Goal: Task Accomplishment & Management: Use online tool/utility

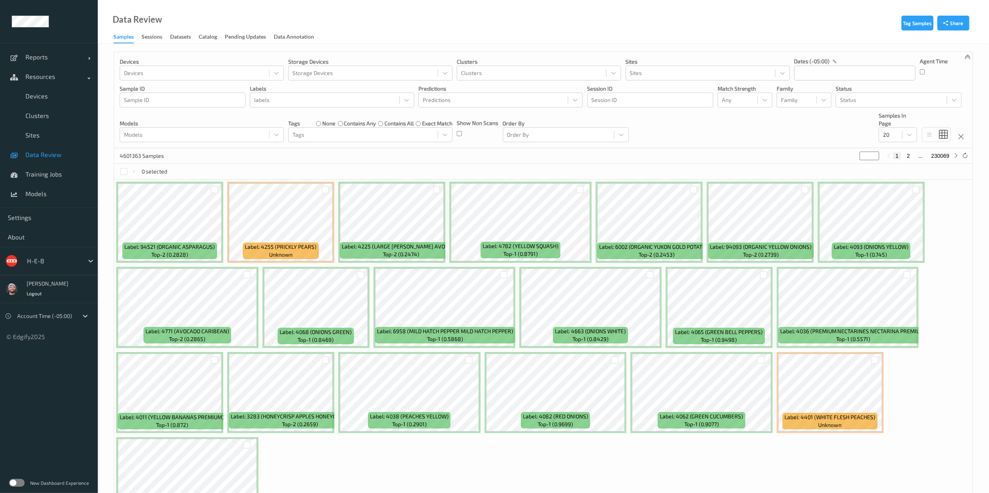
click at [49, 262] on div at bounding box center [53, 261] width 53 height 9
type input "bonus"
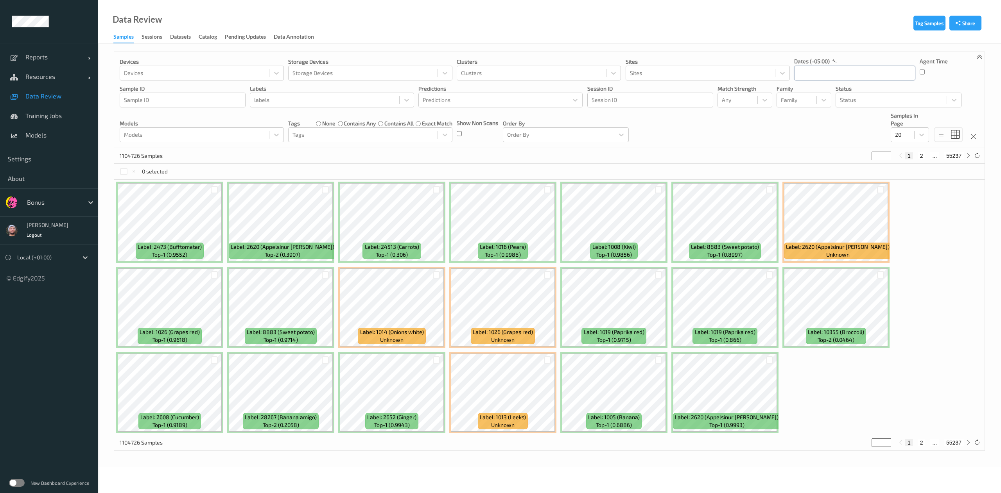
click at [827, 70] on input "text" at bounding box center [854, 73] width 121 height 15
click at [862, 165] on span "21" at bounding box center [857, 165] width 11 height 11
type input "[DATE] 00:00 -> [DATE] 23:59"
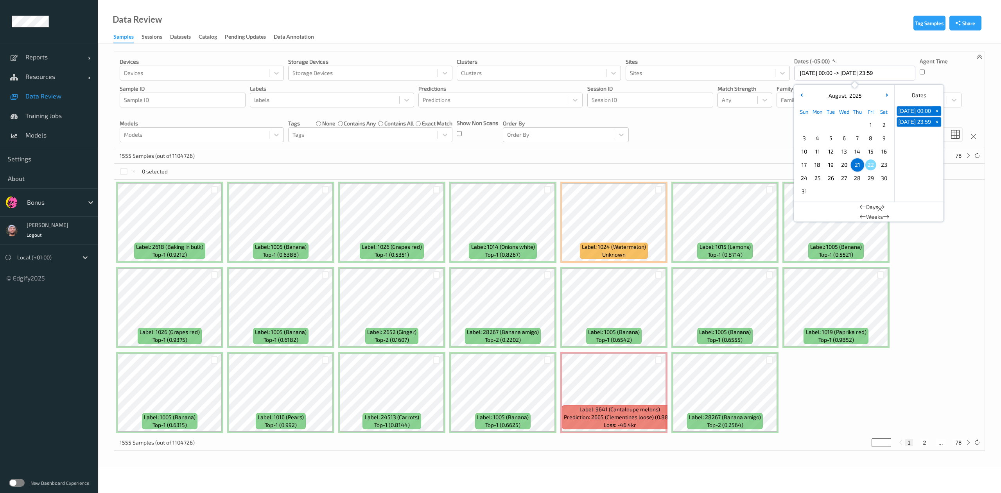
click at [737, 105] on div at bounding box center [738, 99] width 32 height 9
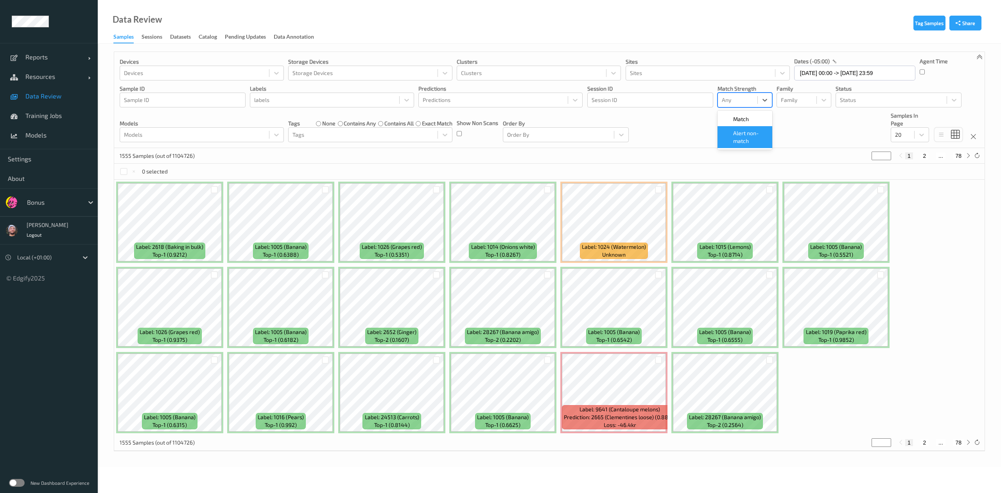
click at [742, 137] on span "Alert non-match" at bounding box center [750, 137] width 34 height 16
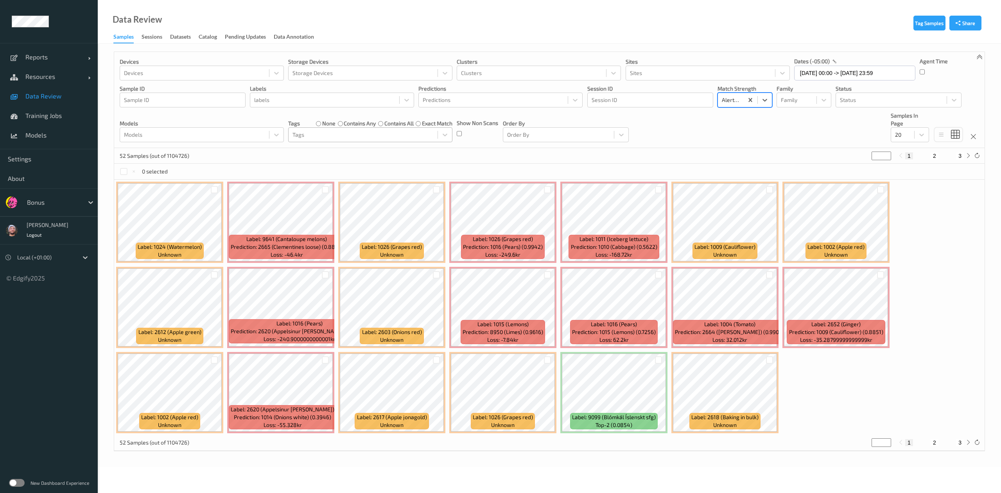
click at [336, 132] on div at bounding box center [362, 134] width 141 height 9
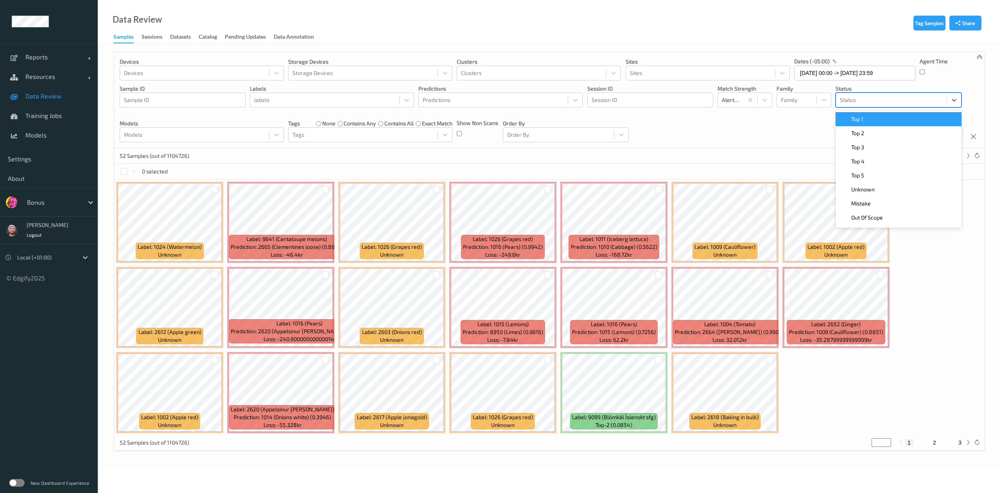
click at [858, 100] on div at bounding box center [891, 99] width 103 height 9
click at [864, 112] on div "Top 1" at bounding box center [899, 119] width 126 height 14
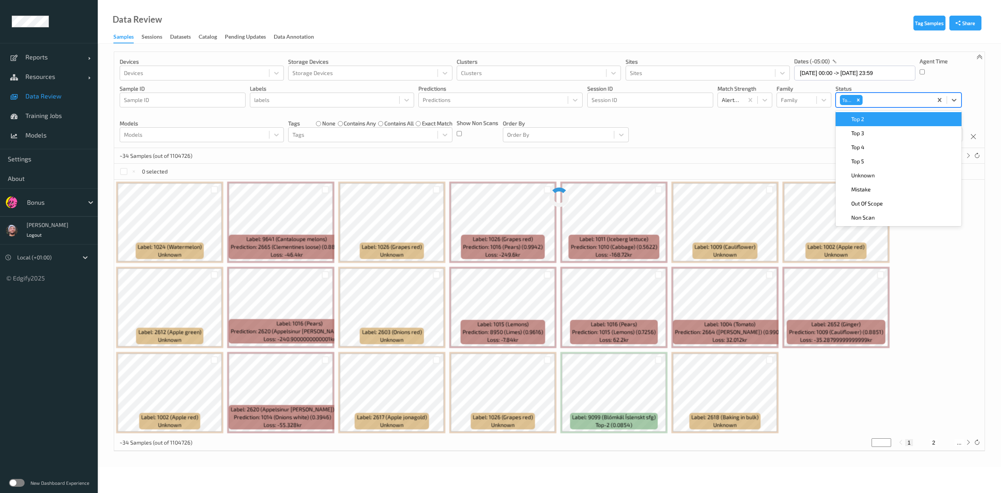
click at [864, 112] on div "Top 2" at bounding box center [899, 119] width 126 height 14
click at [864, 112] on div "Top 3" at bounding box center [899, 119] width 126 height 14
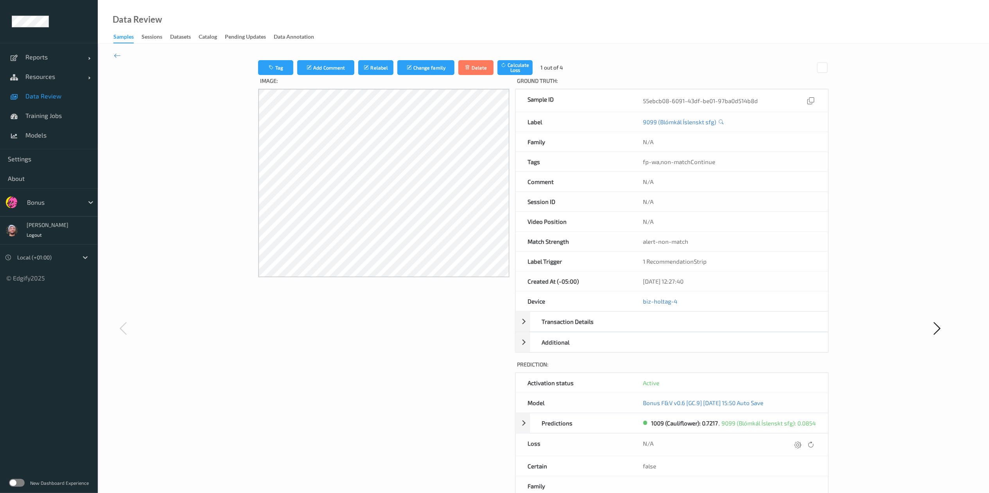
click at [70, 96] on span "Data Review" at bounding box center [57, 96] width 65 height 8
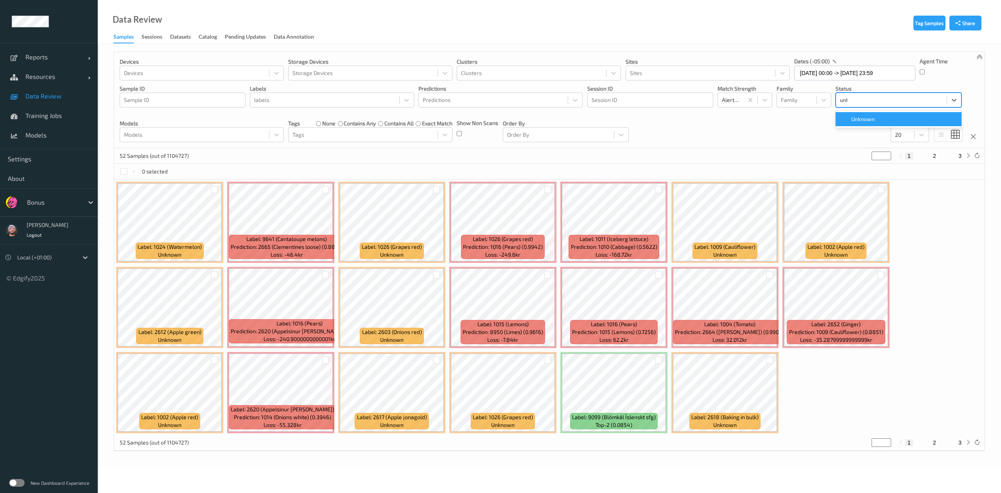
type input "unkn"
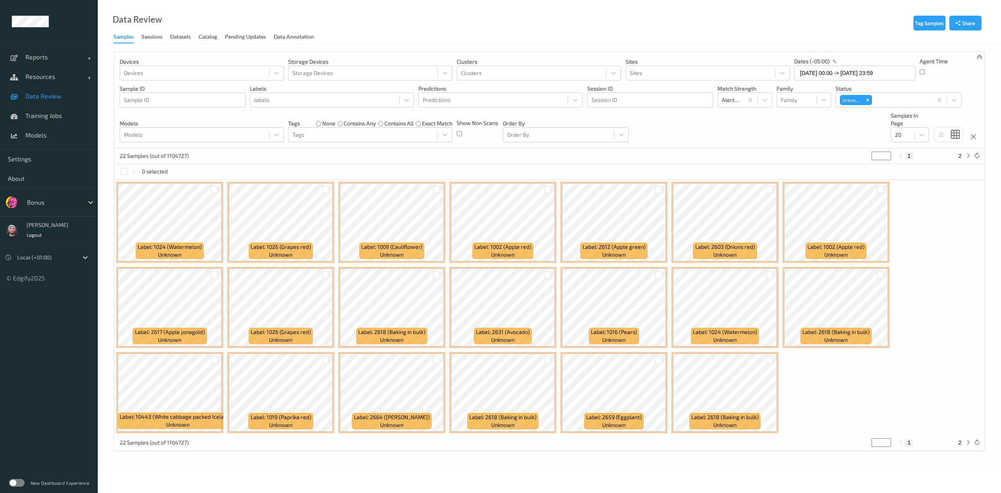
click at [217, 195] on div at bounding box center [214, 189] width 15 height 13
click at [215, 189] on div at bounding box center [214, 189] width 7 height 7
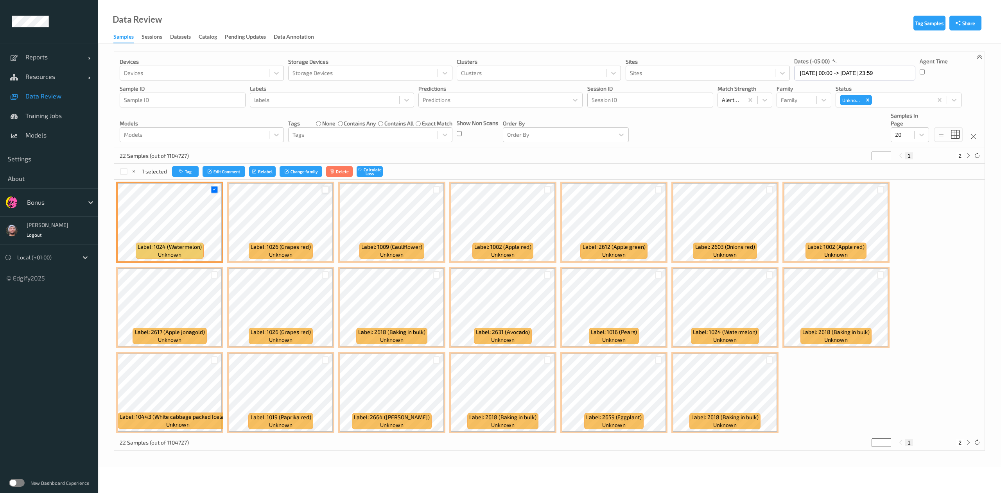
click at [326, 192] on div at bounding box center [325, 189] width 7 height 7
click at [440, 190] on div at bounding box center [436, 189] width 7 height 7
click at [544, 189] on div at bounding box center [547, 189] width 7 height 7
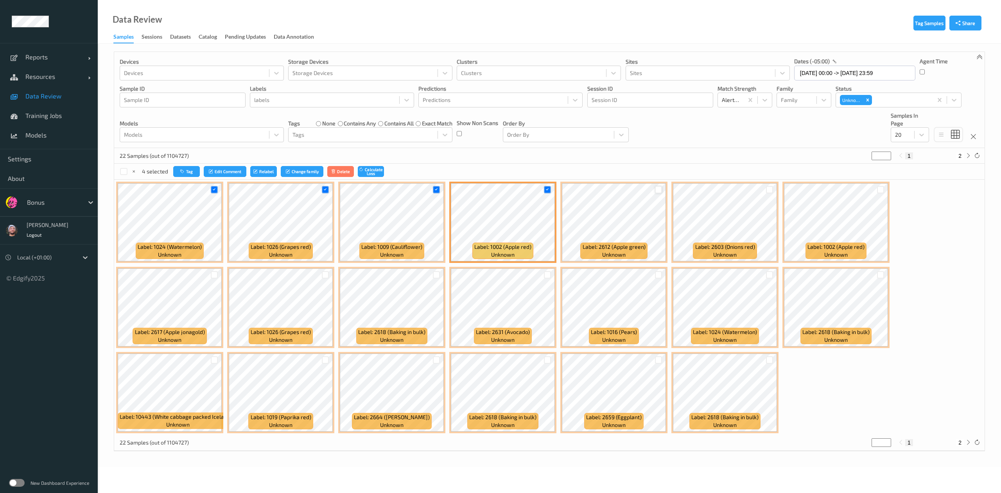
click at [659, 192] on div at bounding box center [658, 189] width 7 height 7
click at [191, 169] on button "Tag" at bounding box center [186, 171] width 27 height 11
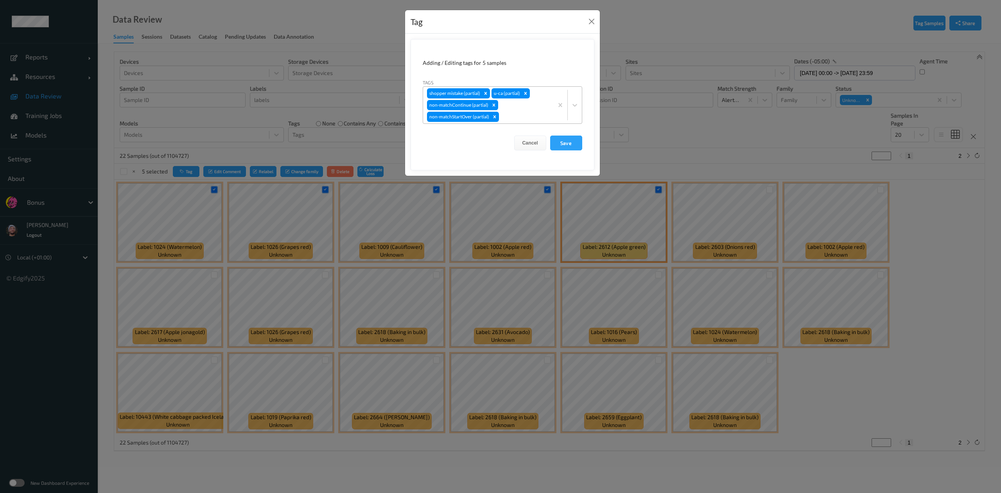
click at [526, 112] on div "shopper mistake (partial) u-ca (partial) non-matchContinue (partial) non-matchS…" at bounding box center [488, 105] width 130 height 37
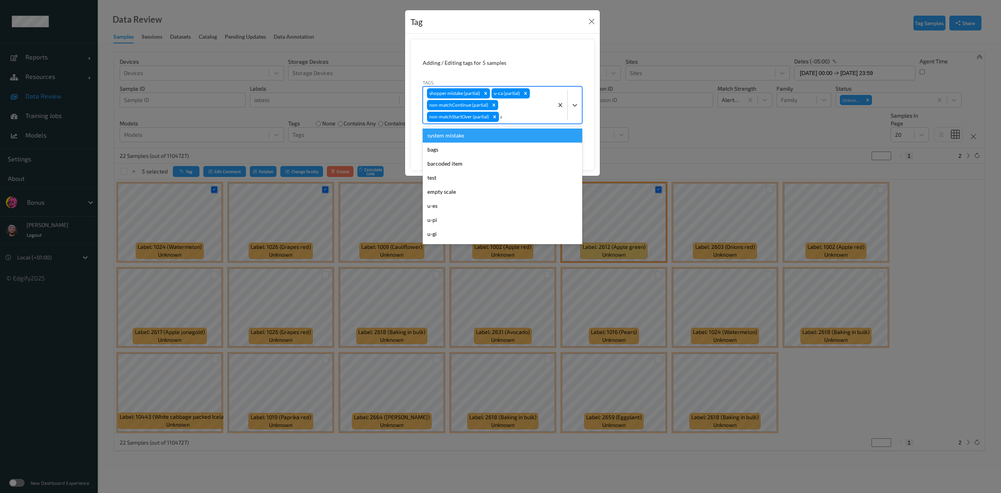
type input "ca"
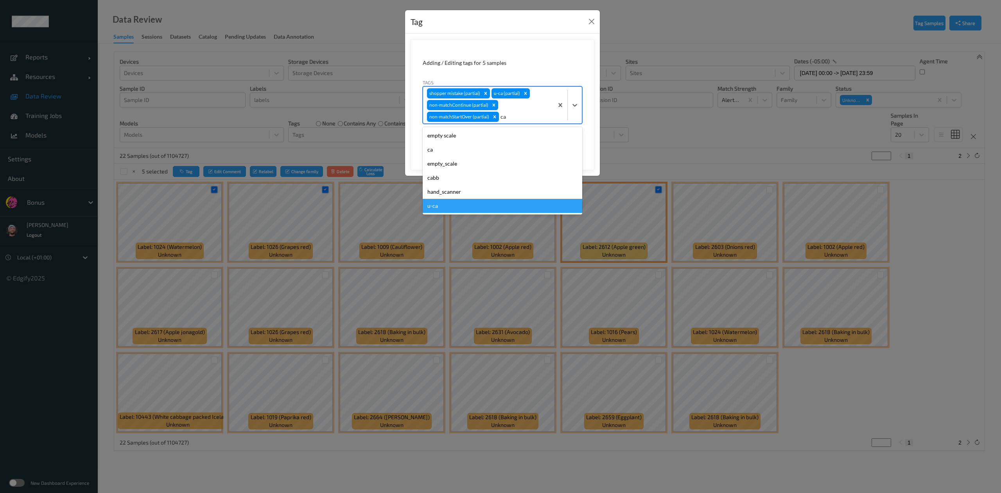
click at [468, 203] on div "u-ca" at bounding box center [503, 206] width 160 height 14
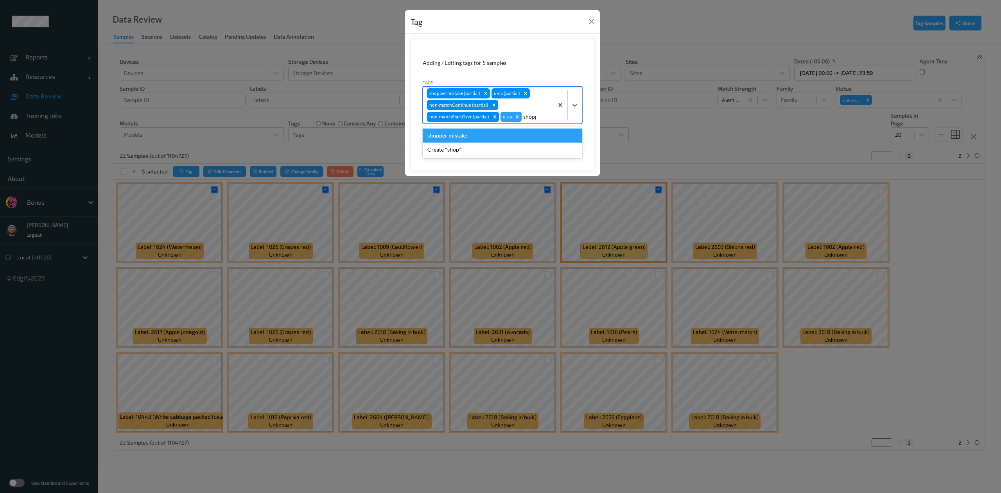
type input "shopper"
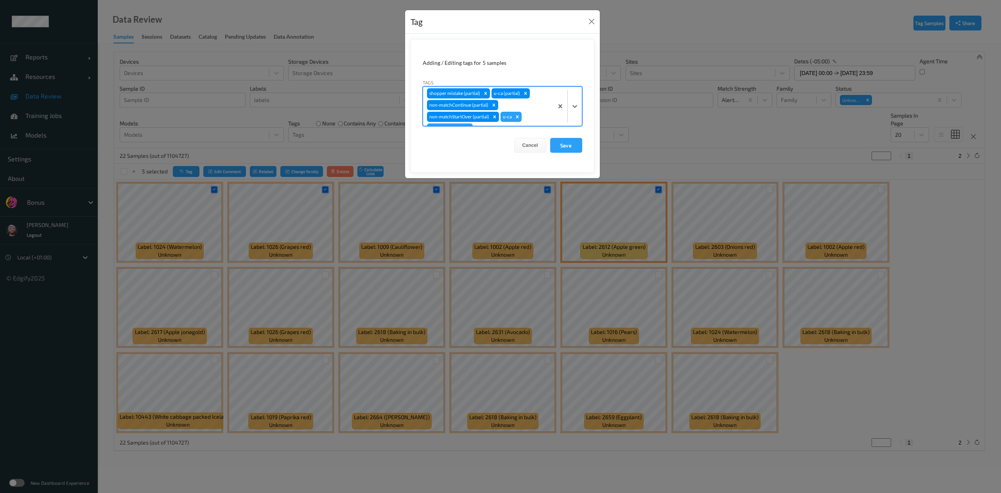
click at [550, 138] on button "Save" at bounding box center [566, 145] width 32 height 15
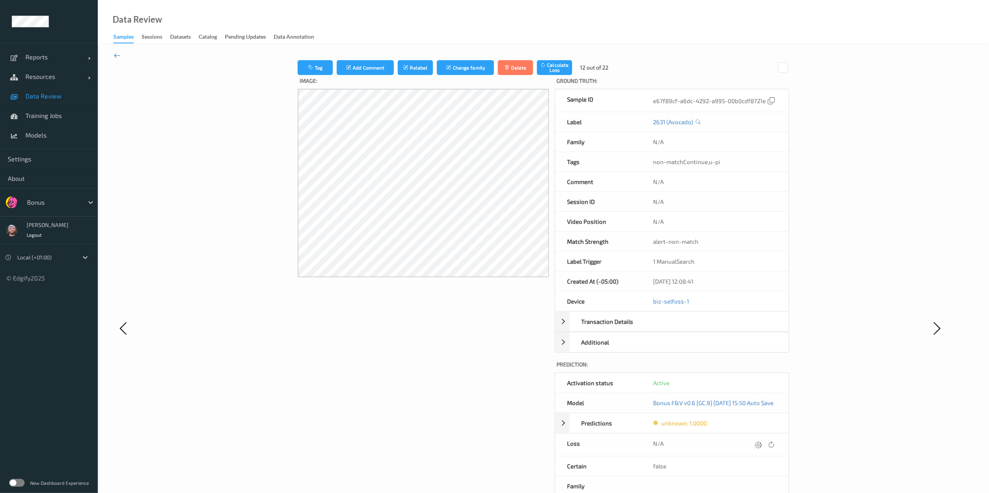
click at [118, 56] on icon at bounding box center [117, 55] width 7 height 9
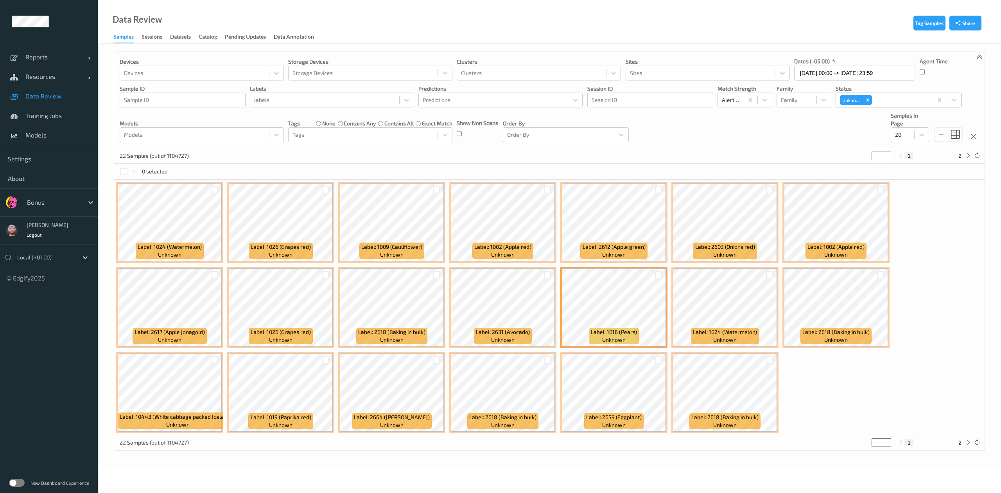
click at [887, 104] on div at bounding box center [901, 99] width 55 height 9
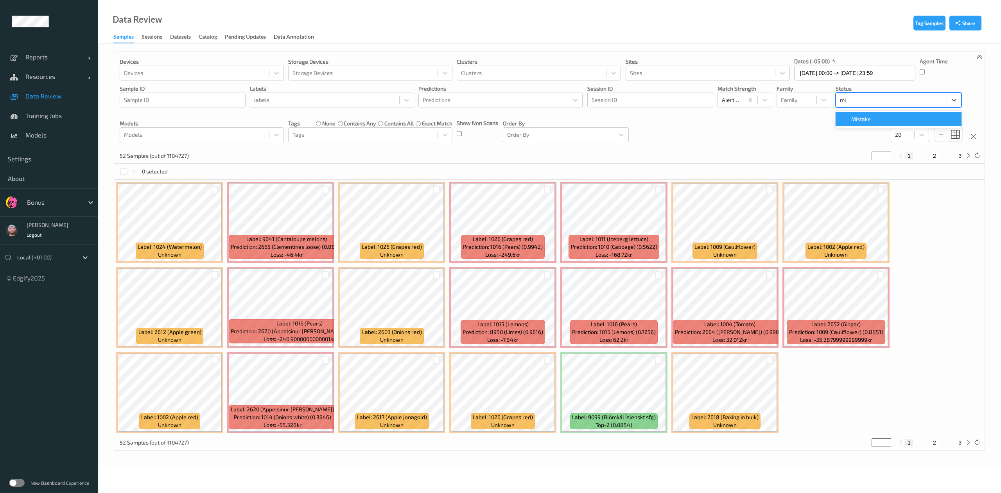
type input "mis"
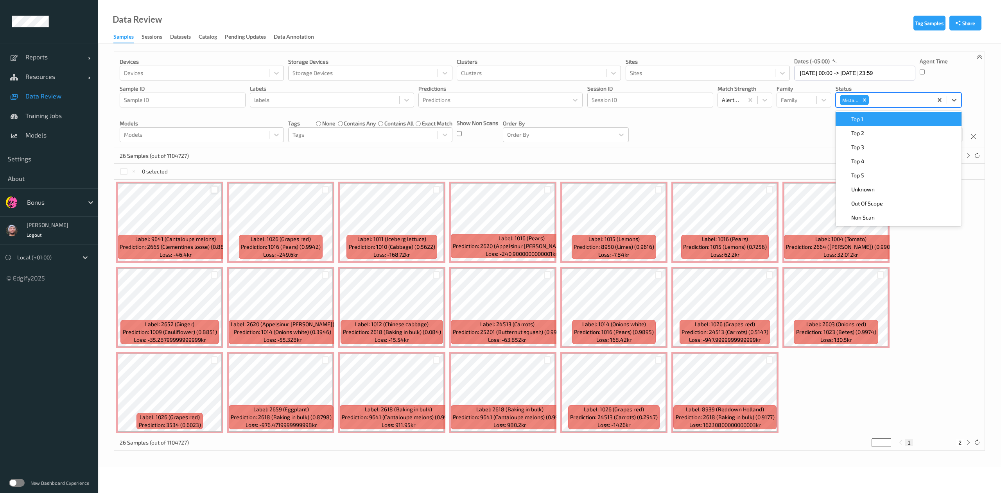
click at [214, 189] on div at bounding box center [214, 189] width 7 height 7
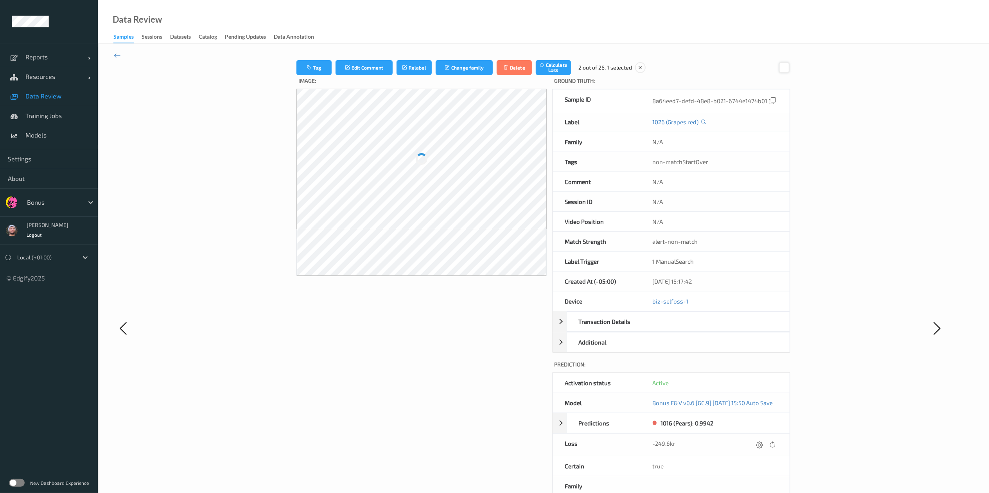
click at [789, 65] on div at bounding box center [784, 67] width 11 height 11
click at [791, 73] on div at bounding box center [785, 68] width 12 height 12
click at [790, 70] on div at bounding box center [784, 67] width 11 height 11
click at [786, 70] on div at bounding box center [780, 67] width 11 height 11
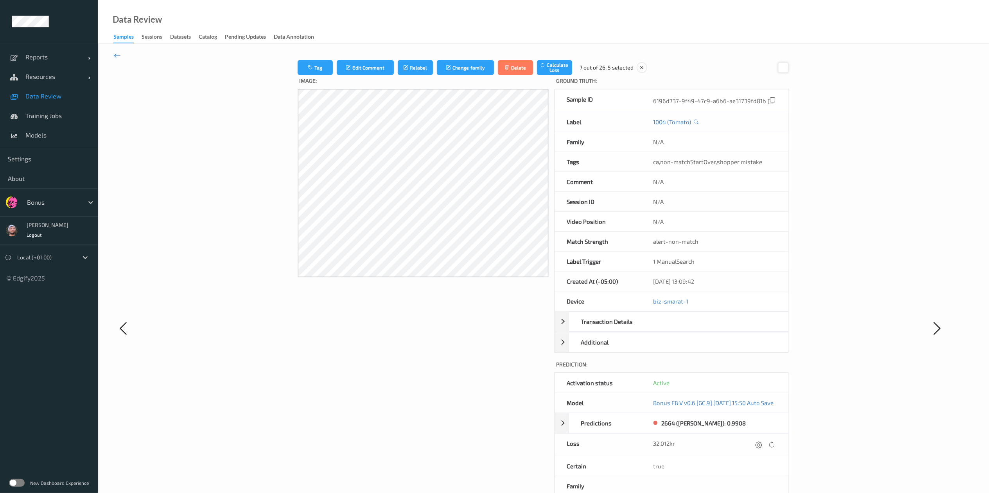
click at [788, 70] on div at bounding box center [783, 67] width 11 height 11
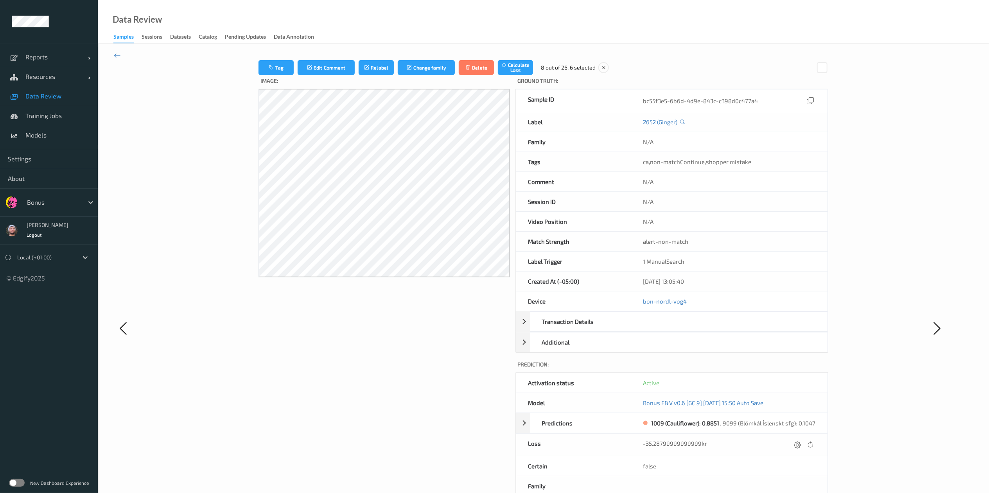
click at [222, 395] on div "Tag Edit Comment Relabel Change family Delete Calculate Loss 8 out of 26, 6 sel…" at bounding box center [543, 328] width 716 height 536
click at [814, 72] on div "Tag Edit Comment Relabel Change family Delete Calculate Loss 8 out of 26, 6 sel…" at bounding box center [543, 67] width 570 height 15
click at [827, 69] on div at bounding box center [822, 67] width 11 height 11
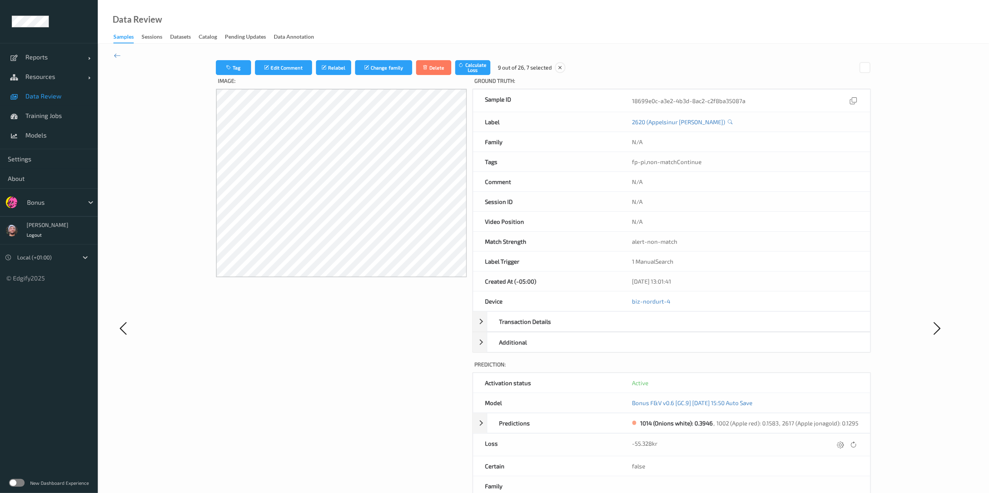
click at [123, 52] on div "Tag Edit Comment Relabel Change family Delete Calculate Loss 9 out of 26, 7 sel…" at bounding box center [543, 328] width 891 height 569
click at [116, 52] on icon at bounding box center [117, 55] width 7 height 9
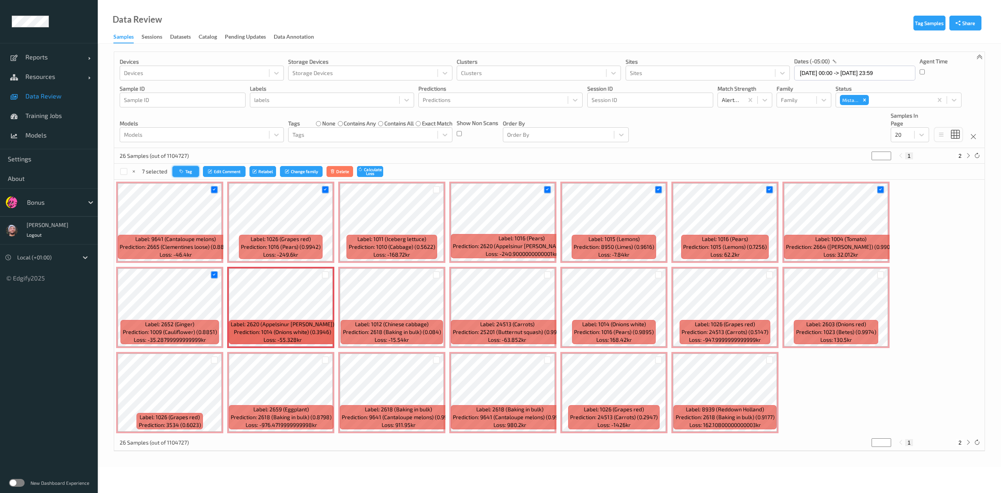
click at [188, 176] on button "Tag" at bounding box center [185, 171] width 27 height 11
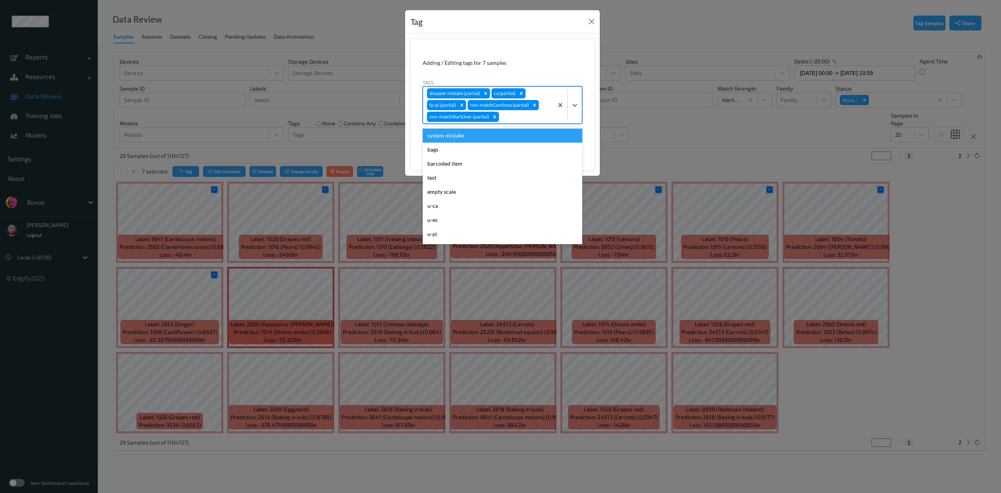
click at [530, 117] on div at bounding box center [525, 116] width 49 height 9
type input "ca"
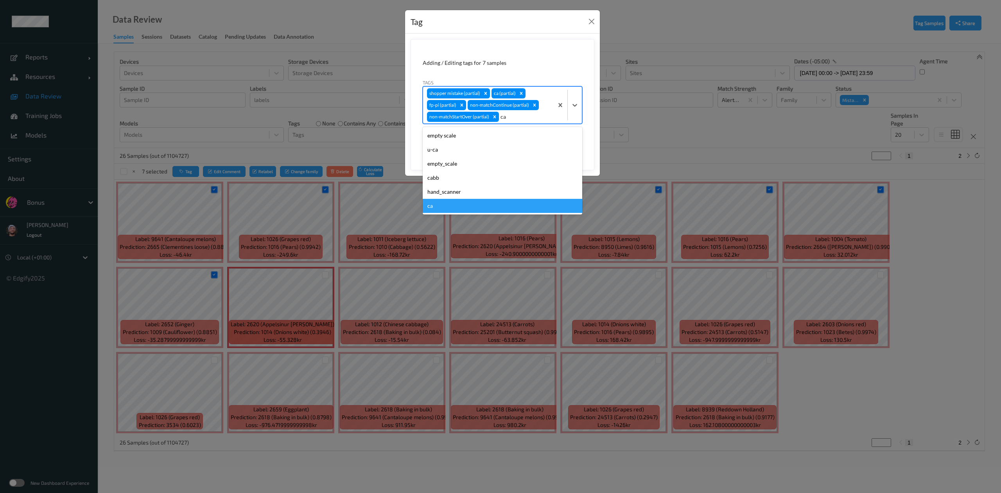
click at [465, 209] on div "ca" at bounding box center [503, 206] width 160 height 14
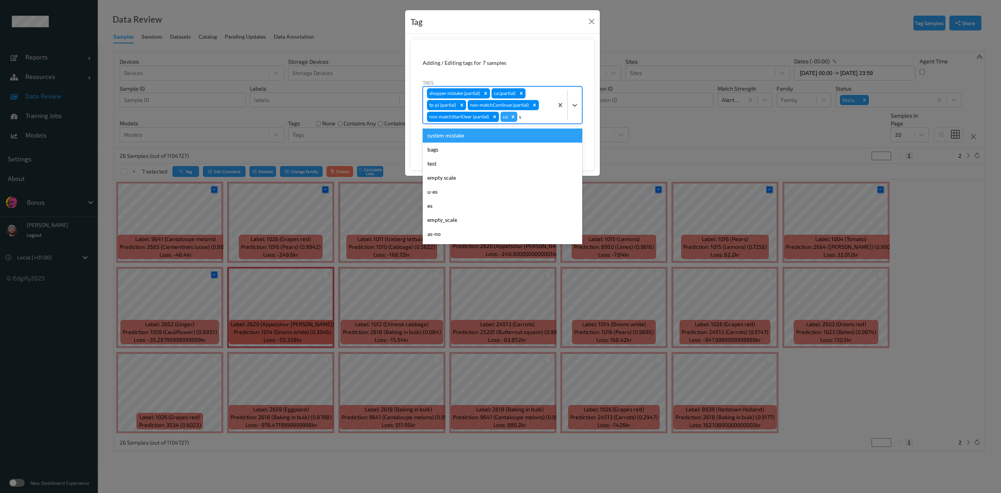
type input "sh"
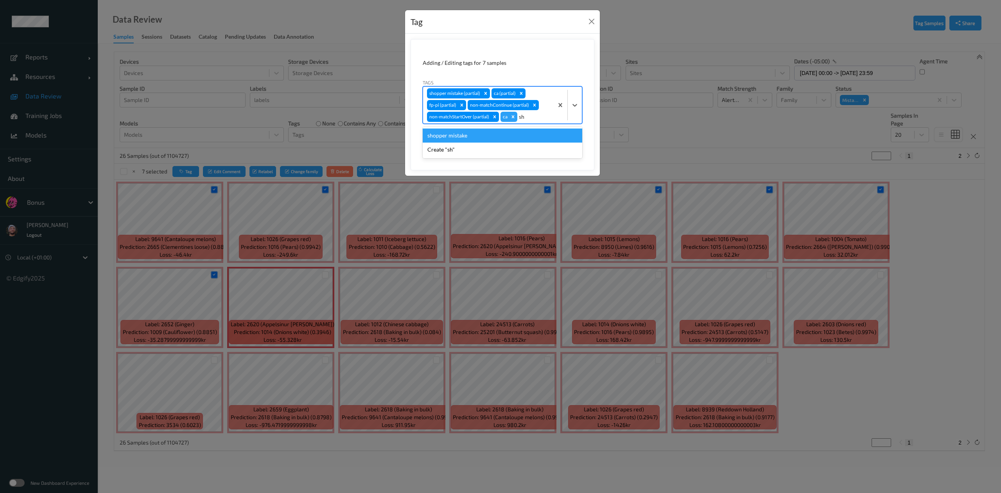
click at [465, 140] on div "shopper mistake" at bounding box center [503, 136] width 160 height 14
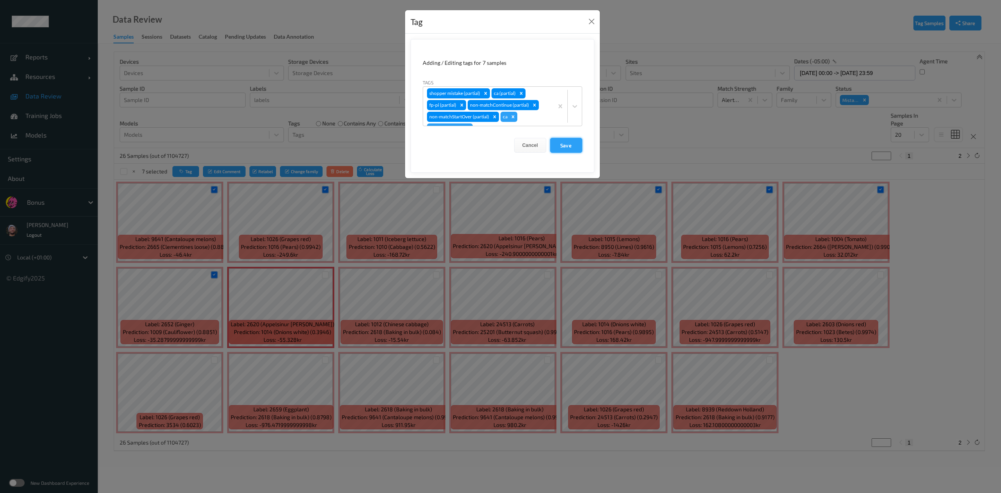
click at [572, 142] on button "Save" at bounding box center [566, 145] width 32 height 15
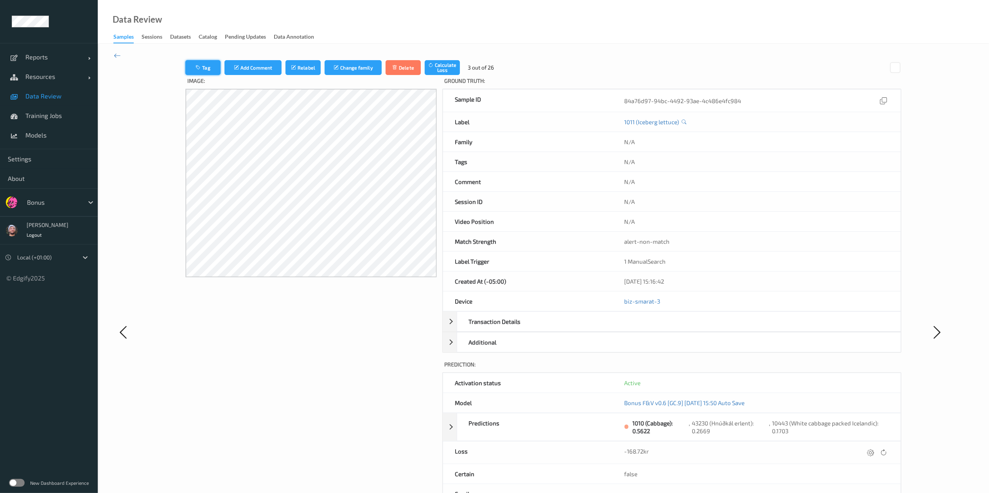
click at [200, 70] on button "Tag" at bounding box center [202, 67] width 35 height 15
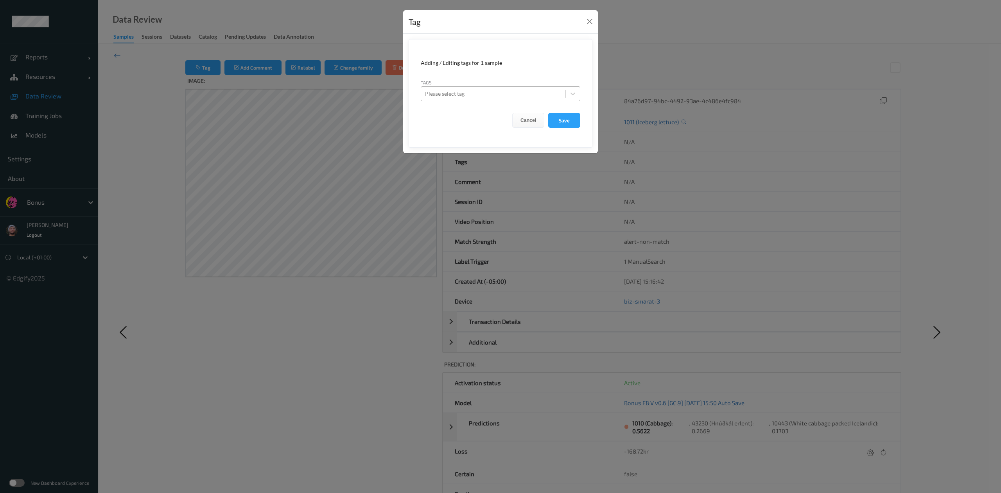
click at [514, 95] on div at bounding box center [493, 93] width 136 height 9
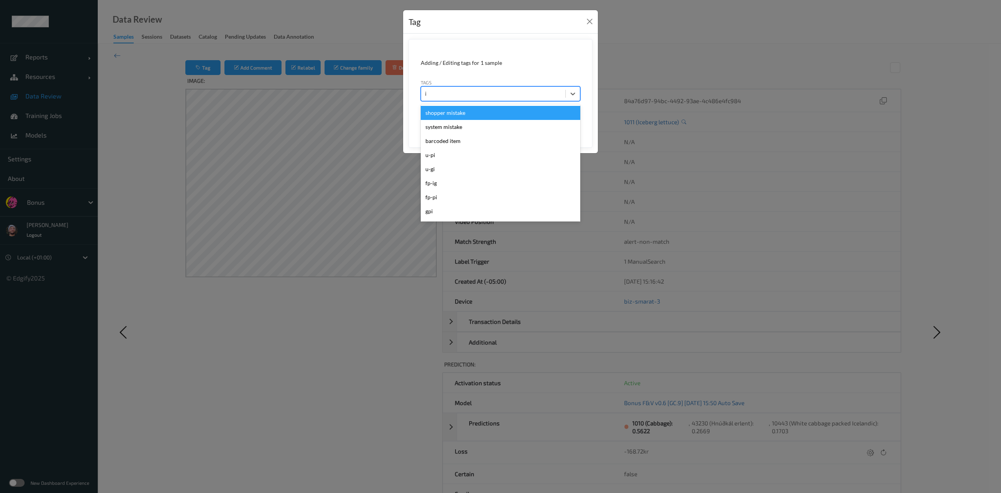
type input "ig"
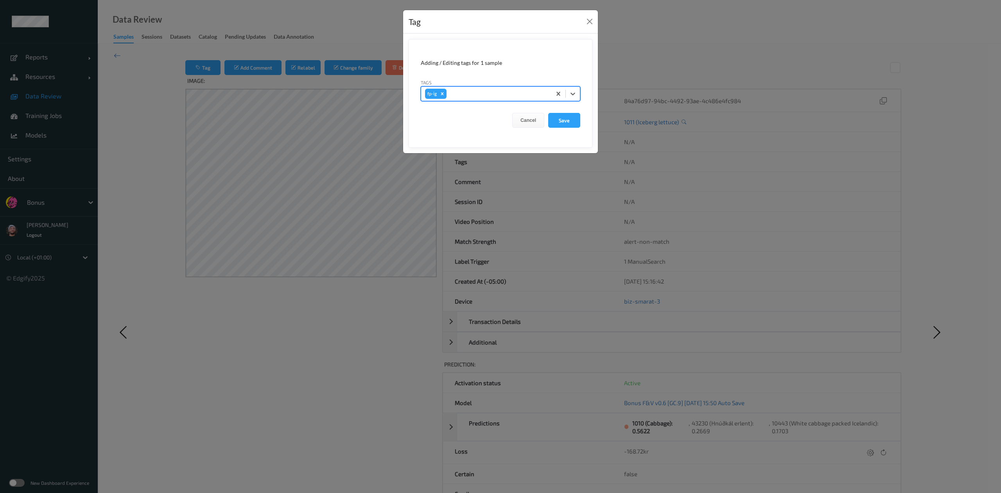
click at [548, 113] on button "Save" at bounding box center [564, 120] width 32 height 15
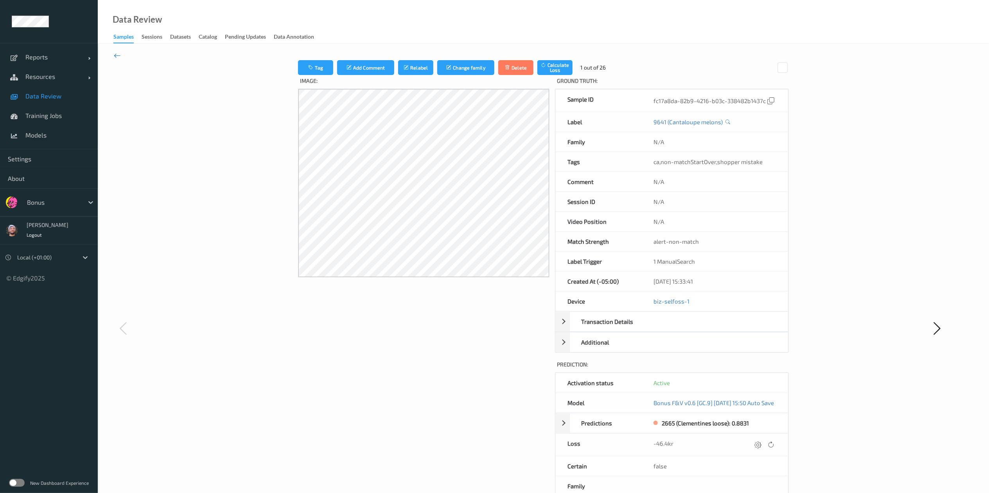
click at [117, 52] on icon at bounding box center [117, 55] width 7 height 9
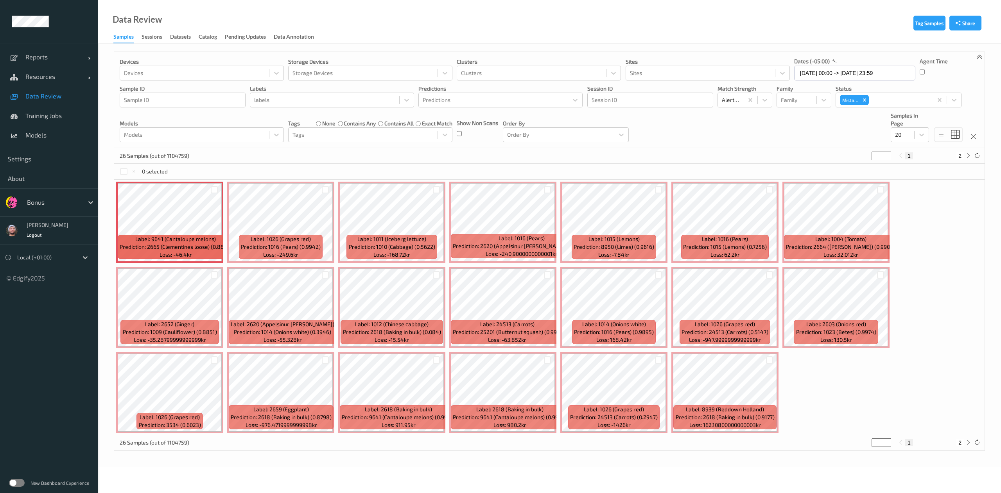
click at [326, 125] on label "none" at bounding box center [328, 124] width 13 height 8
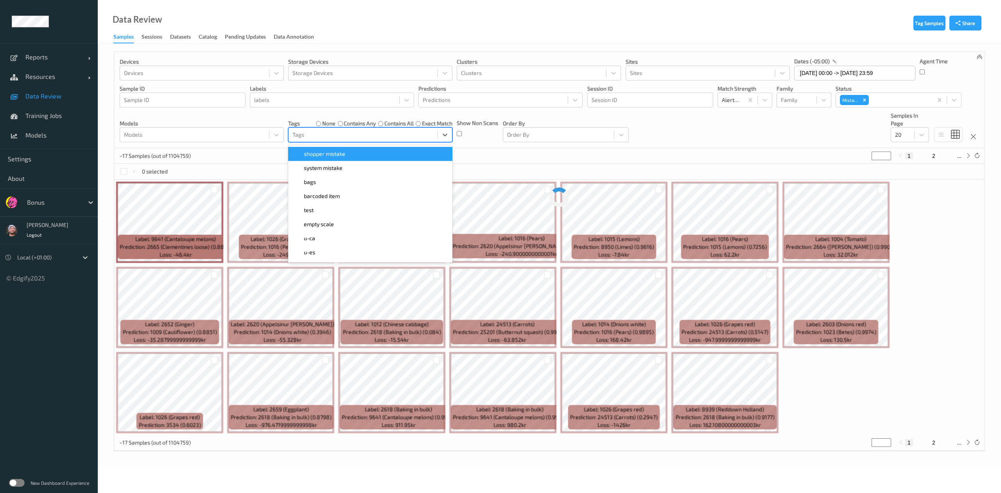
click at [326, 134] on div at bounding box center [362, 134] width 141 height 9
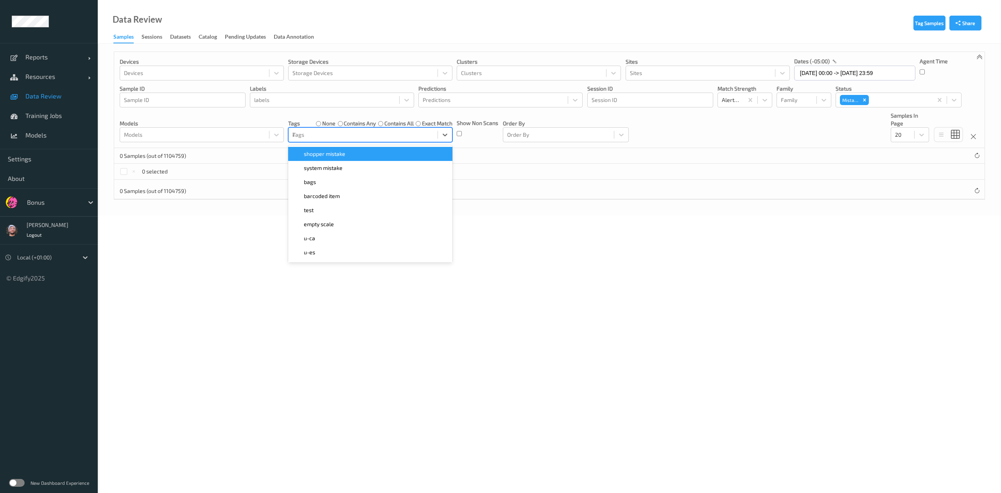
type input "ig"
type input "pi"
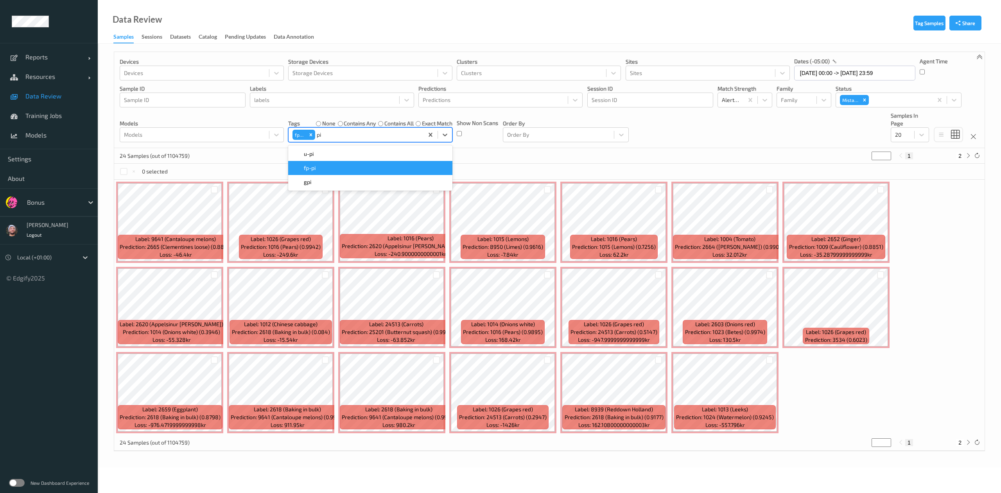
click at [323, 167] on div "fp-pi" at bounding box center [370, 168] width 155 height 8
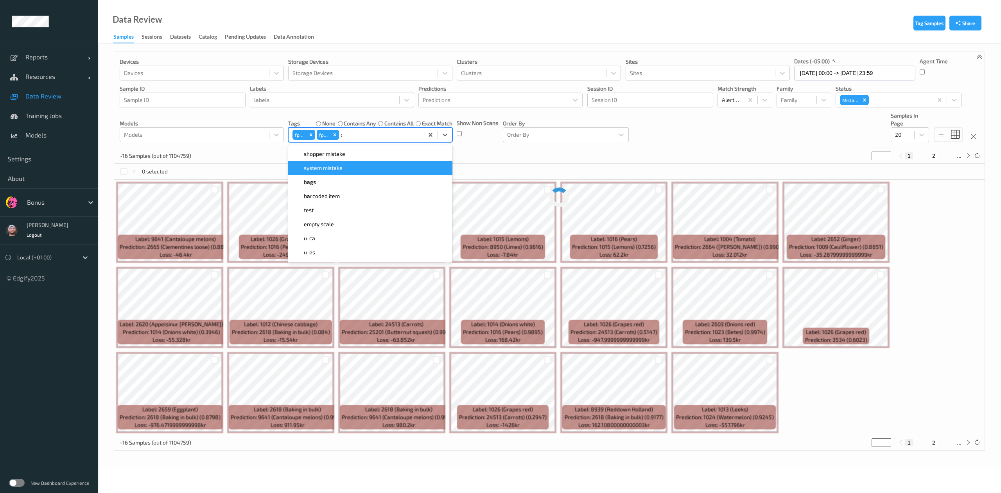
type input "ca"
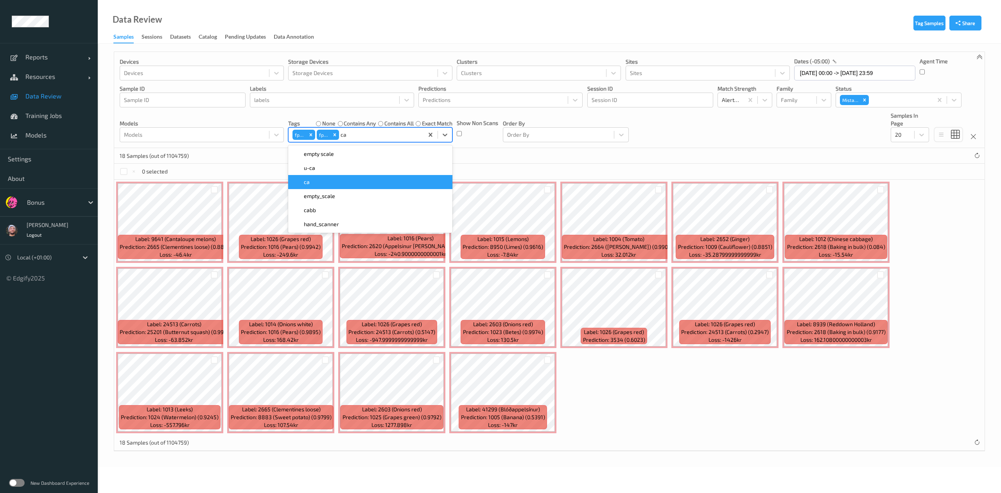
click at [323, 178] on div "ca" at bounding box center [370, 182] width 164 height 14
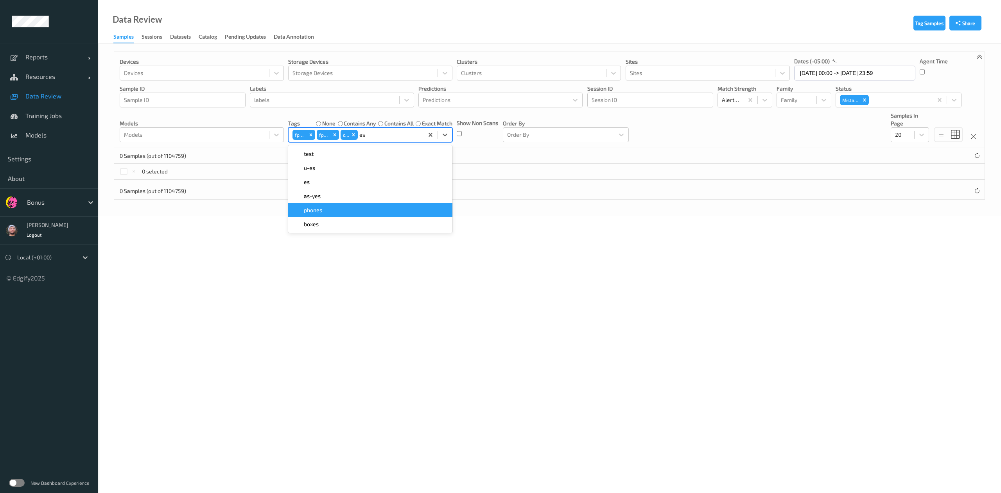
type input "es"
click at [504, 330] on body "Reports Default Report Customized Report Resources Devices Clusters Sites Data …" at bounding box center [500, 246] width 1001 height 493
click at [343, 123] on div "contains any" at bounding box center [357, 124] width 38 height 8
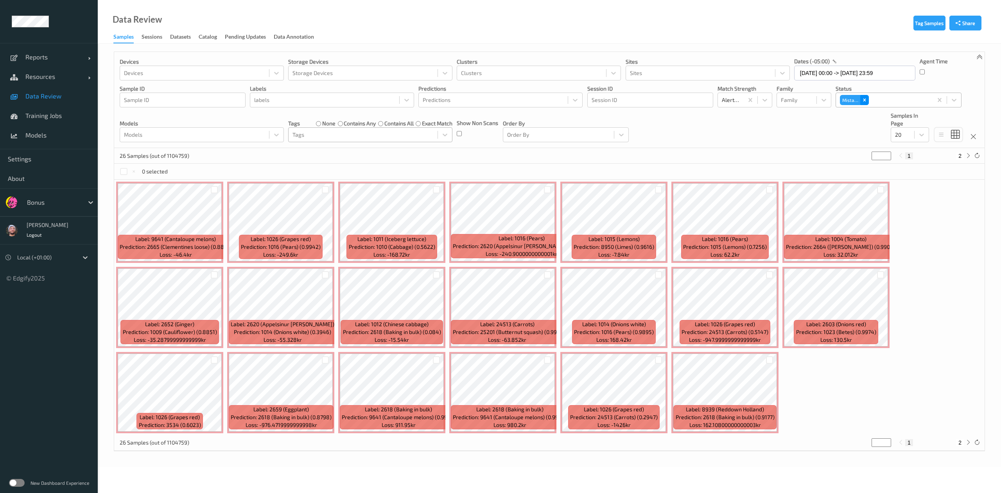
click at [864, 99] on icon "Remove Mistake" at bounding box center [864, 99] width 5 height 5
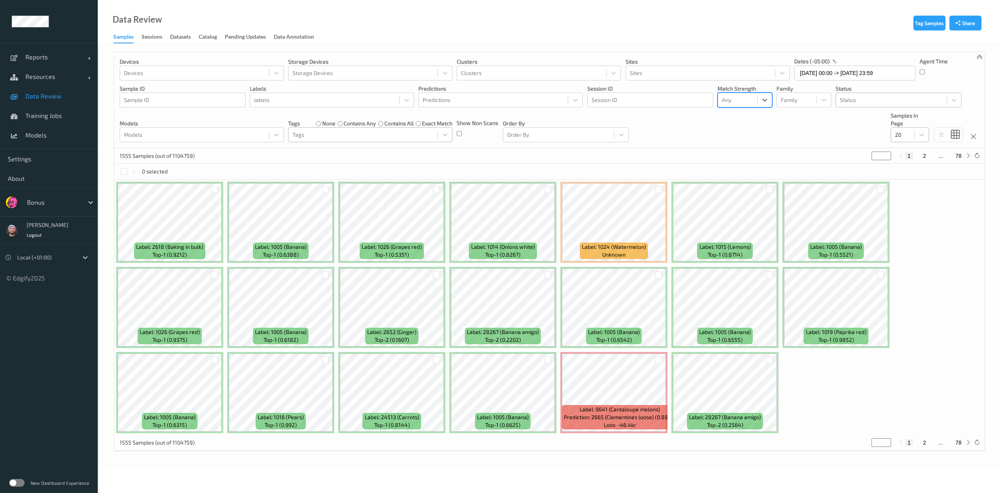
click at [902, 142] on div "20" at bounding box center [910, 134] width 38 height 15
click at [916, 211] on span "200" at bounding box center [910, 210] width 9 height 8
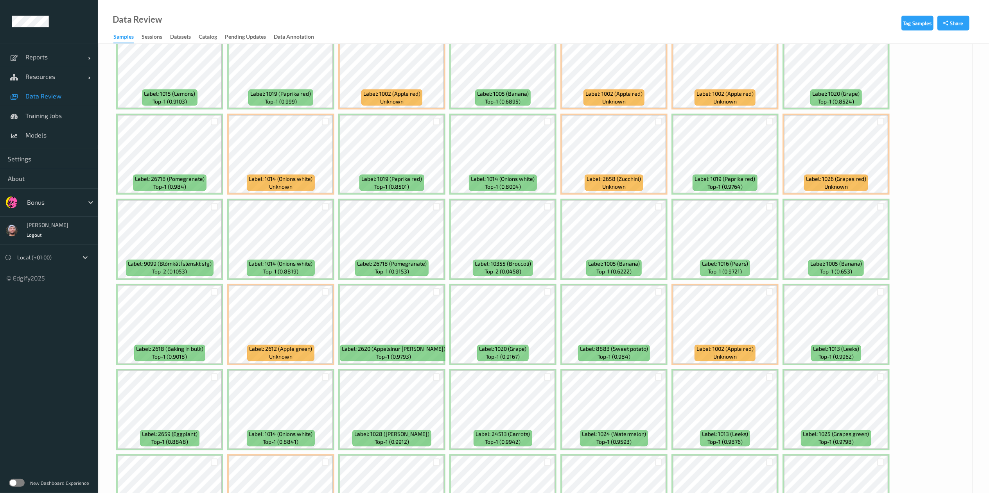
scroll to position [1296, 0]
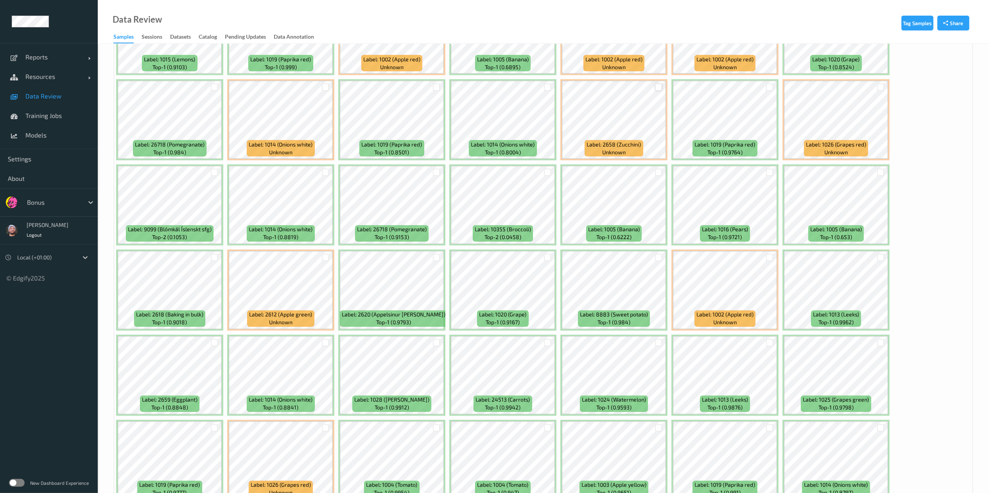
click at [657, 88] on div at bounding box center [658, 87] width 7 height 7
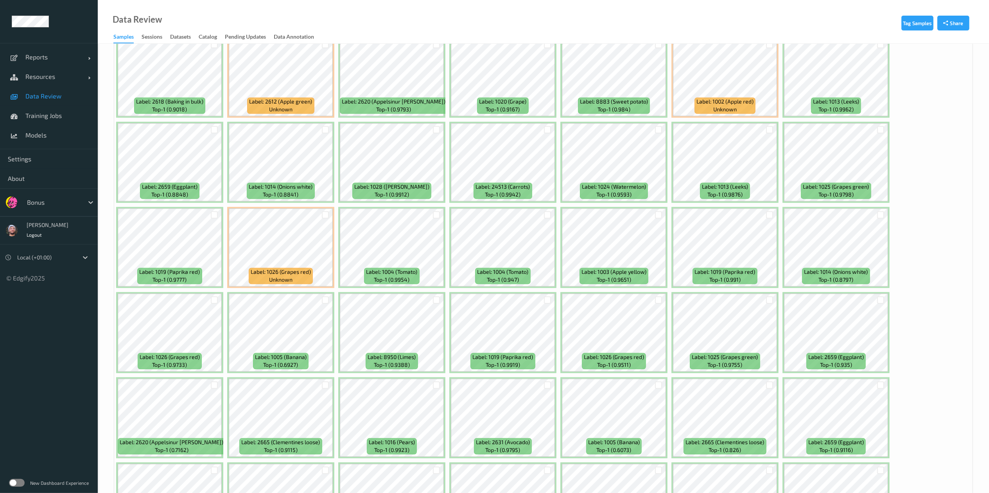
scroll to position [1548, 0]
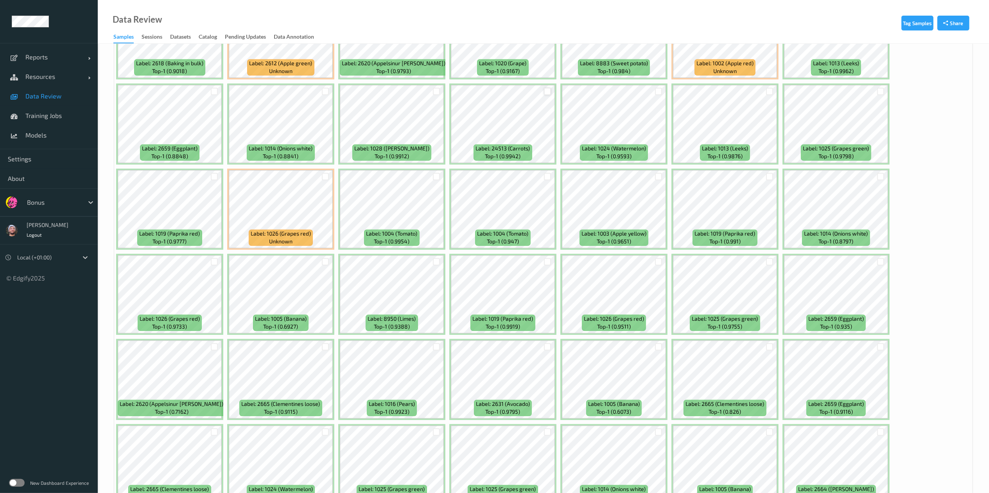
click at [548, 93] on div at bounding box center [547, 91] width 7 height 7
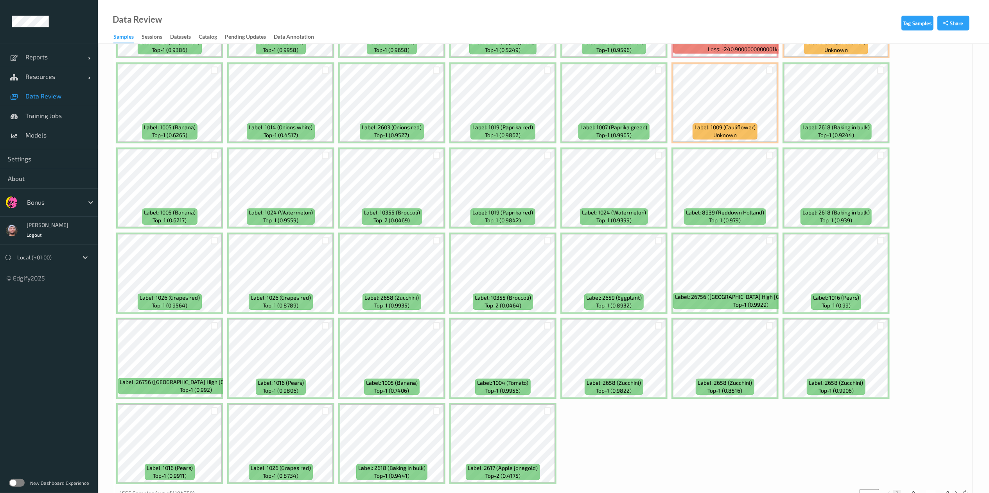
scroll to position [2191, 0]
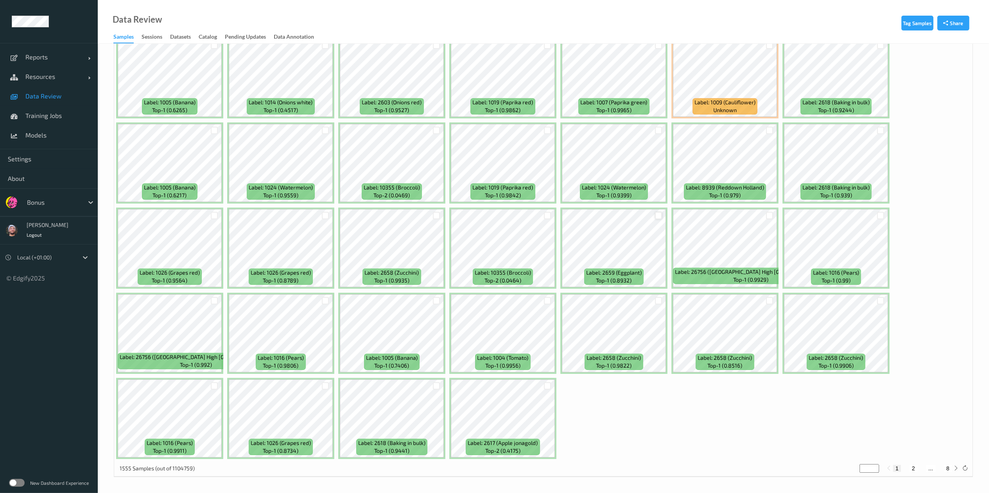
click at [657, 217] on div at bounding box center [658, 215] width 7 height 7
click at [911, 469] on button "2" at bounding box center [914, 468] width 8 height 7
type input "*"
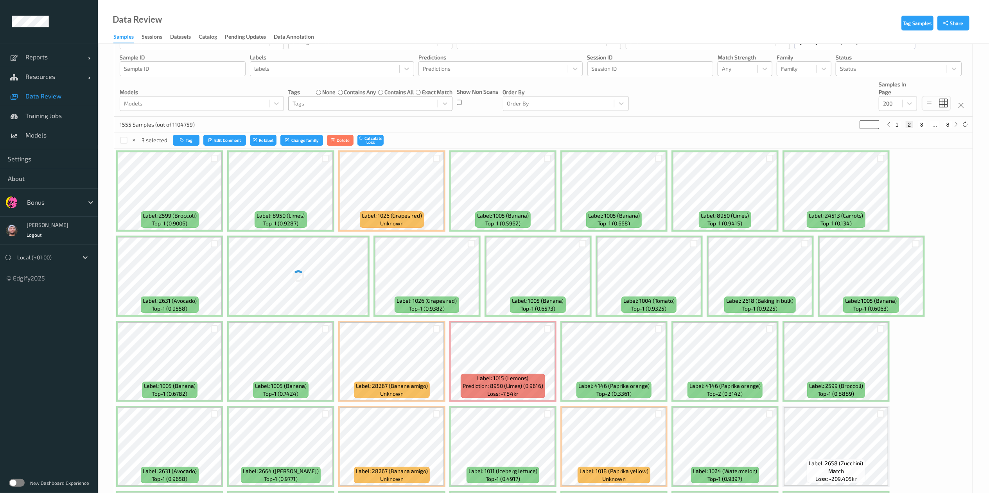
scroll to position [32, 0]
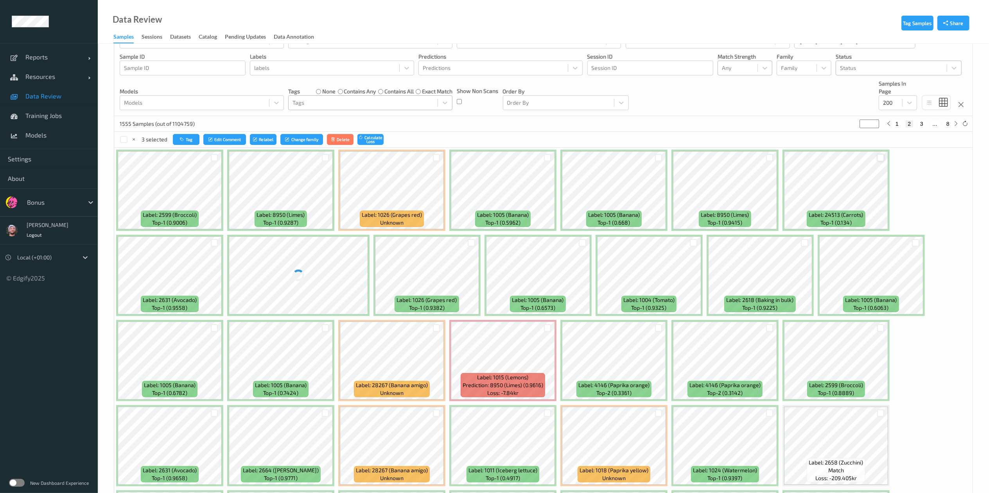
click at [877, 158] on div at bounding box center [880, 157] width 7 height 7
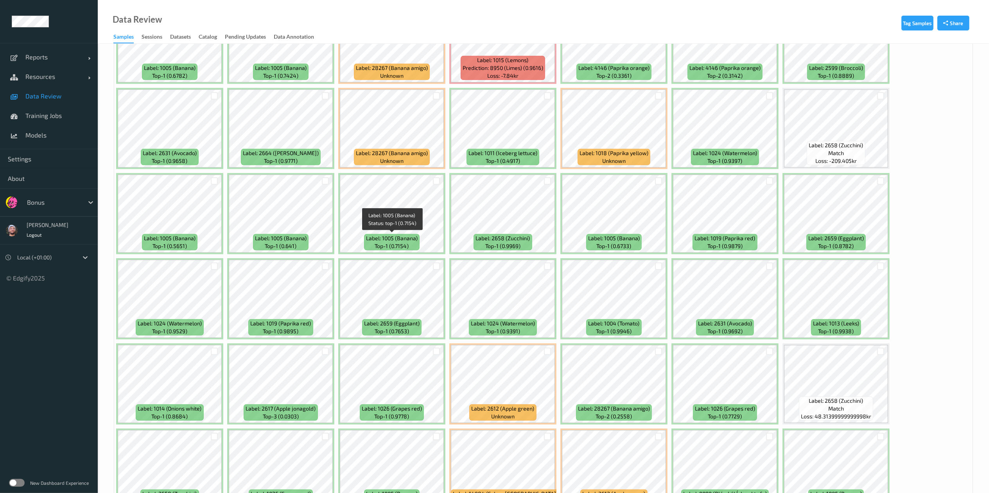
scroll to position [393, 0]
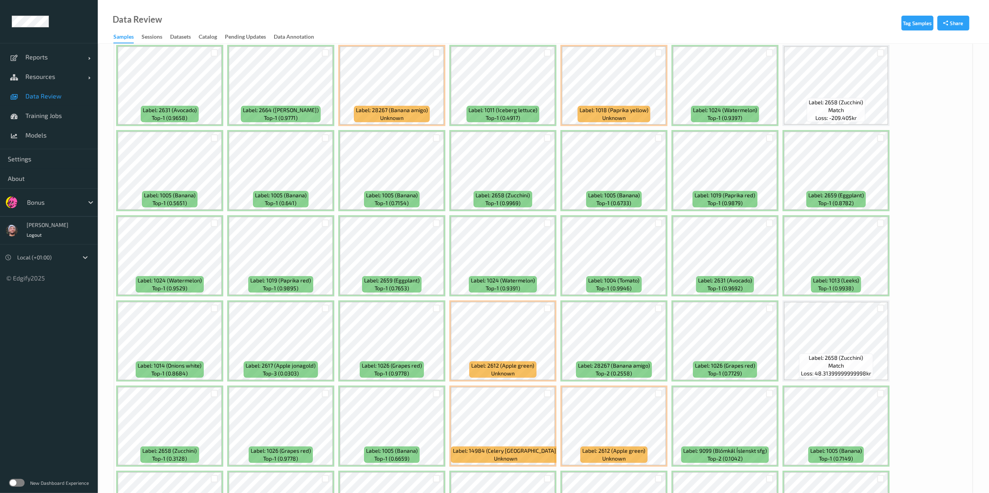
click at [432, 222] on div at bounding box center [436, 223] width 15 height 13
click at [434, 223] on div at bounding box center [436, 223] width 7 height 7
click at [881, 223] on div at bounding box center [880, 223] width 7 height 7
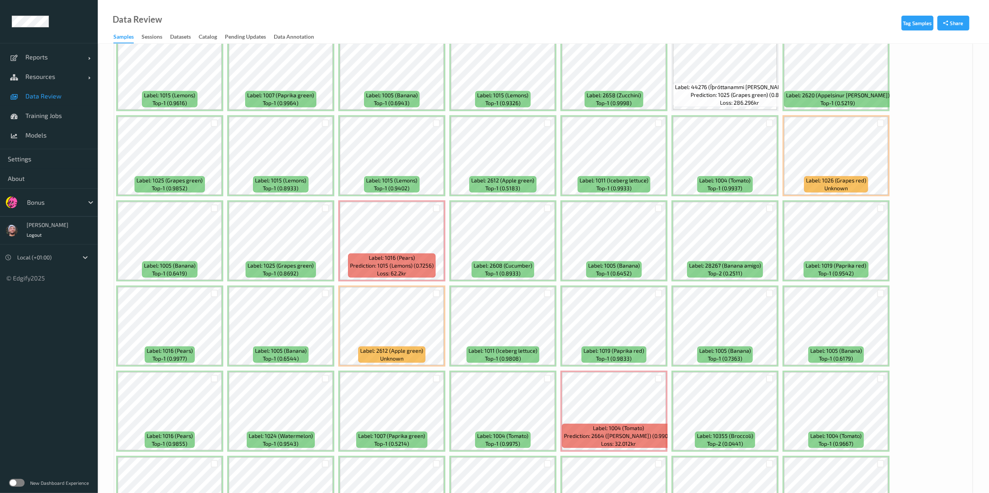
scroll to position [1017, 0]
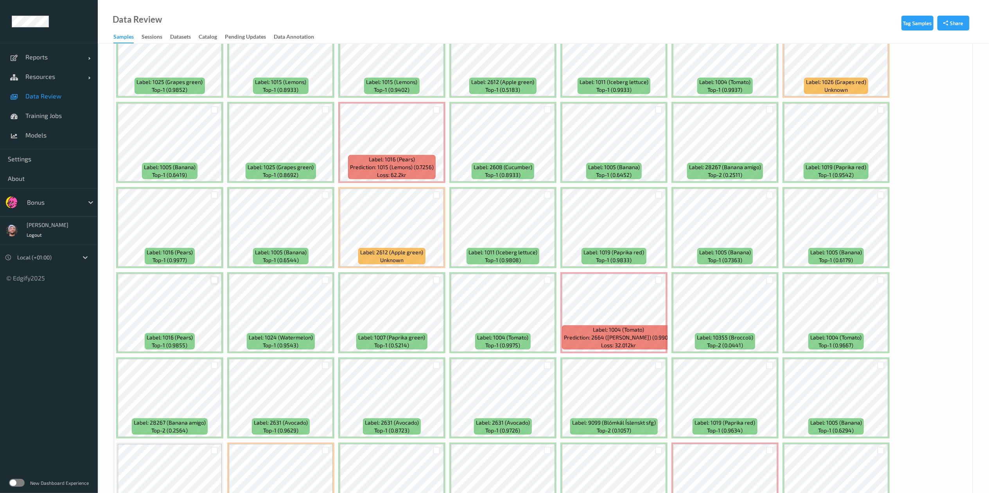
click at [214, 280] on div at bounding box center [214, 280] width 7 height 7
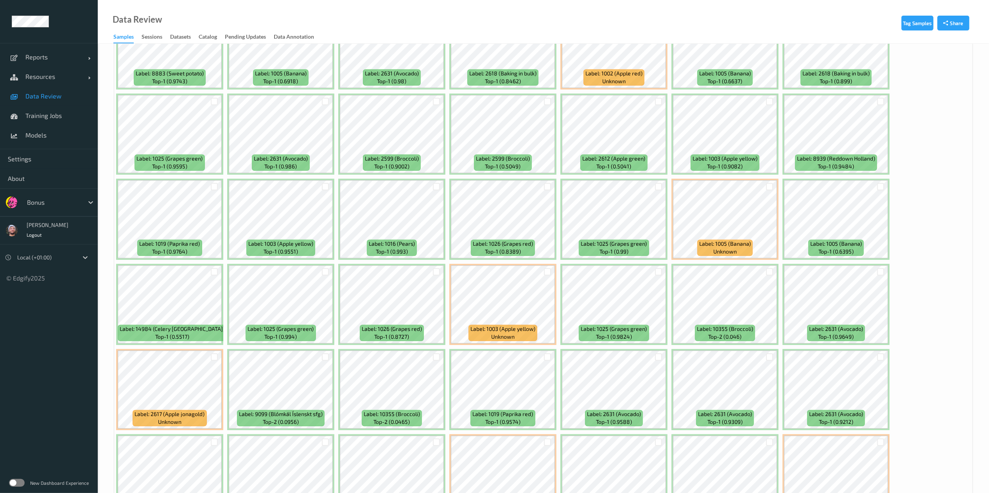
scroll to position [2191, 0]
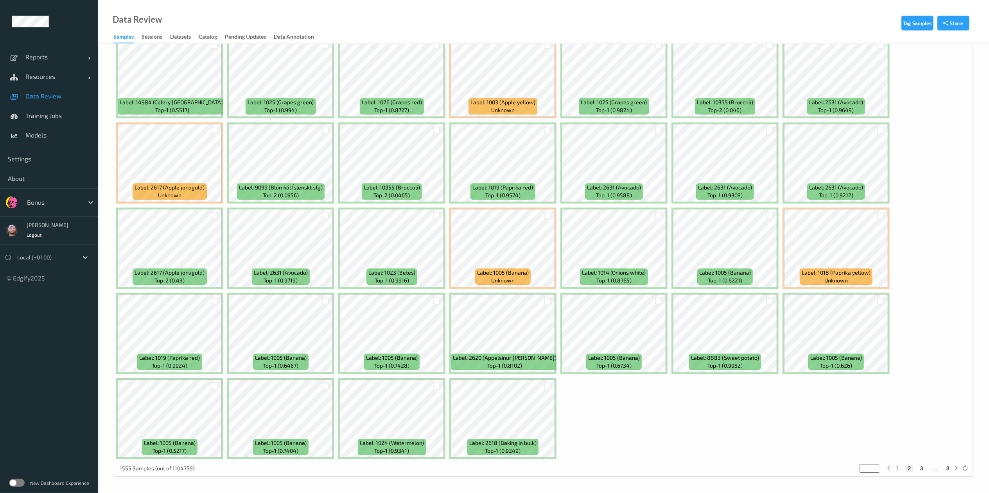
click at [923, 468] on button "3" at bounding box center [922, 468] width 8 height 7
type input "*"
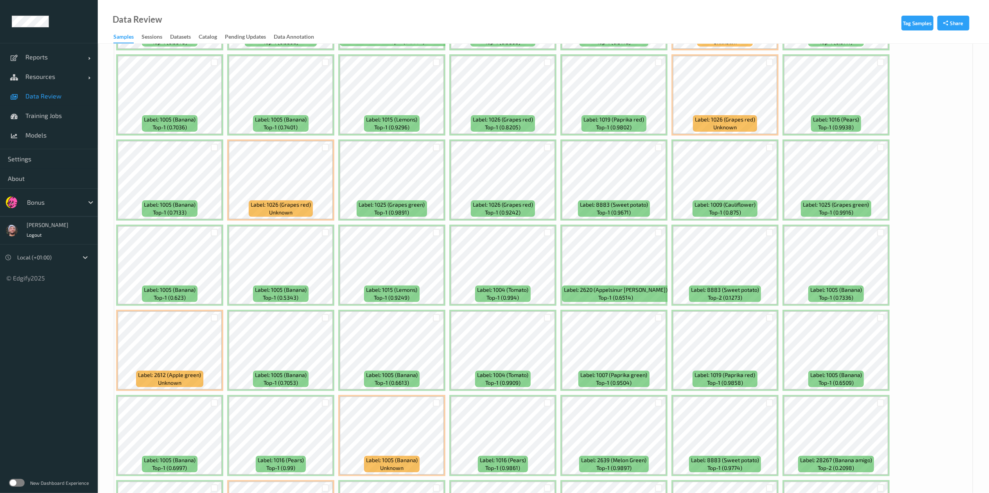
scroll to position [216, 0]
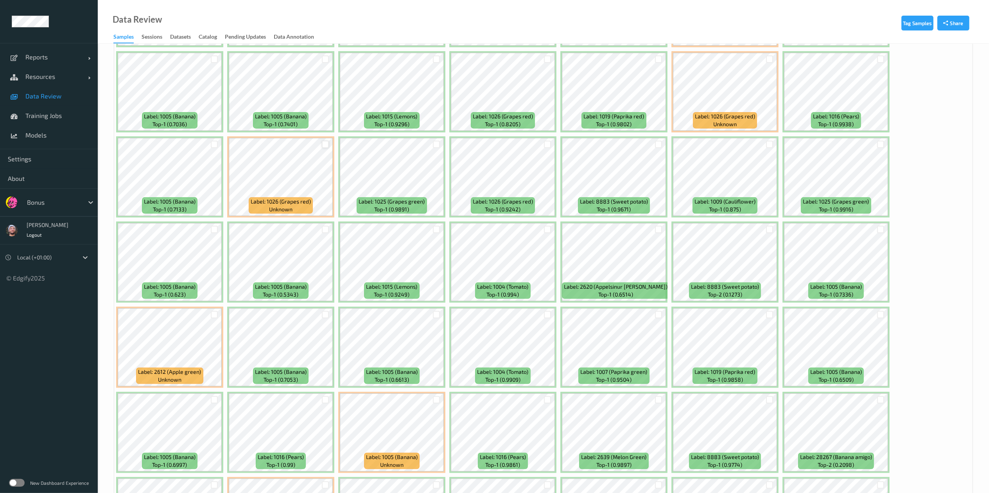
click at [323, 147] on div at bounding box center [325, 144] width 7 height 7
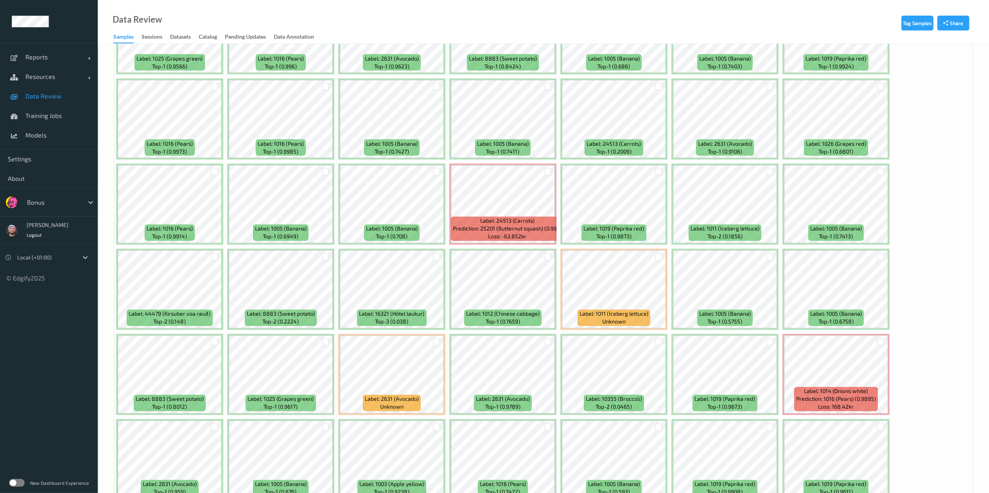
scroll to position [1301, 0]
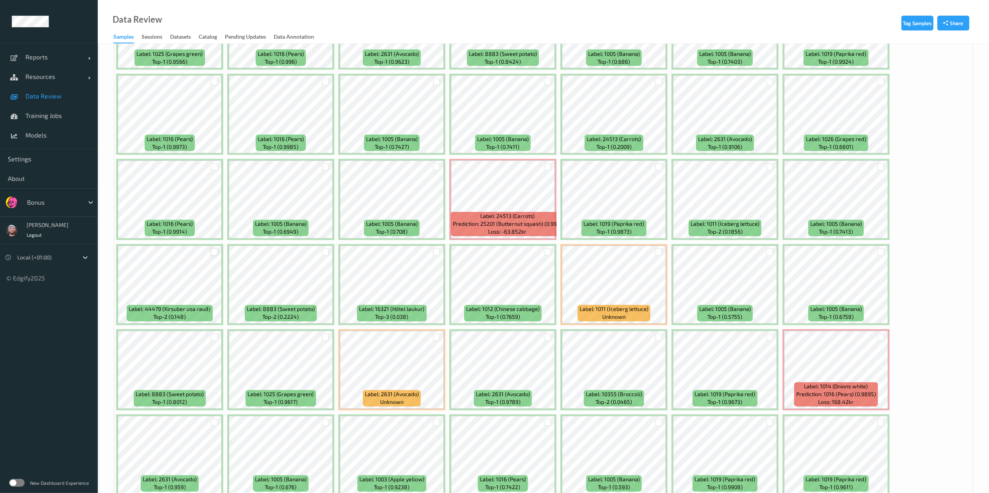
click at [213, 256] on div at bounding box center [214, 252] width 7 height 7
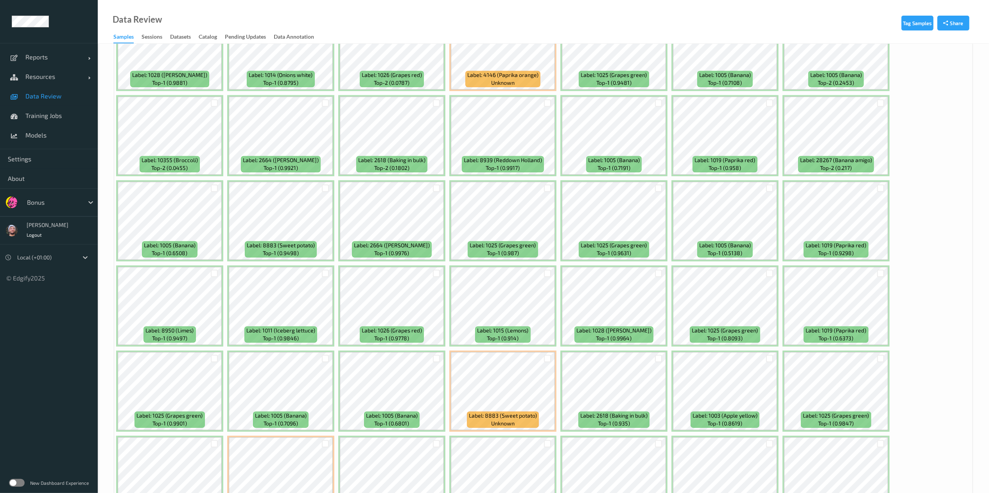
scroll to position [2094, 0]
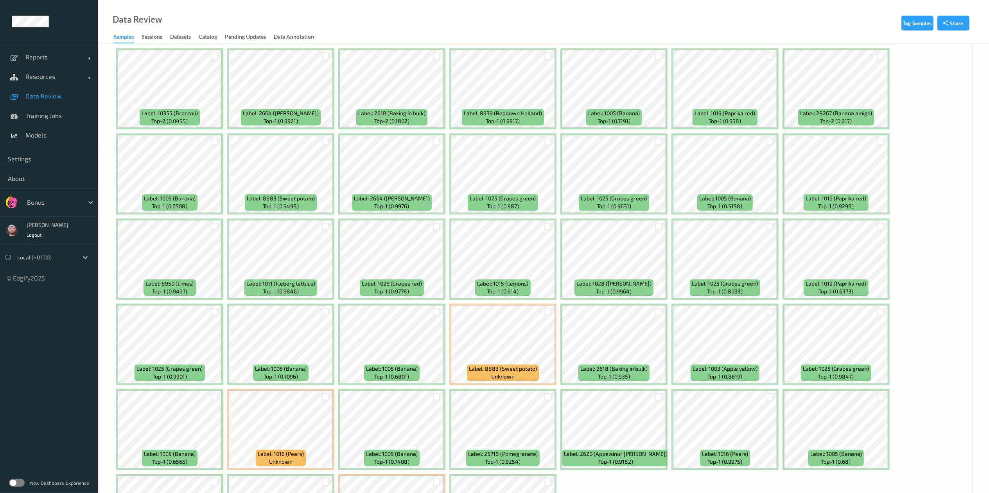
click at [325, 392] on div at bounding box center [325, 397] width 15 height 13
click at [325, 393] on div at bounding box center [325, 397] width 15 height 13
click at [324, 398] on div at bounding box center [325, 396] width 7 height 7
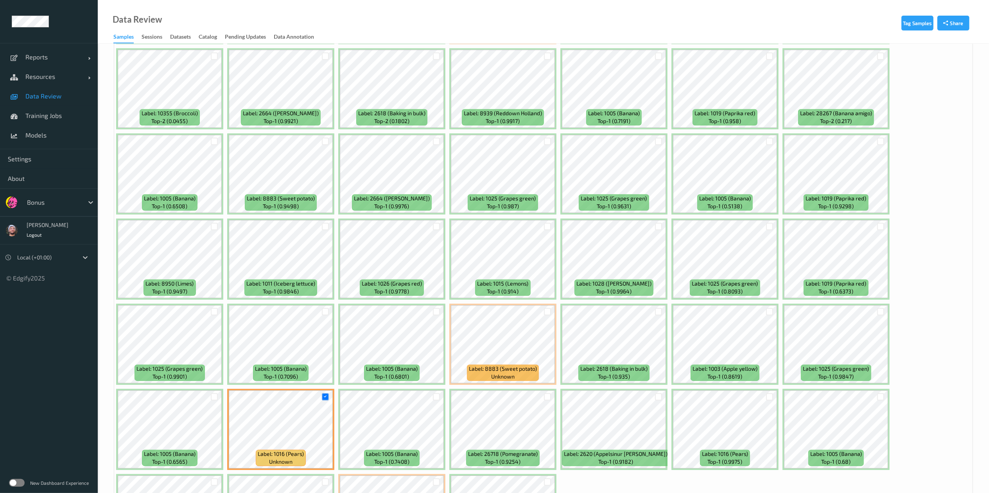
scroll to position [2191, 0]
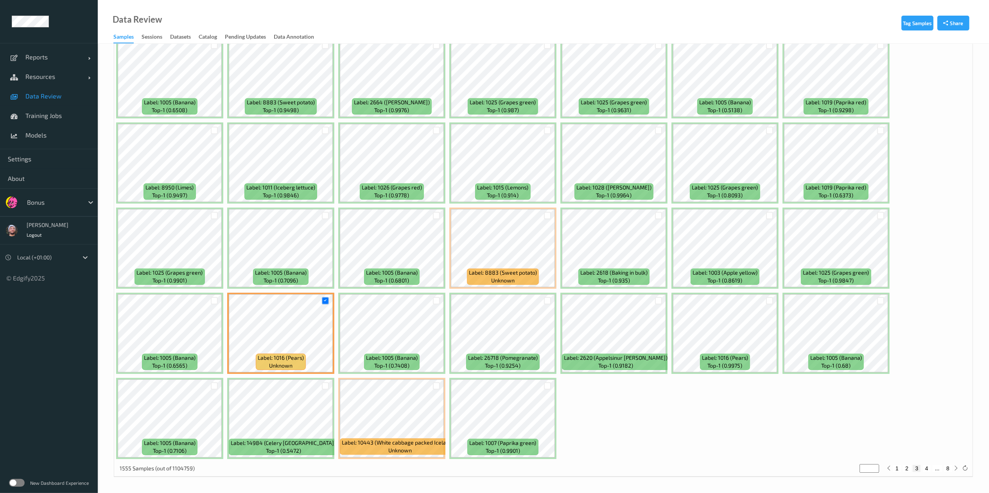
click at [928, 469] on button "4" at bounding box center [927, 468] width 8 height 7
type input "*"
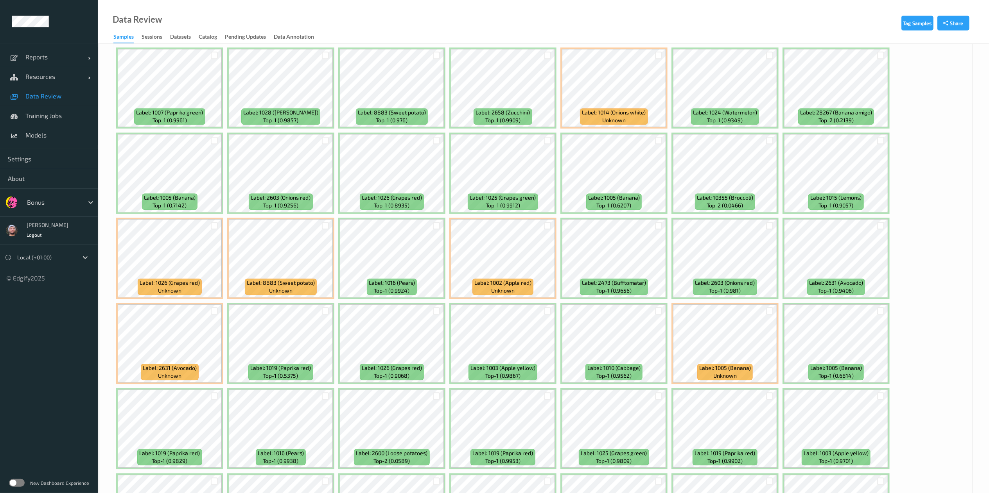
scroll to position [1840, 0]
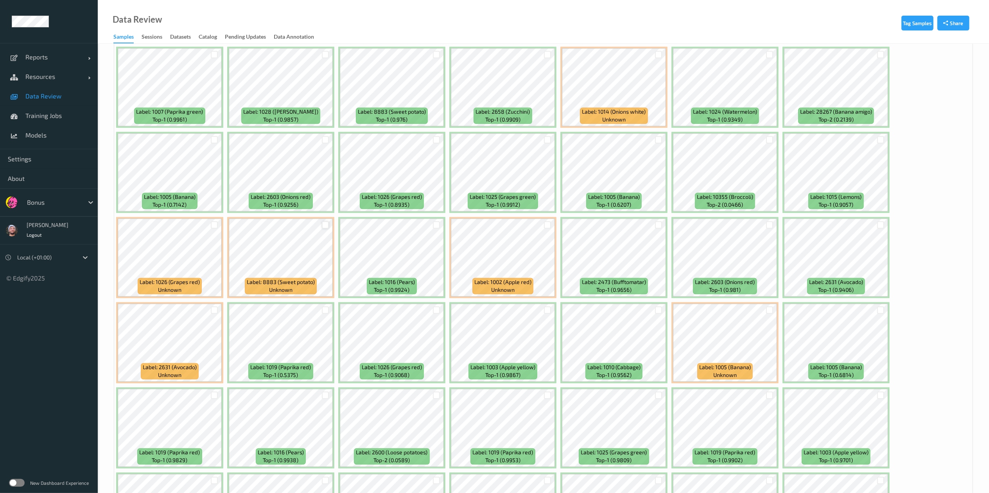
click at [327, 228] on div at bounding box center [325, 224] width 7 height 7
click at [766, 228] on div at bounding box center [769, 224] width 7 height 7
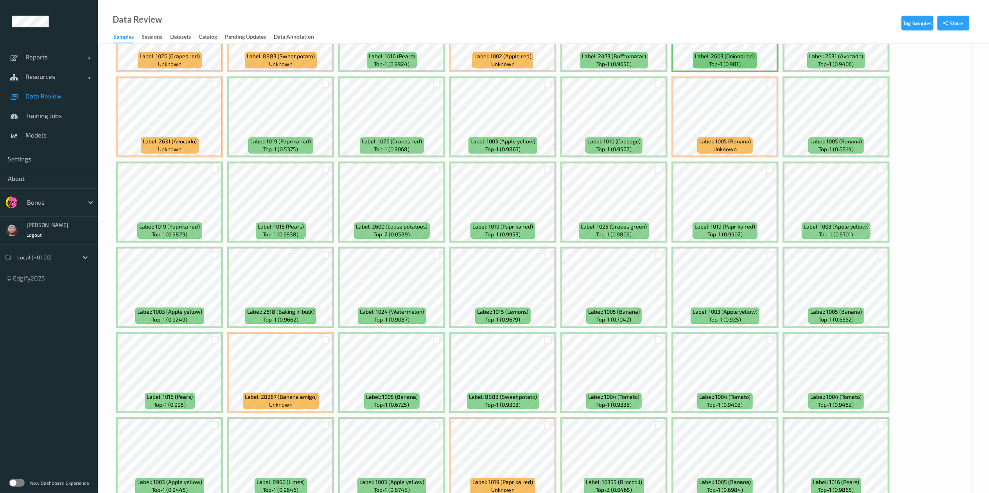
scroll to position [2065, 0]
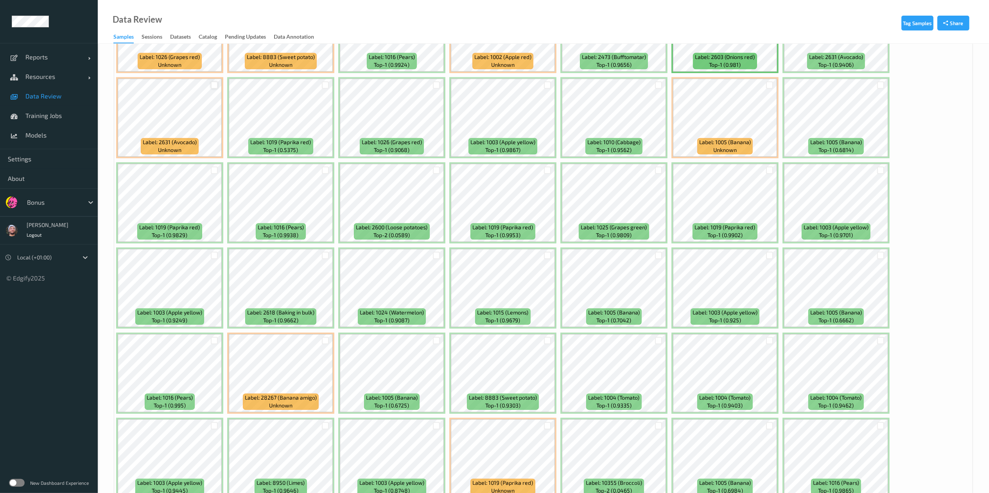
click at [212, 86] on div at bounding box center [214, 84] width 7 height 7
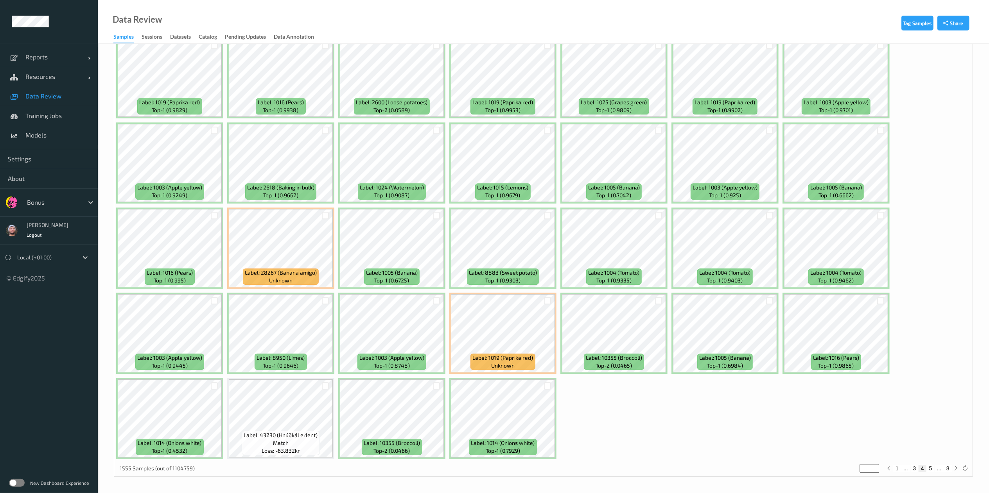
click at [931, 470] on button "5" at bounding box center [930, 468] width 8 height 7
type input "*"
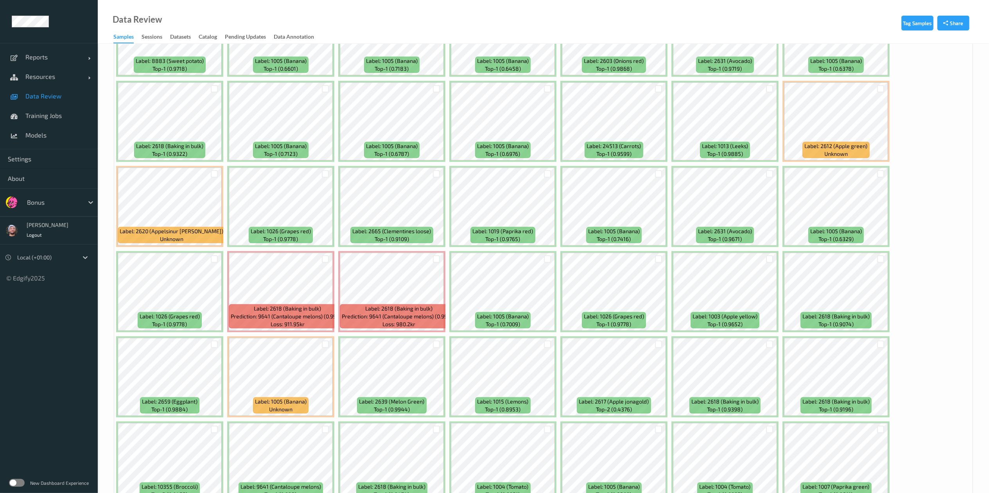
scroll to position [954, 0]
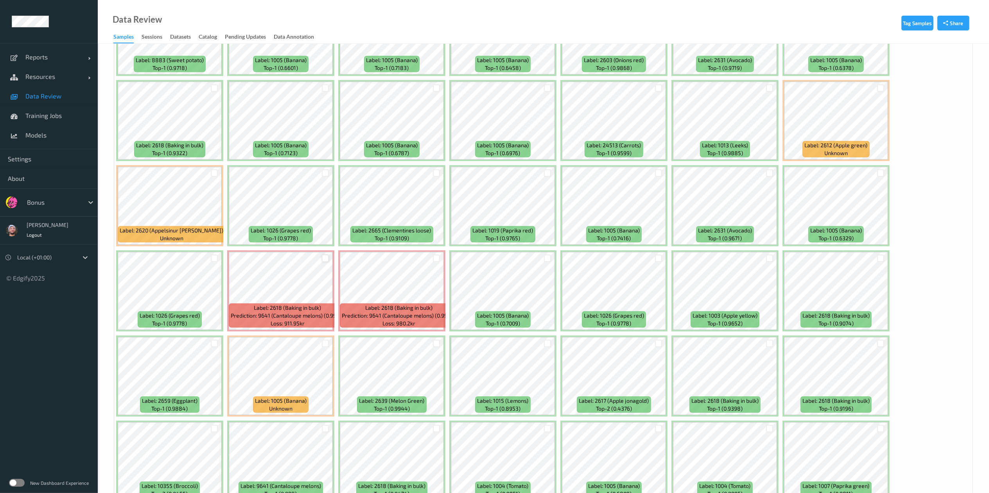
click at [324, 261] on div at bounding box center [325, 258] width 7 height 7
click at [435, 259] on div at bounding box center [436, 258] width 7 height 7
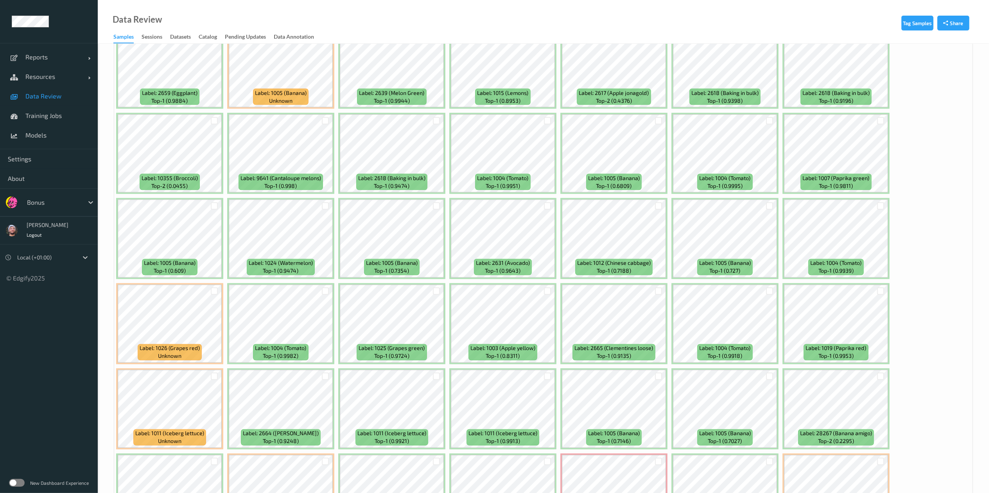
scroll to position [1271, 0]
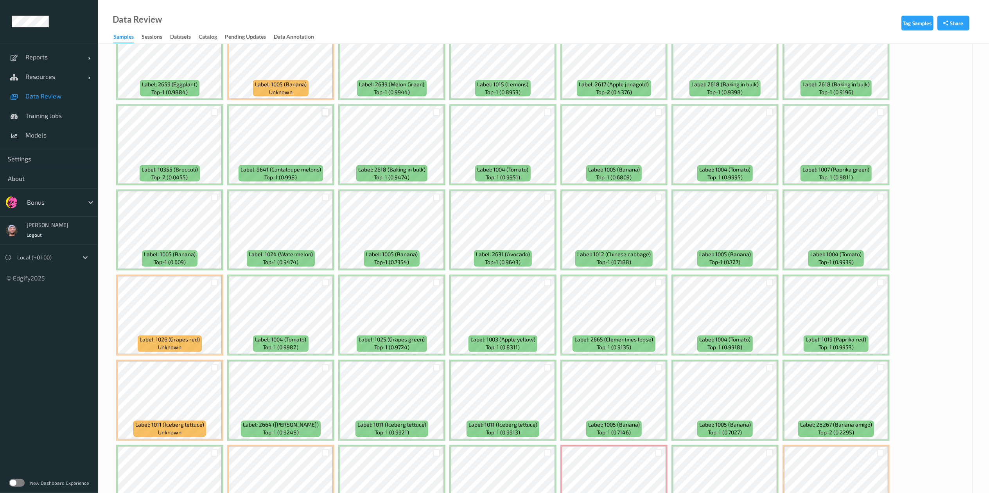
click at [325, 115] on div at bounding box center [325, 112] width 7 height 7
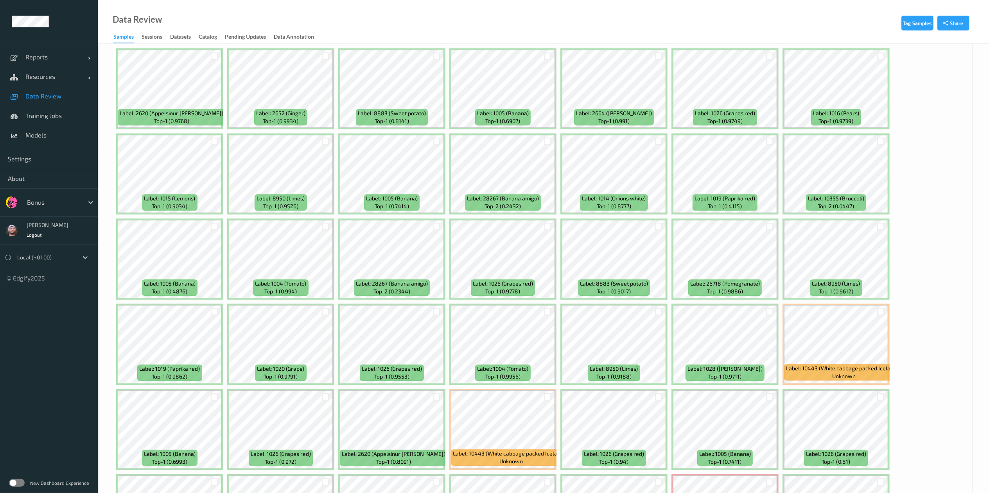
scroll to position [2191, 0]
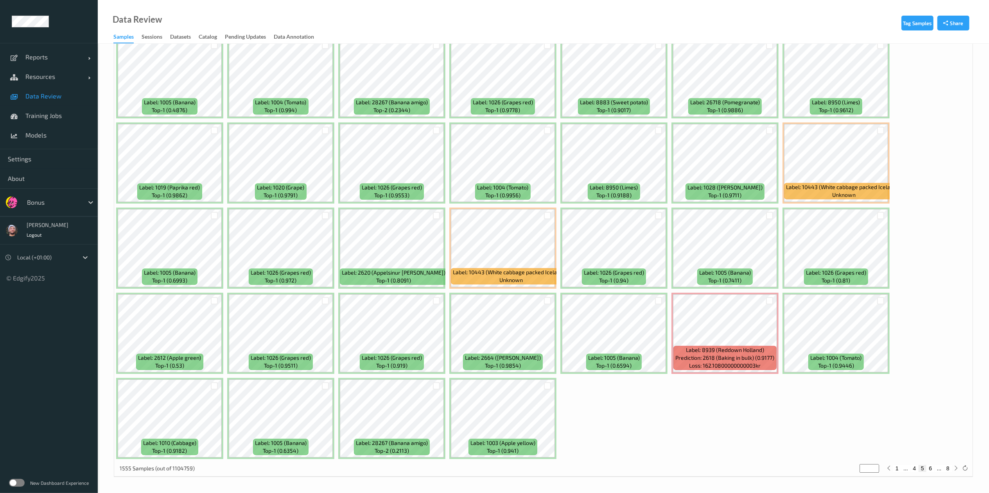
click at [929, 468] on button "6" at bounding box center [930, 468] width 8 height 7
type input "*"
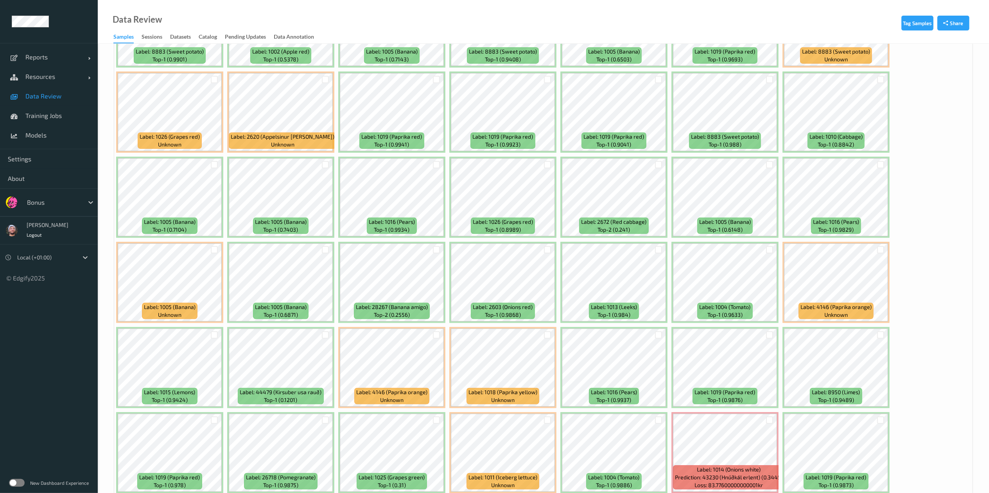
scroll to position [149, 0]
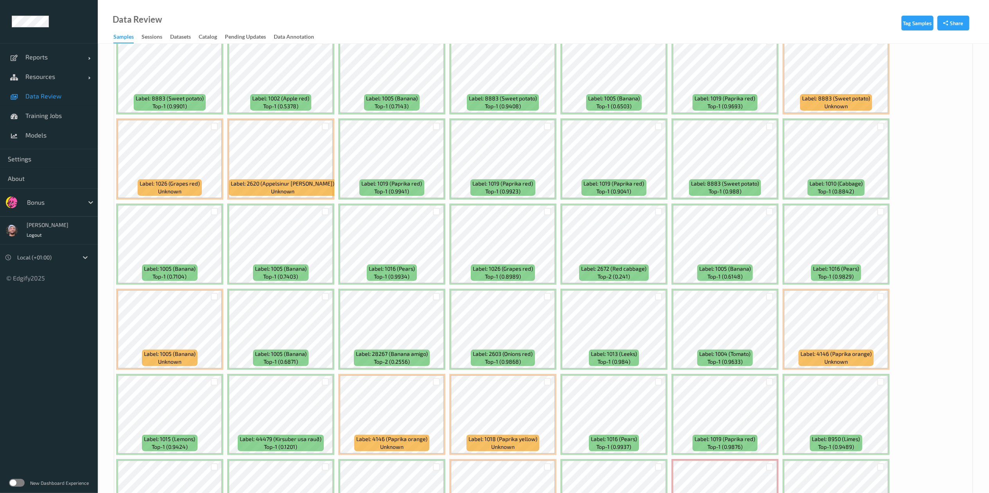
click at [325, 379] on div at bounding box center [325, 382] width 15 height 13
click at [325, 381] on div at bounding box center [325, 382] width 7 height 7
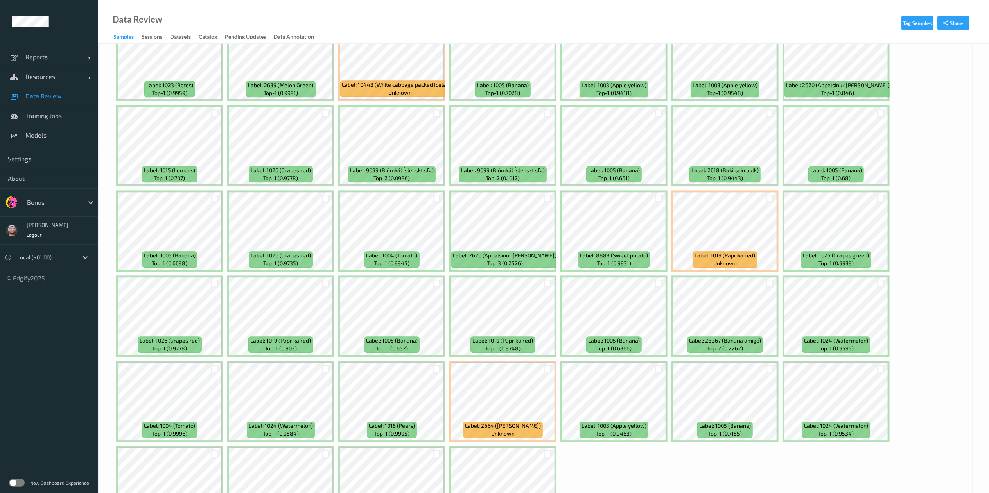
scroll to position [2191, 0]
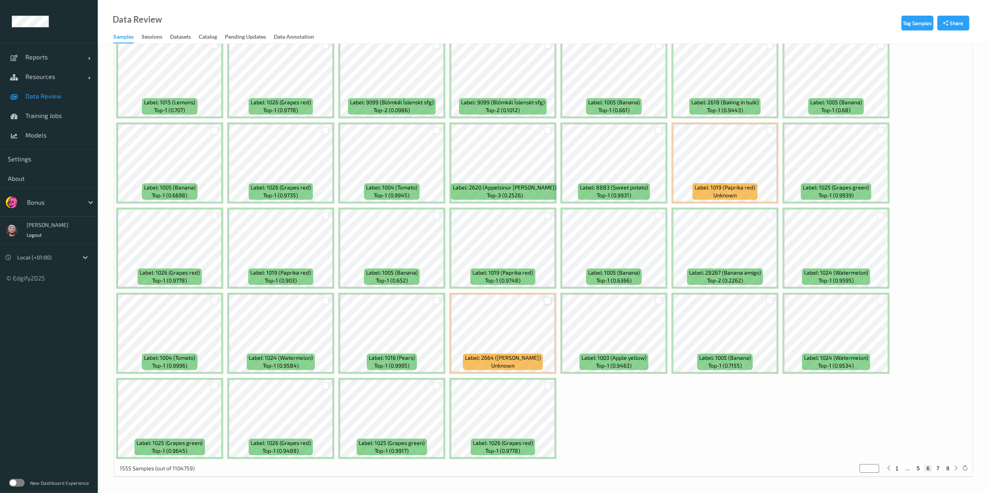
click at [546, 298] on div at bounding box center [547, 300] width 7 height 7
click at [938, 468] on button "7" at bounding box center [938, 468] width 8 height 7
type input "*"
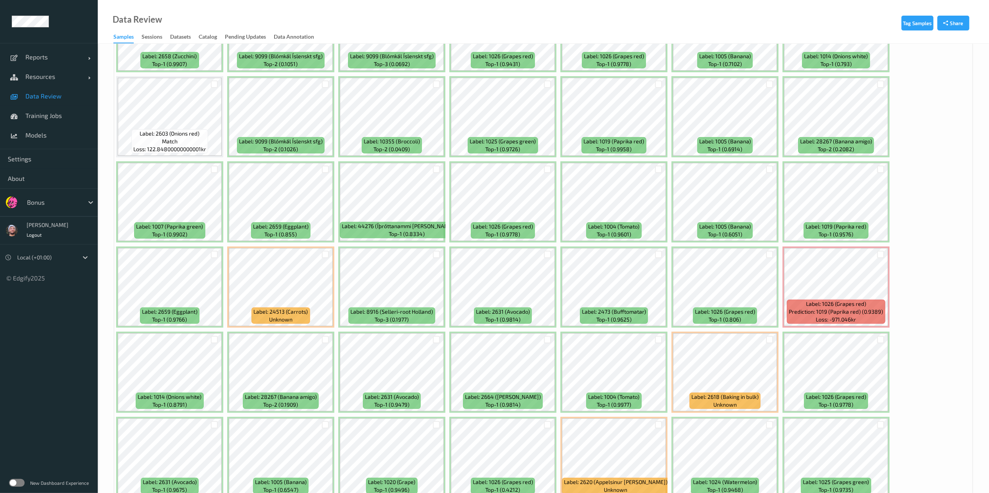
scroll to position [278, 0]
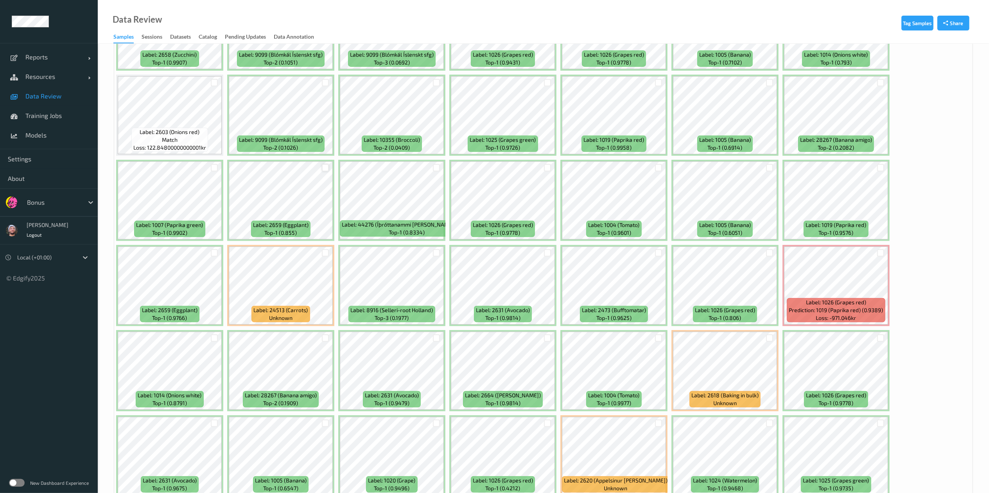
click at [324, 169] on div at bounding box center [325, 167] width 7 height 7
click at [213, 256] on div at bounding box center [214, 252] width 7 height 7
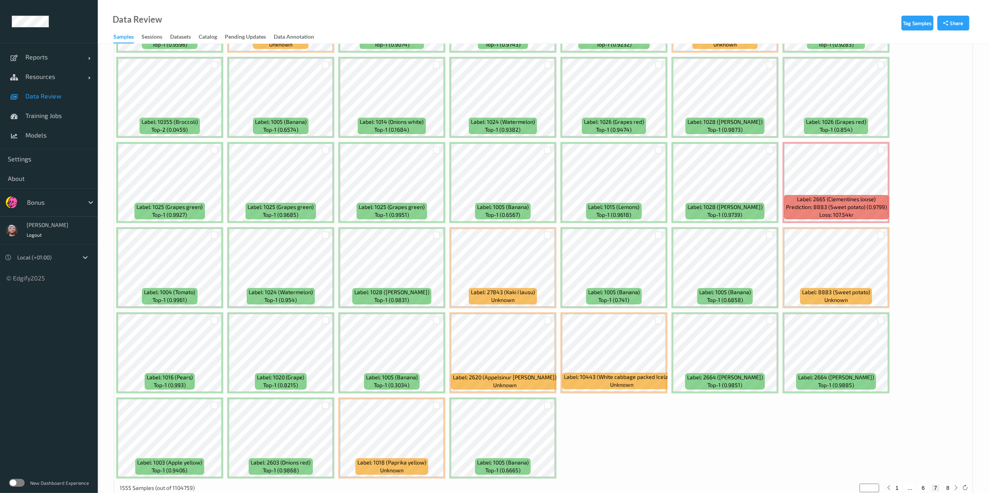
scroll to position [2191, 0]
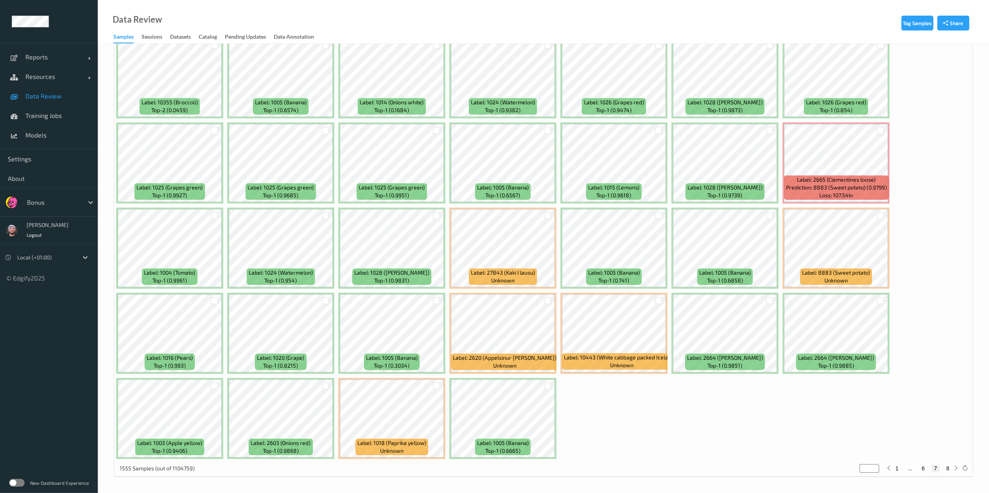
click at [946, 470] on button "8" at bounding box center [948, 468] width 8 height 7
type input "*"
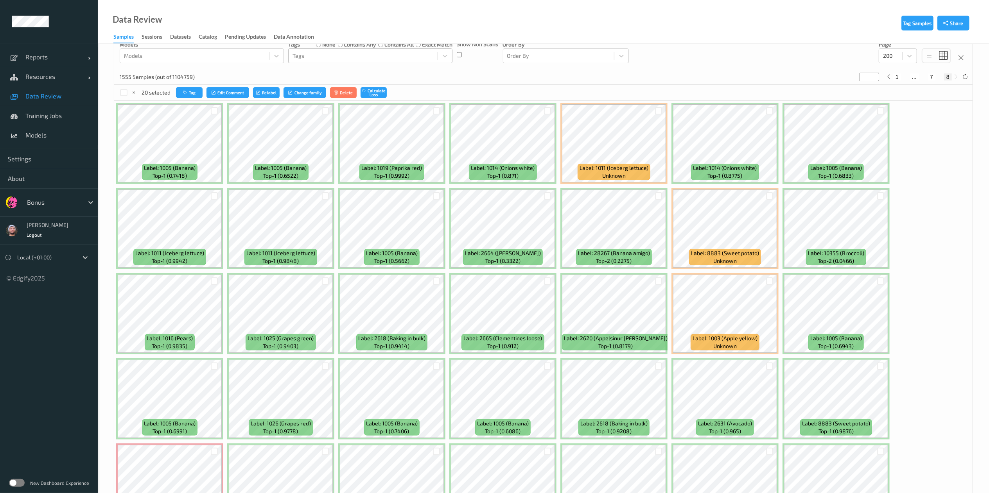
scroll to position [86, 0]
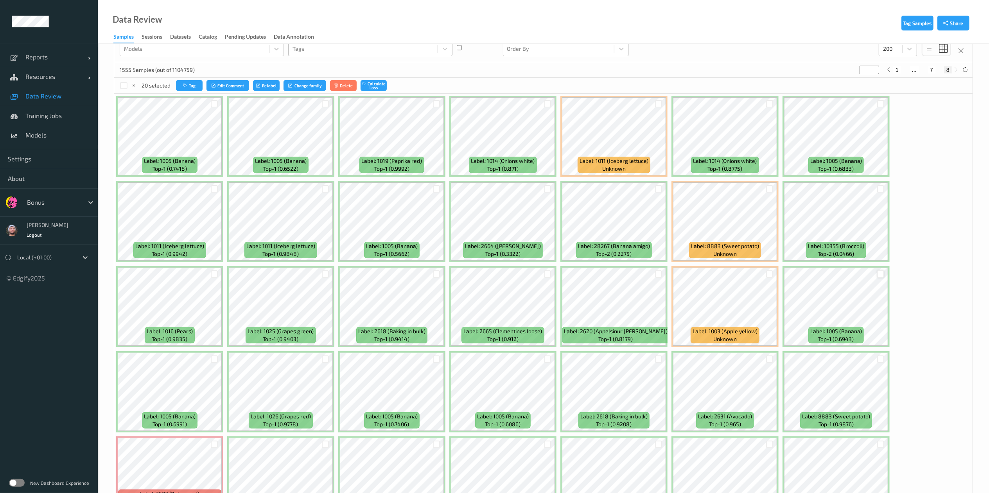
click at [883, 275] on div at bounding box center [880, 274] width 7 height 7
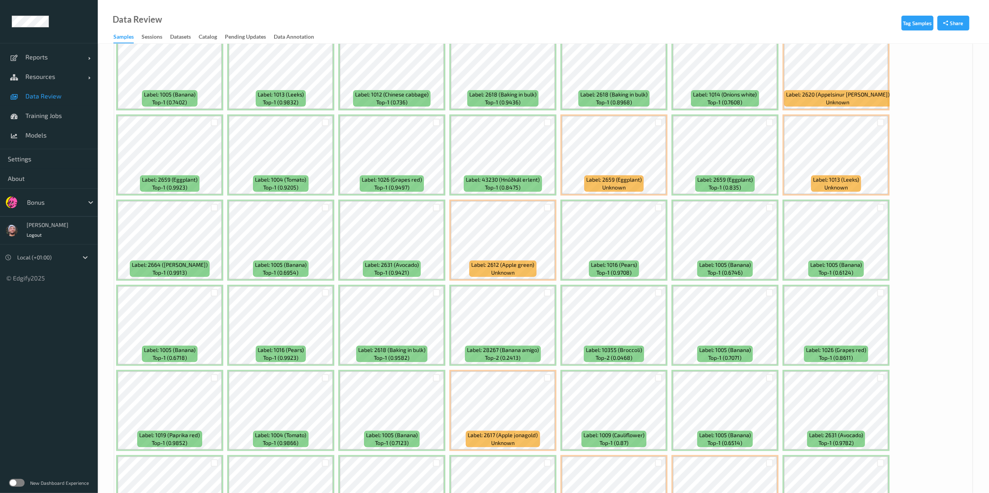
scroll to position [750, 0]
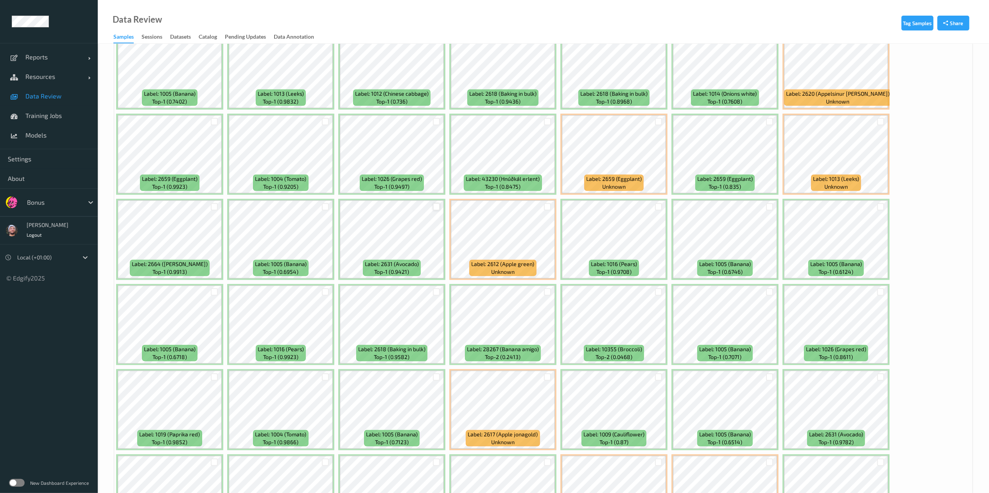
click at [436, 209] on div at bounding box center [436, 206] width 7 height 7
click at [545, 206] on div at bounding box center [547, 206] width 7 height 7
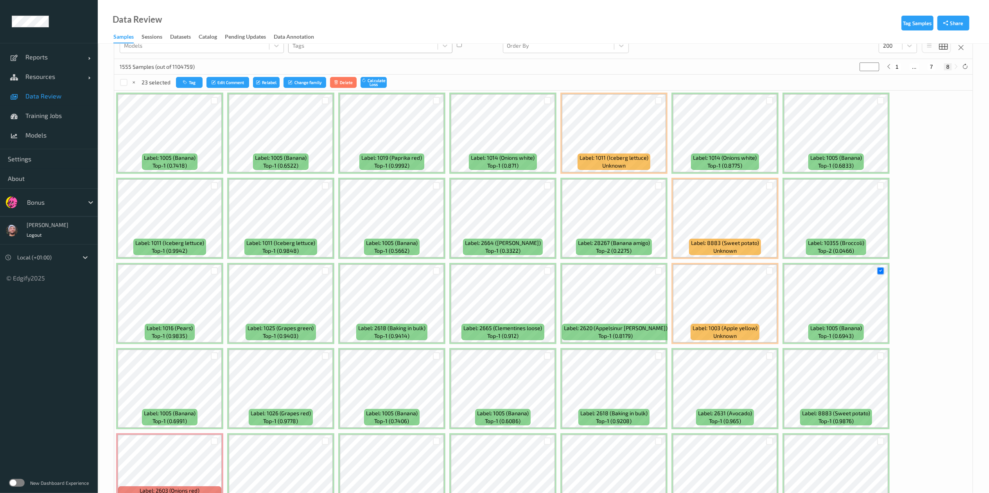
scroll to position [0, 0]
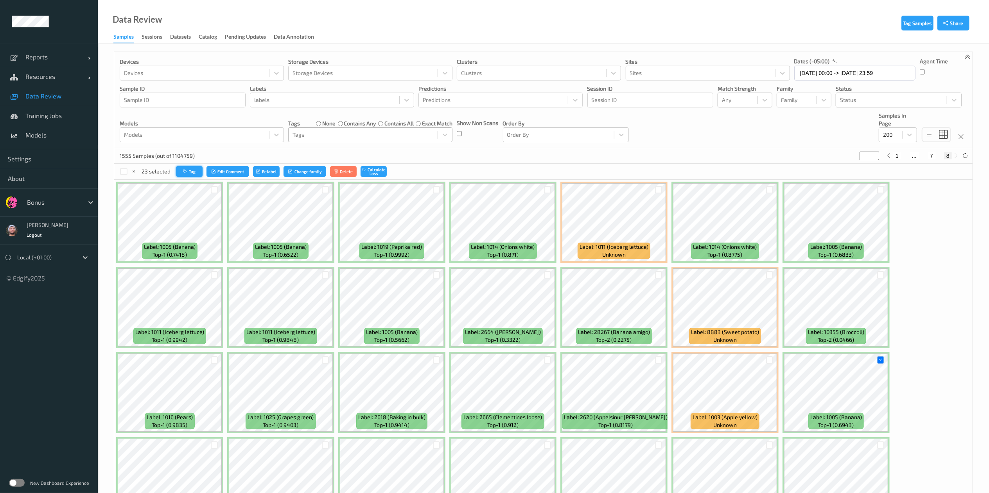
click at [196, 171] on button "Tag" at bounding box center [189, 171] width 27 height 11
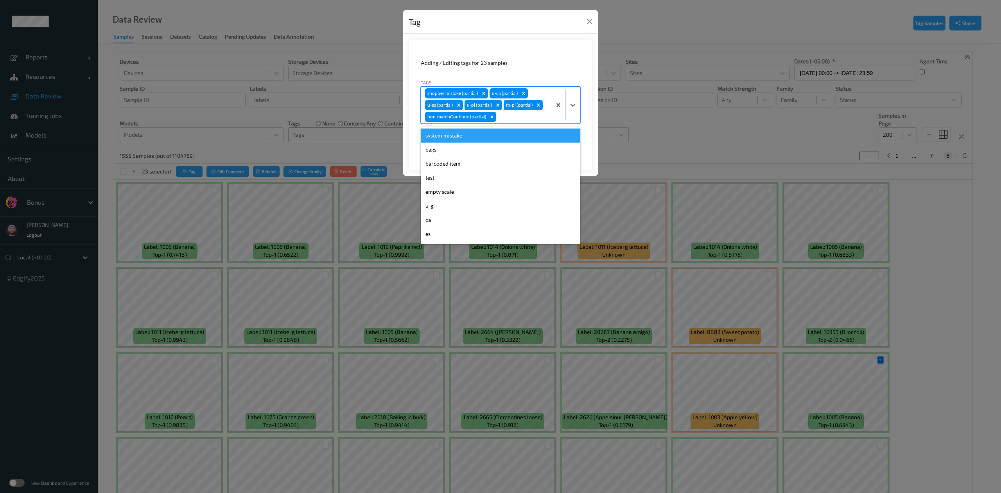
click at [532, 120] on div at bounding box center [523, 116] width 50 height 9
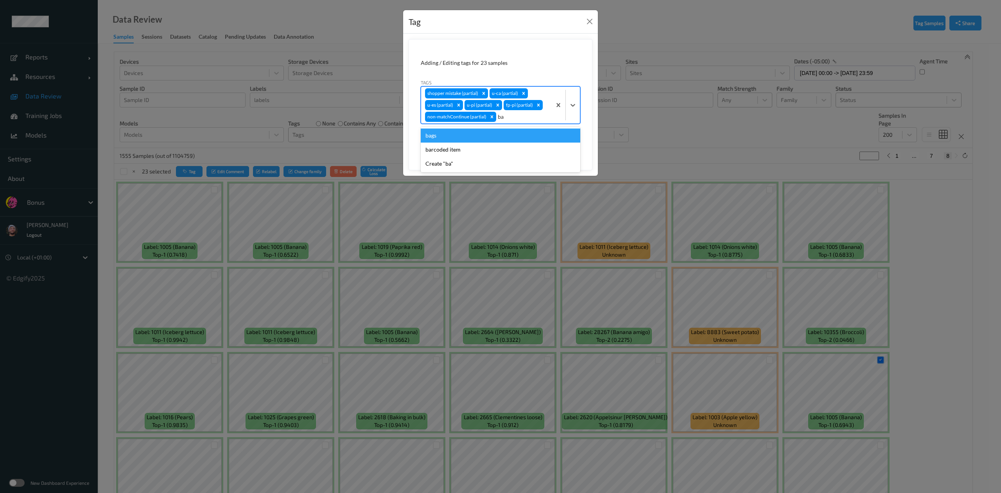
type input "bar"
click at [548, 136] on button "Save" at bounding box center [564, 143] width 32 height 15
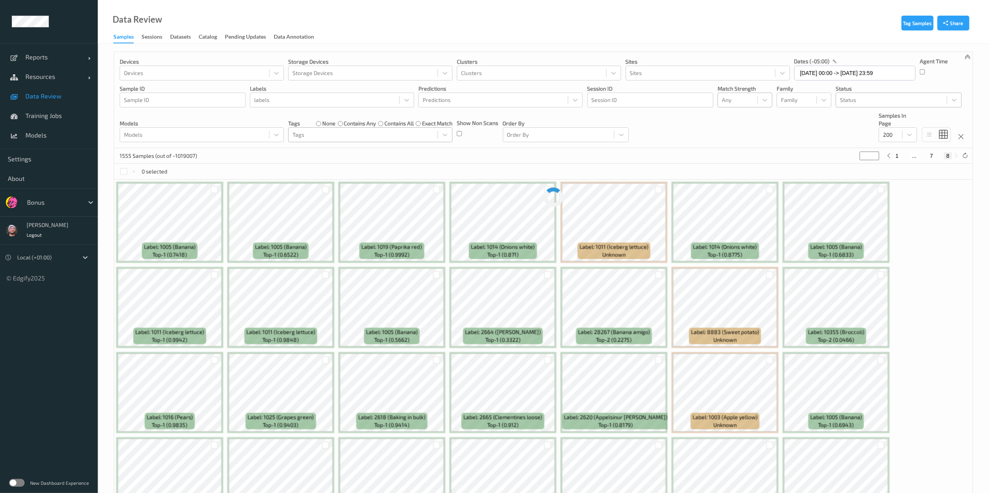
click at [346, 141] on div "Tags" at bounding box center [363, 135] width 149 height 13
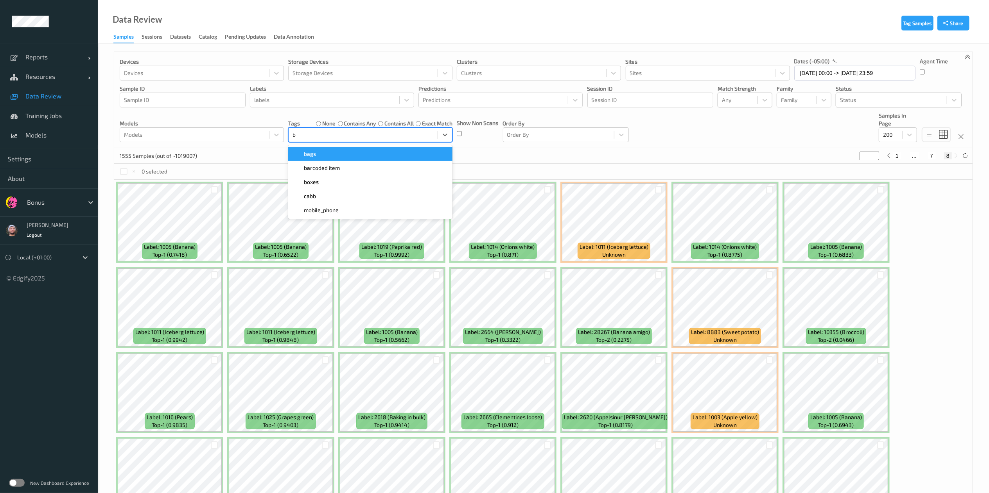
type input "ba"
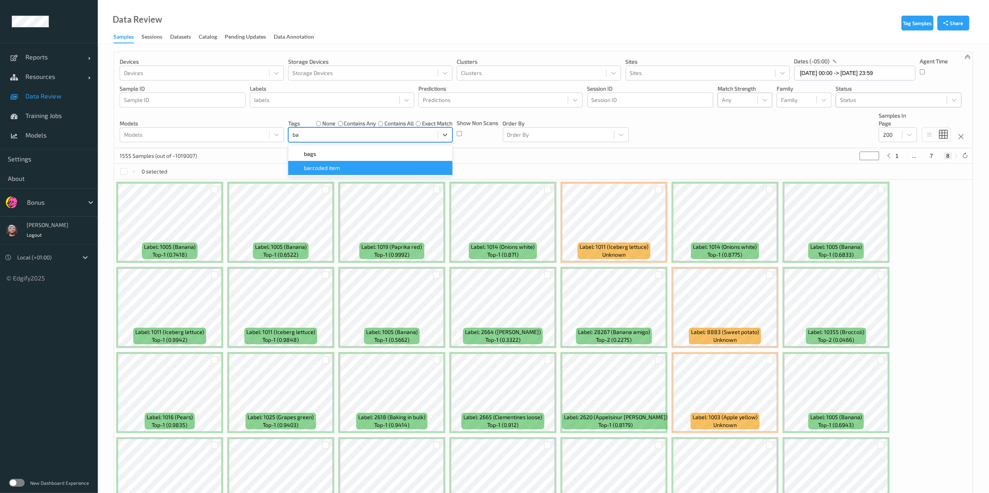
click at [328, 172] on span "barcoded item" at bounding box center [322, 168] width 36 height 8
type input "*"
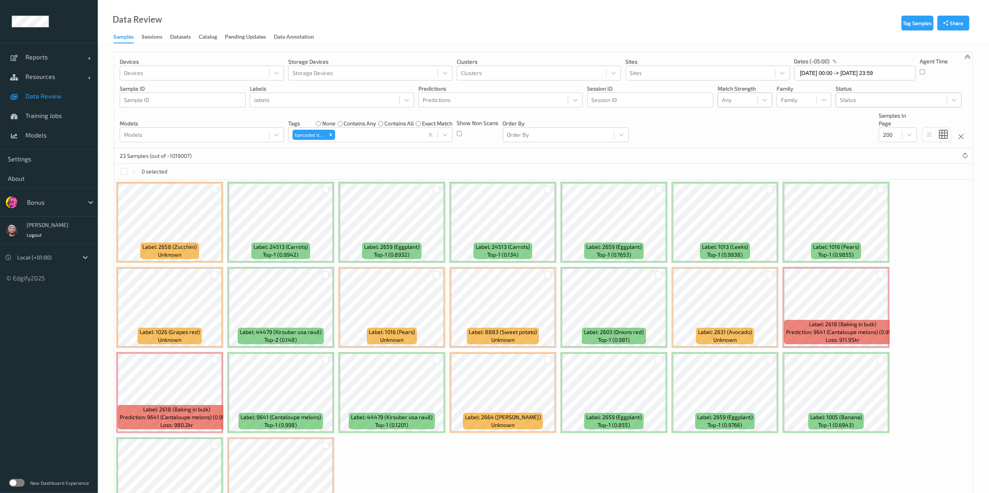
click at [484, 157] on div "23 Samples (out of ~1019007)" at bounding box center [543, 156] width 858 height 16
click at [216, 190] on div at bounding box center [214, 189] width 7 height 7
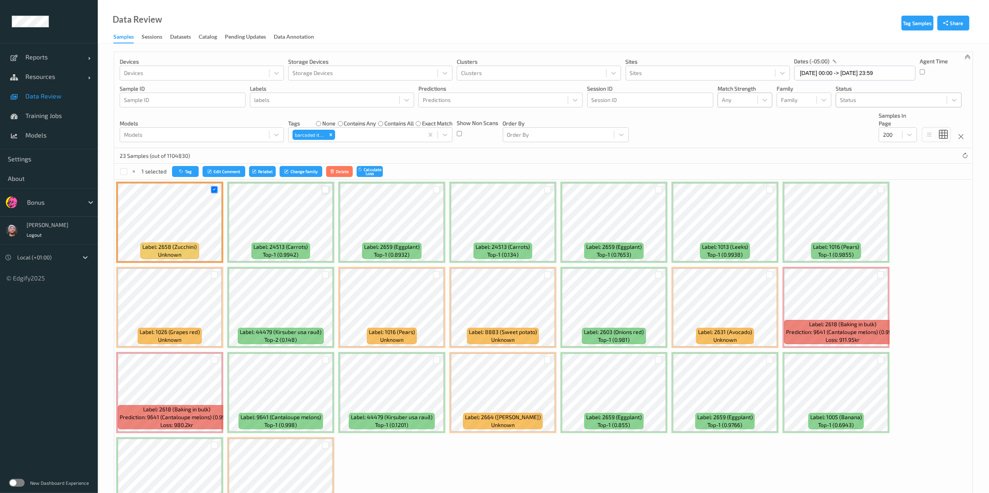
click at [325, 190] on div at bounding box center [325, 189] width 7 height 7
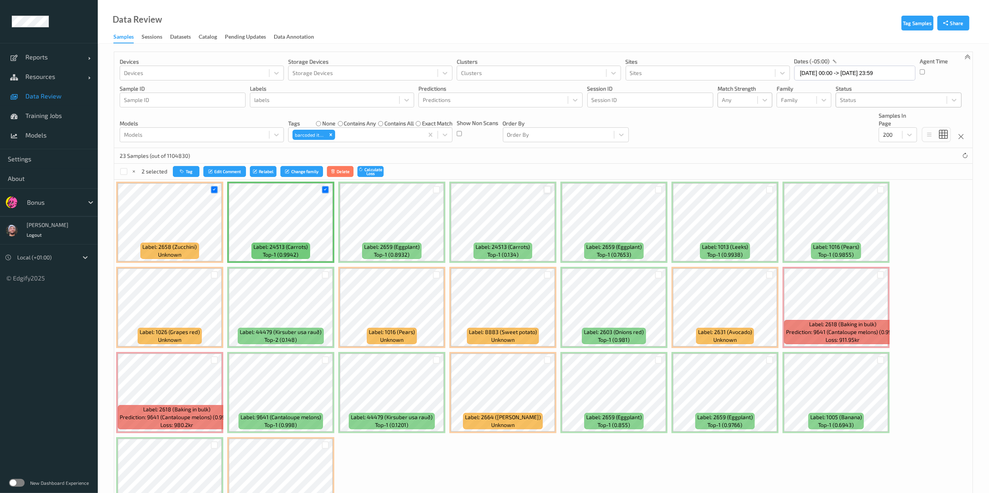
click at [546, 194] on div at bounding box center [547, 189] width 7 height 7
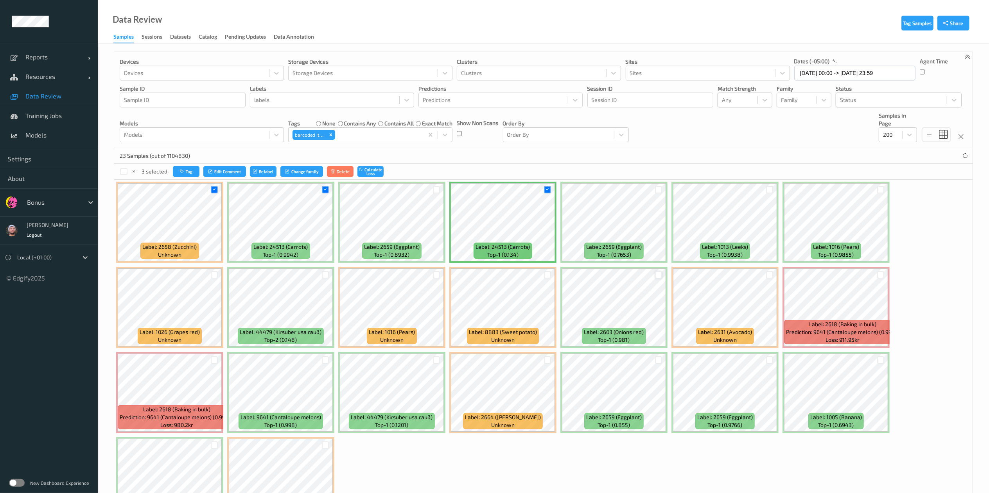
click at [659, 273] on div at bounding box center [658, 274] width 7 height 7
click at [543, 276] on div at bounding box center [547, 275] width 15 height 13
click at [543, 278] on div at bounding box center [547, 275] width 15 height 13
click at [546, 275] on div at bounding box center [547, 274] width 7 height 7
click at [659, 188] on div at bounding box center [658, 189] width 7 height 7
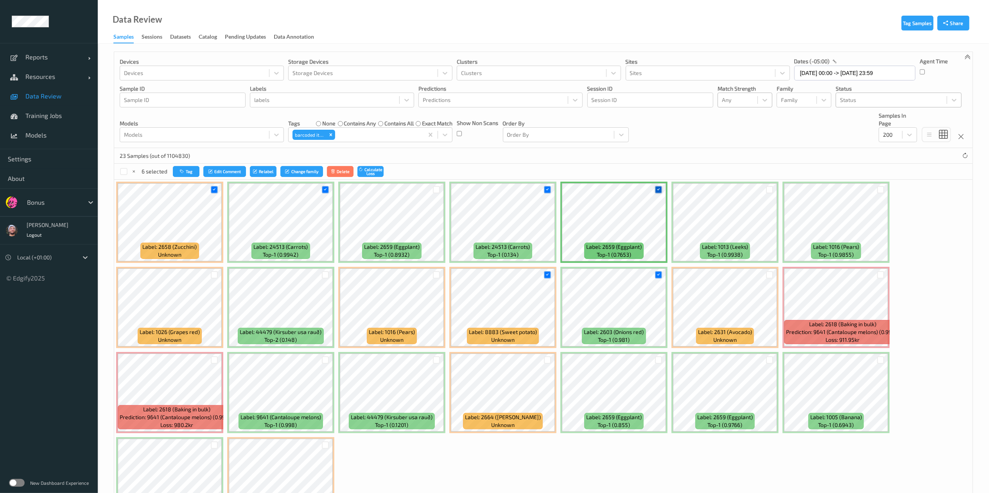
click at [659, 192] on icon at bounding box center [658, 189] width 5 height 5
click at [769, 189] on div at bounding box center [769, 189] width 7 height 7
click at [883, 191] on div at bounding box center [880, 189] width 7 height 7
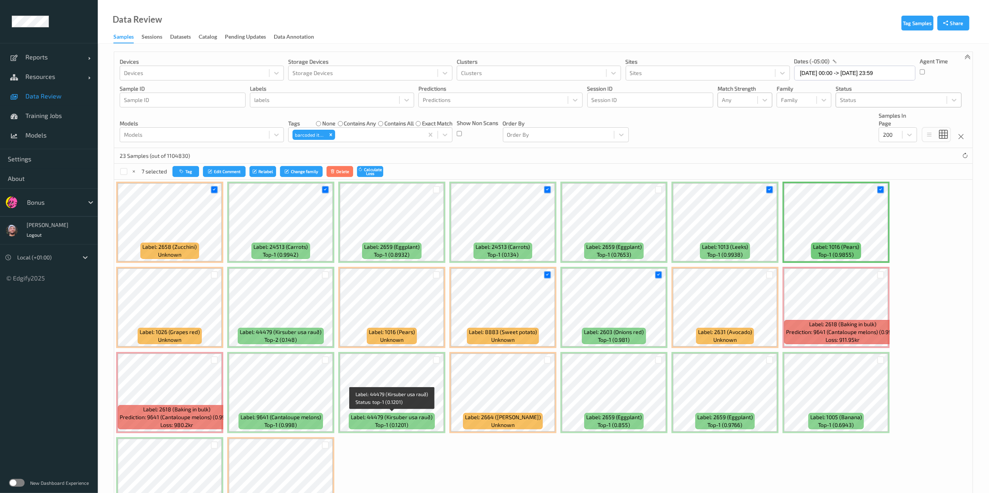
scroll to position [60, 0]
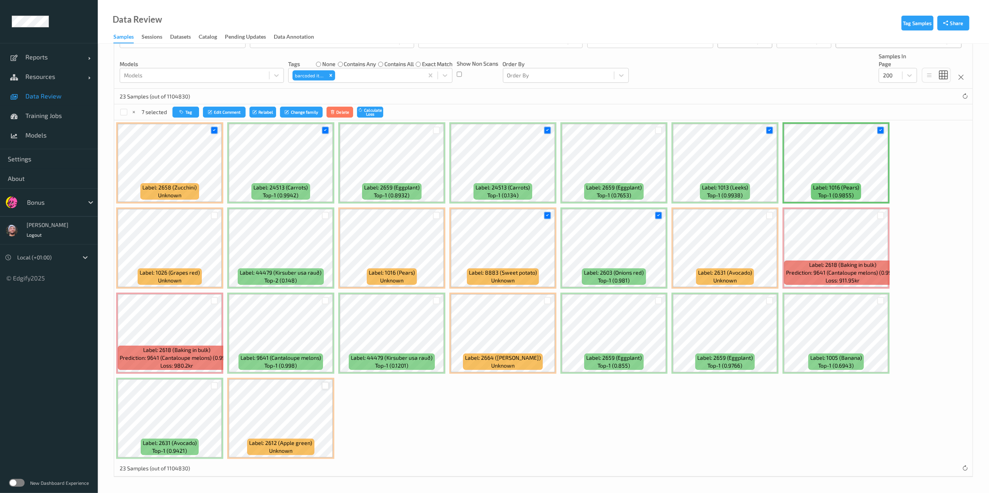
click at [326, 386] on div at bounding box center [325, 385] width 7 height 7
click at [213, 386] on div at bounding box center [214, 385] width 7 height 7
click at [881, 301] on div at bounding box center [880, 300] width 7 height 7
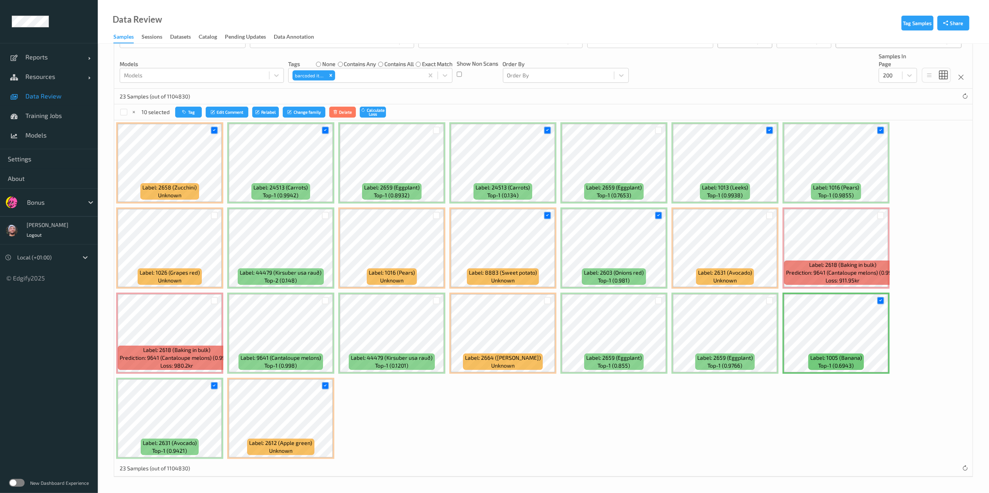
click at [413, 417] on div "Label: 2658 (Zucchini) unknown Label: 24513 (Carrots) top-1 (0.9942) Label: 265…" at bounding box center [543, 290] width 858 height 341
click at [189, 114] on button "Tag" at bounding box center [188, 112] width 27 height 11
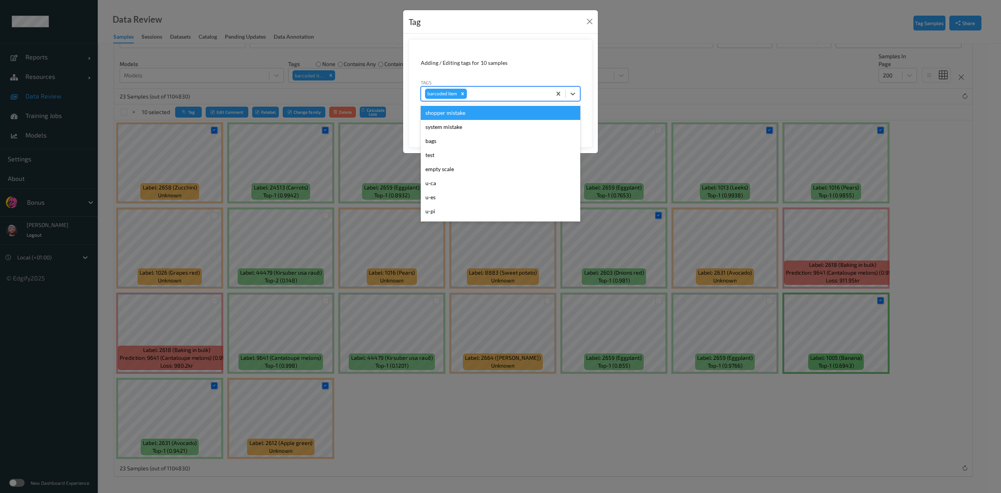
click at [471, 92] on div at bounding box center [507, 93] width 79 height 9
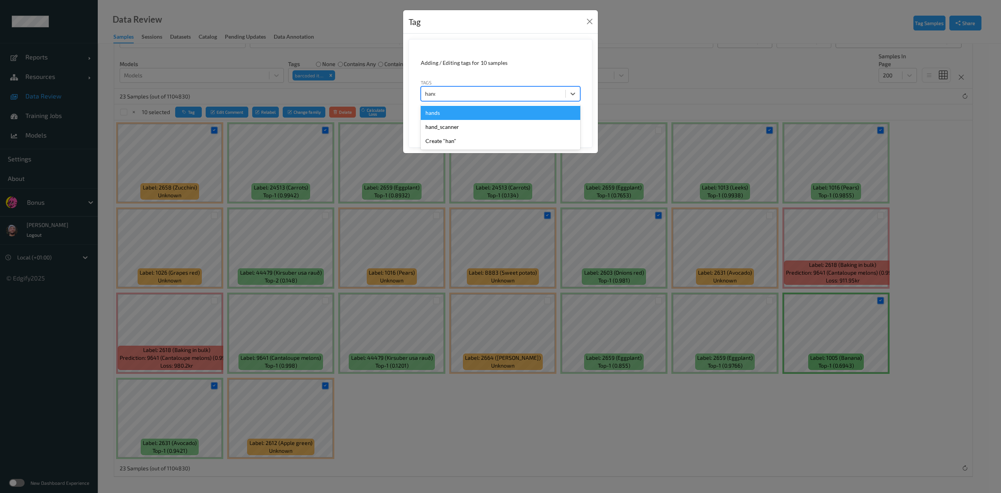
type input "hands"
click at [548, 113] on button "Save" at bounding box center [564, 120] width 32 height 15
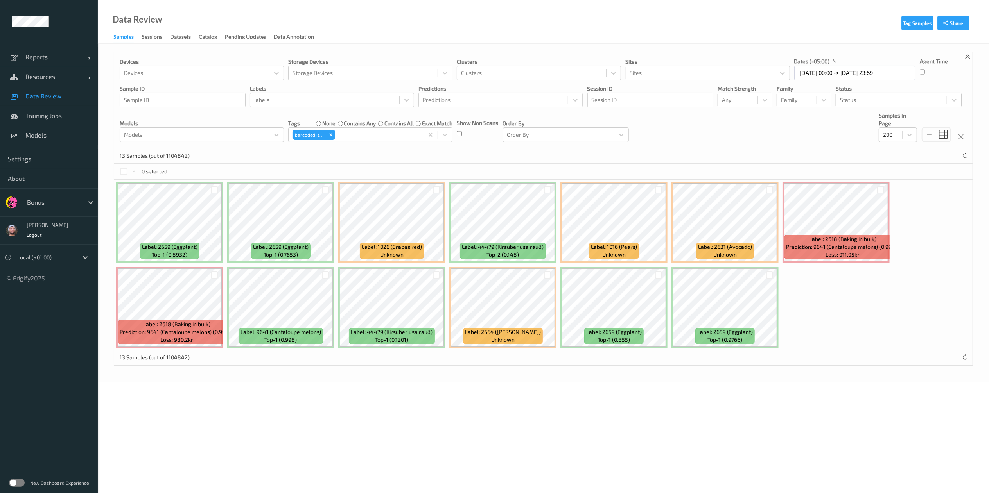
scroll to position [0, 0]
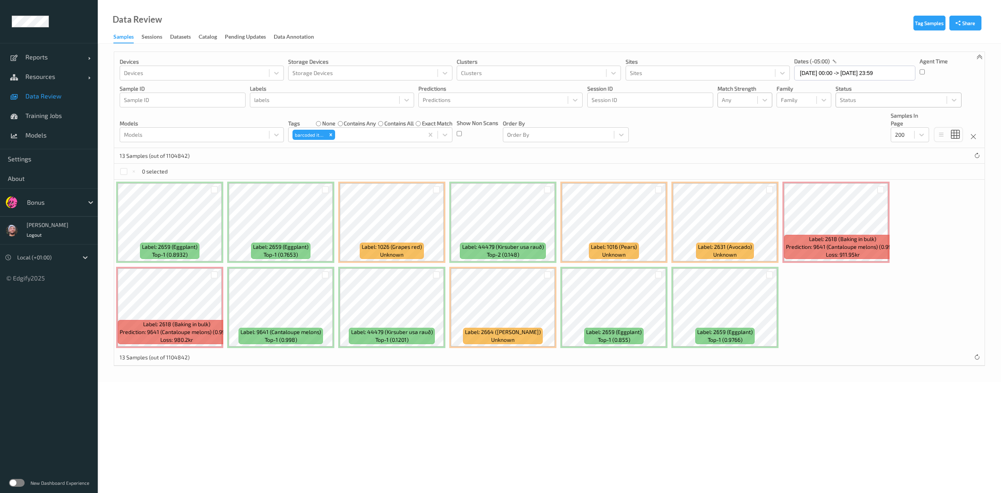
click at [547, 271] on div at bounding box center [547, 275] width 15 height 13
click at [548, 276] on div at bounding box center [547, 274] width 7 height 7
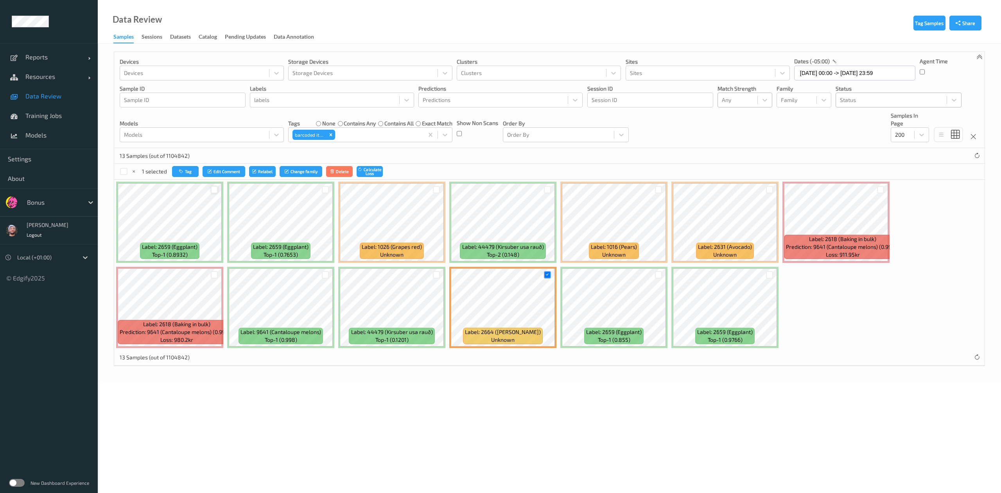
click at [214, 192] on div at bounding box center [214, 189] width 7 height 7
click at [190, 169] on button "Tag" at bounding box center [186, 171] width 27 height 11
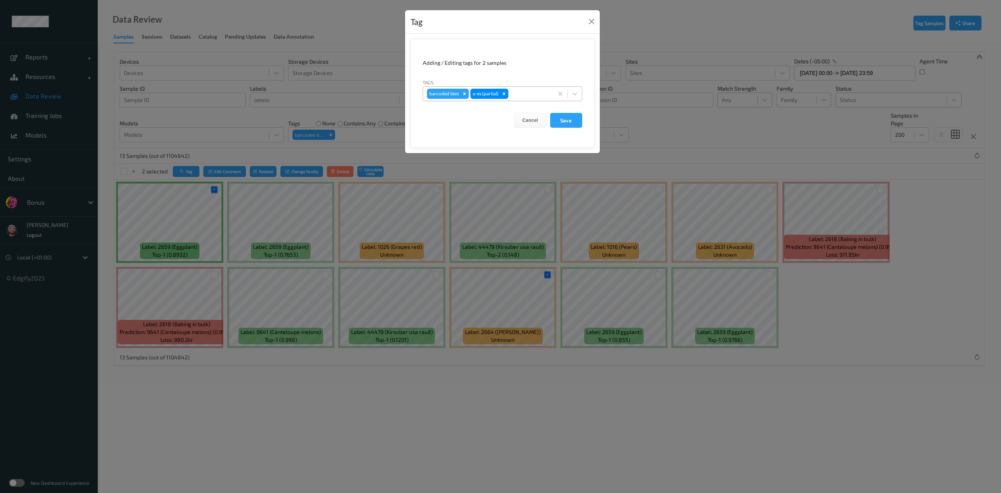
click at [519, 99] on div at bounding box center [529, 93] width 39 height 9
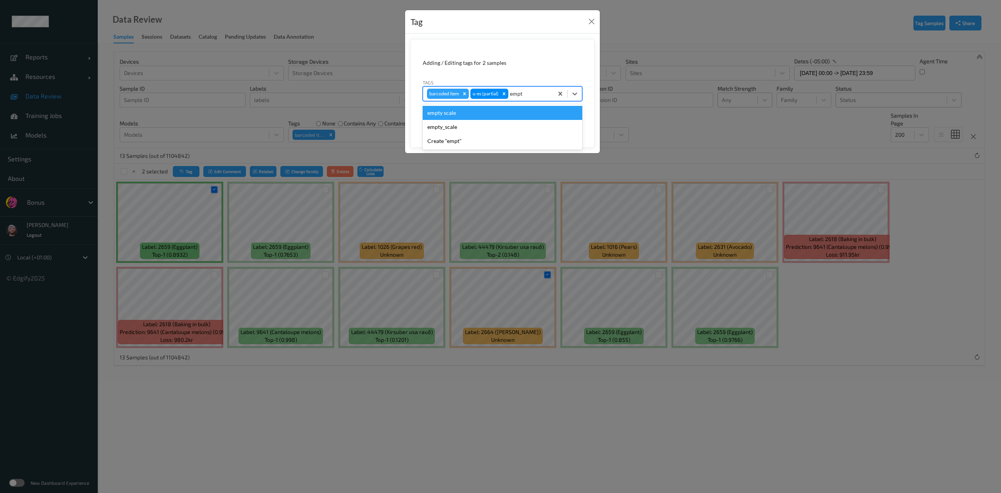
type input "empty"
click at [464, 94] on icon "Remove barcoded item" at bounding box center [464, 93] width 3 height 3
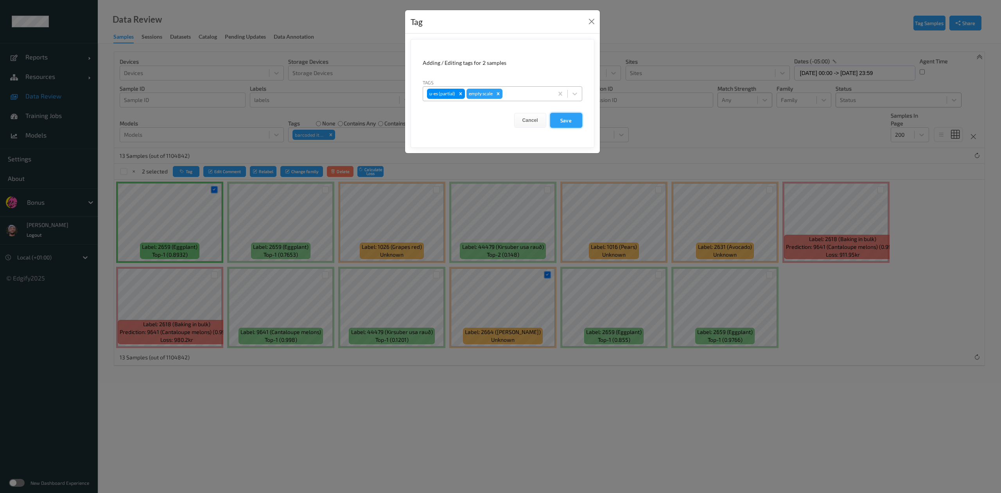
click at [570, 118] on button "Save" at bounding box center [566, 120] width 32 height 15
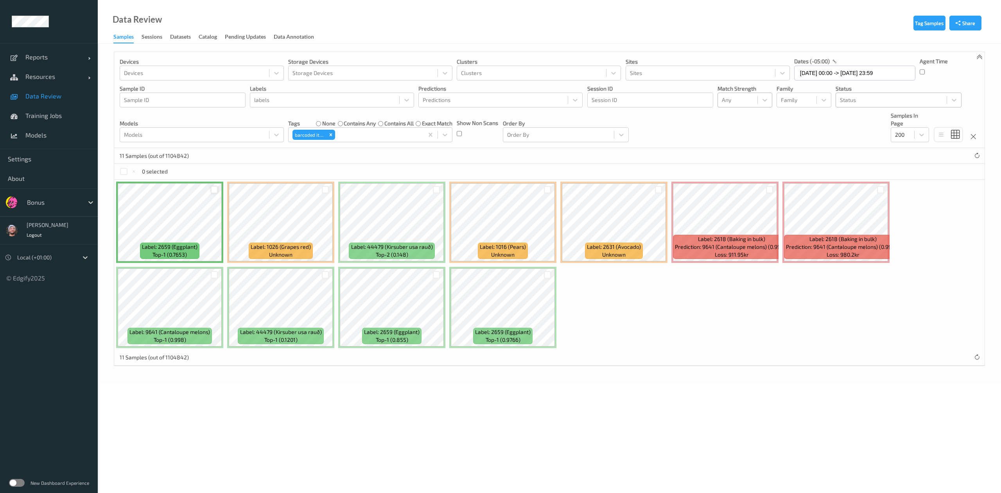
click at [214, 190] on div at bounding box center [214, 189] width 7 height 7
click at [213, 277] on div at bounding box center [214, 274] width 7 height 7
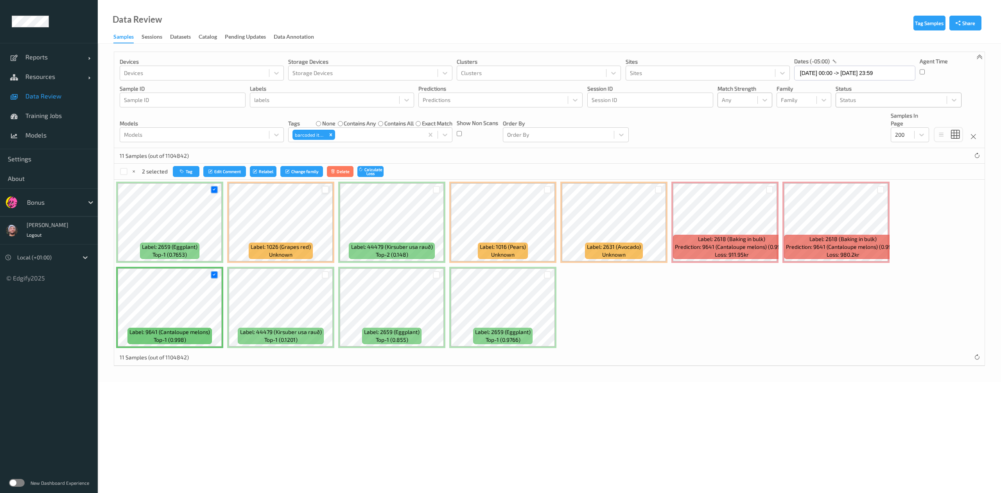
click at [326, 192] on div at bounding box center [325, 189] width 7 height 7
click at [770, 190] on div at bounding box center [769, 189] width 7 height 7
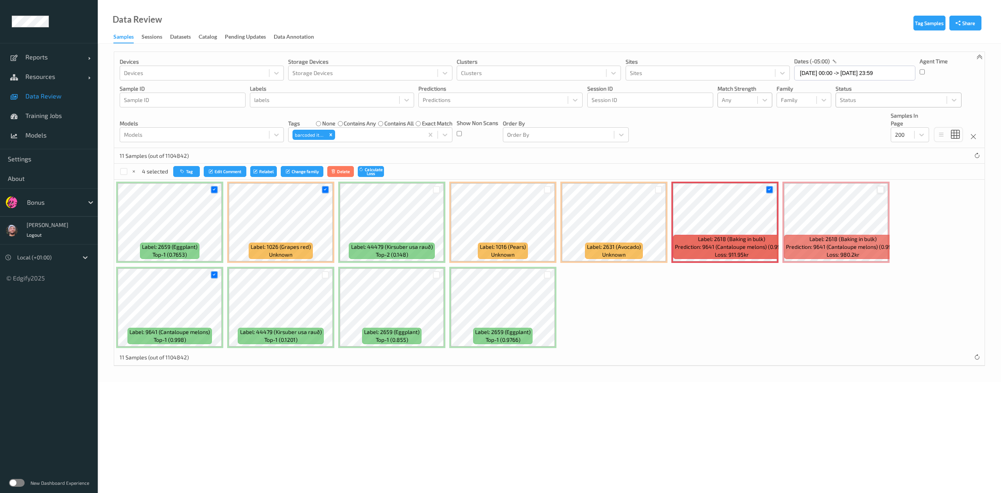
click at [881, 192] on div at bounding box center [880, 189] width 7 height 7
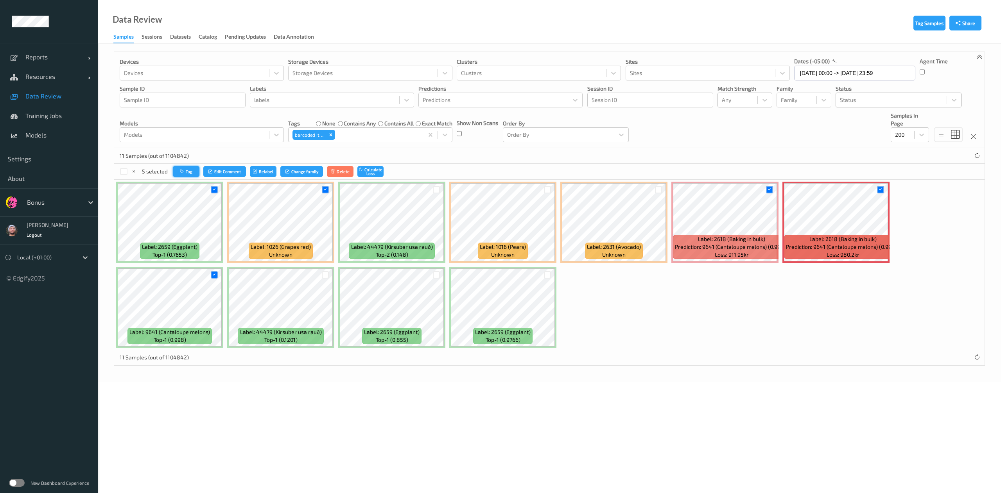
click at [188, 170] on button "Tag" at bounding box center [186, 171] width 27 height 11
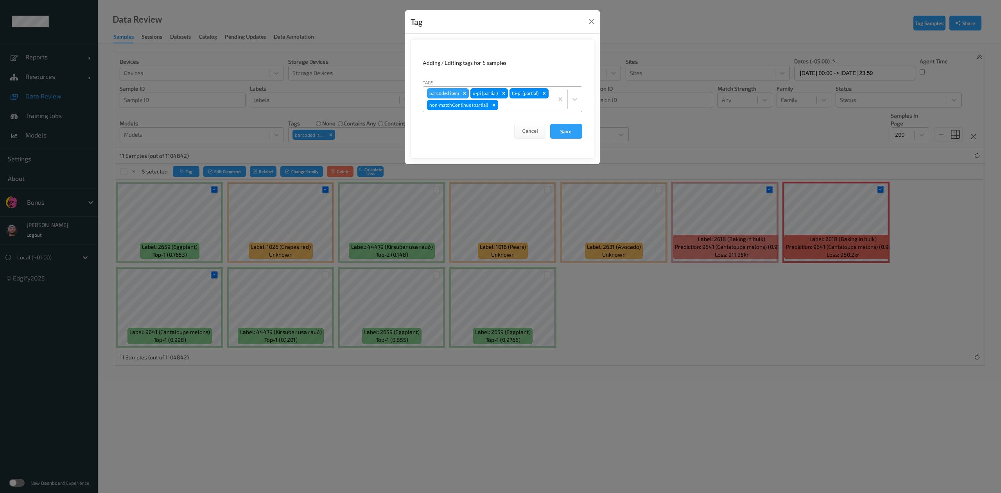
click at [530, 110] on div at bounding box center [525, 104] width 50 height 9
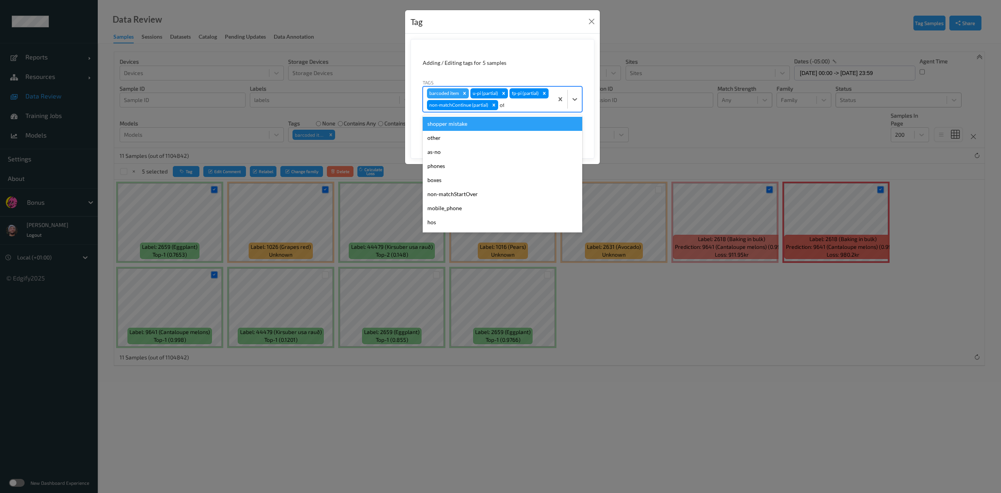
type input "other"
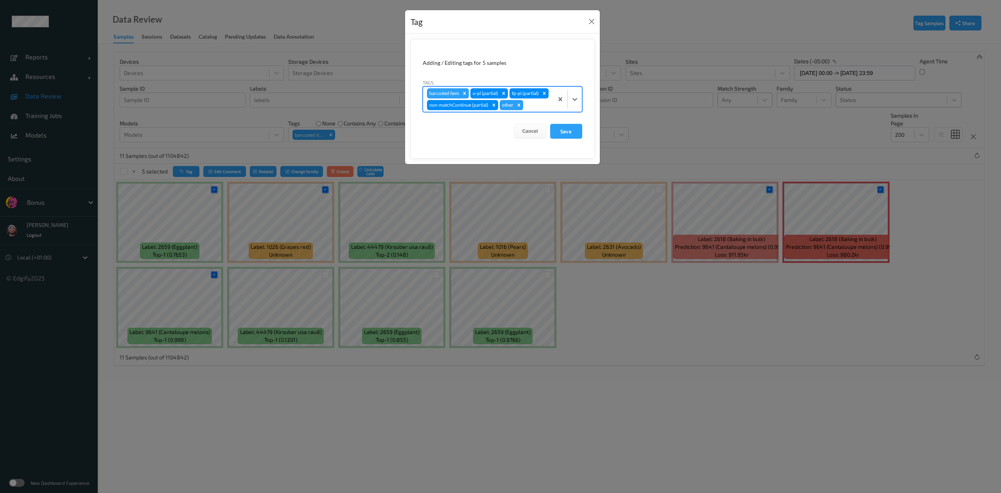
click at [462, 90] on div "Remove barcoded item" at bounding box center [464, 93] width 9 height 10
click at [560, 130] on button "Save" at bounding box center [566, 131] width 32 height 15
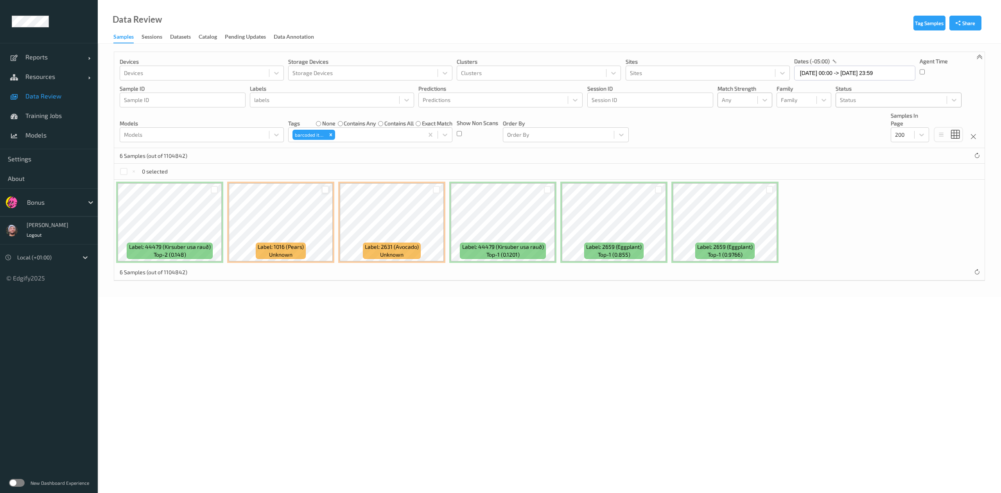
click at [326, 192] on div at bounding box center [325, 189] width 7 height 7
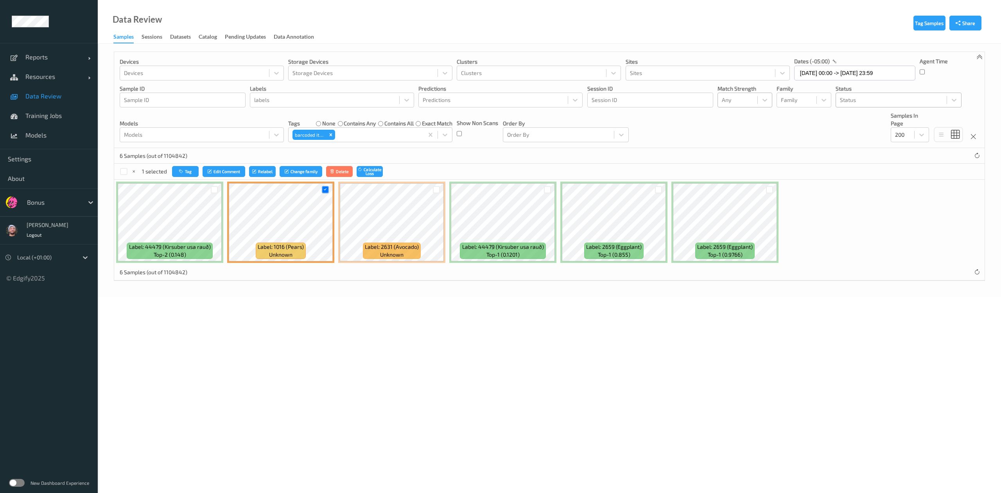
click at [181, 165] on div "1 selected Tag Edit Comment Relabel Change family Delete Calculate Loss" at bounding box center [549, 172] width 870 height 16
click at [188, 174] on button "Tag" at bounding box center [185, 171] width 27 height 11
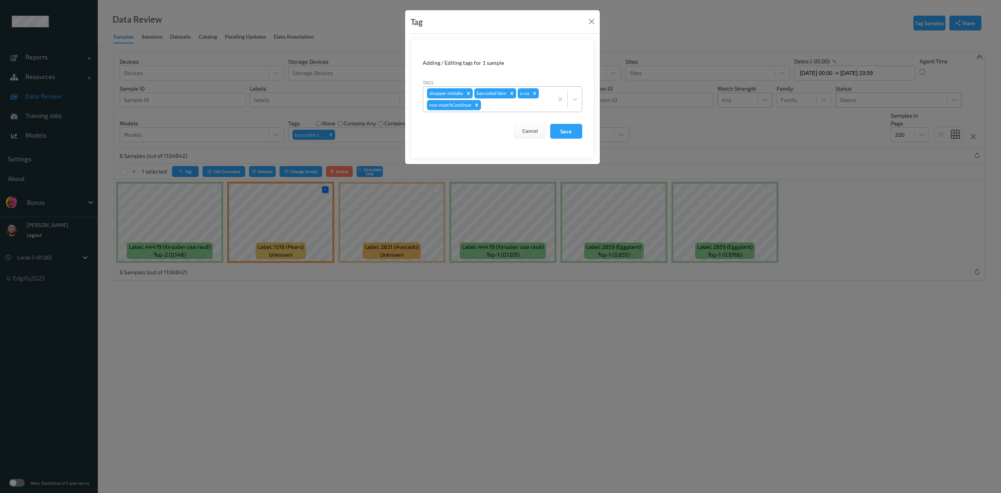
click at [530, 104] on div at bounding box center [516, 104] width 67 height 9
type input "ha"
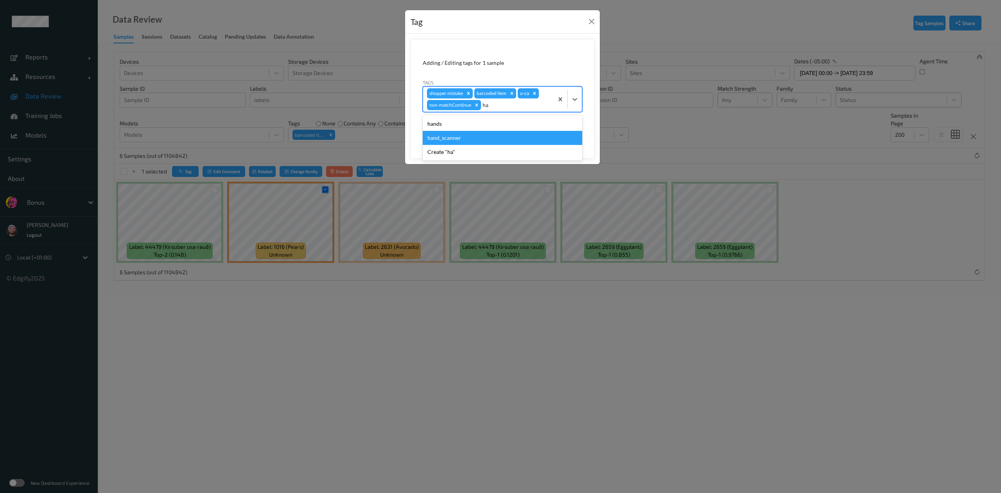
click at [480, 135] on div "hand_scanner" at bounding box center [503, 138] width 160 height 14
click at [469, 94] on icon "Remove shopper mistake" at bounding box center [468, 93] width 5 height 5
click at [463, 94] on icon "Remove barcoded item" at bounding box center [464, 93] width 5 height 5
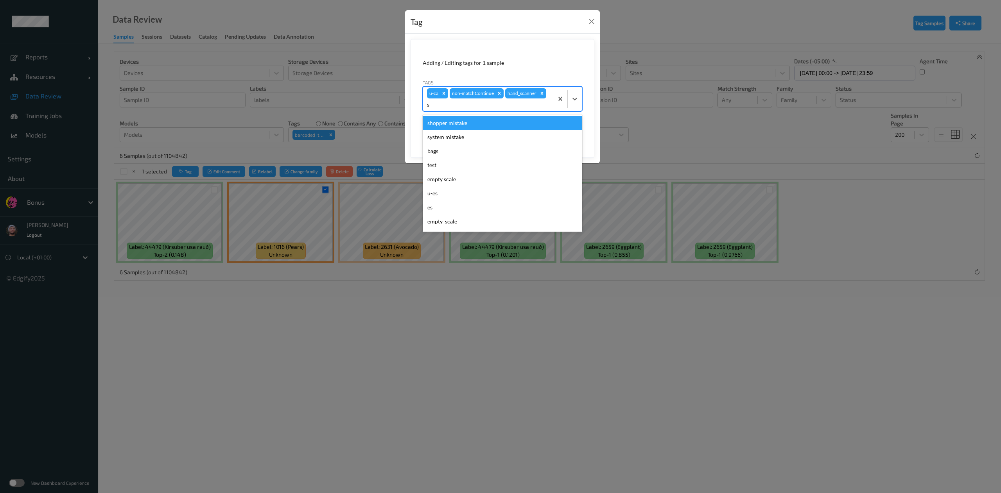
type input "sh"
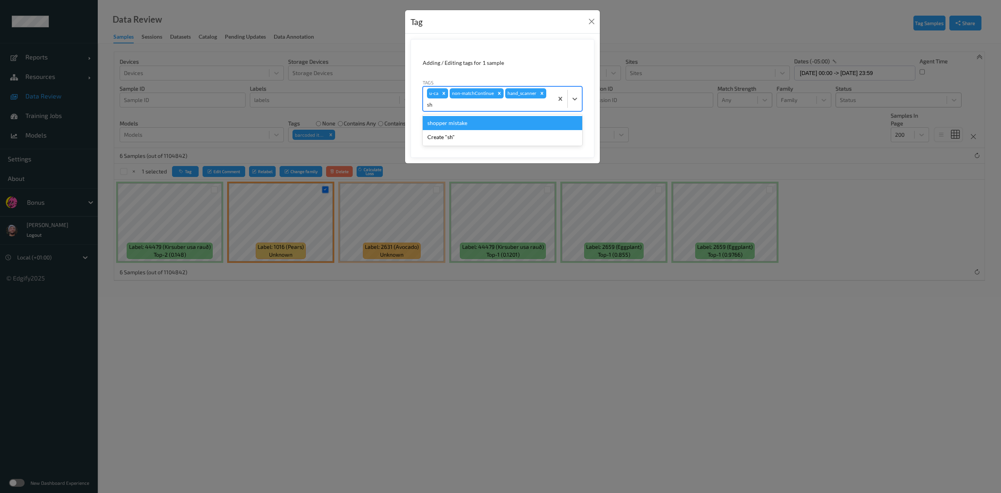
click at [479, 123] on div "shopper mistake" at bounding box center [503, 123] width 160 height 14
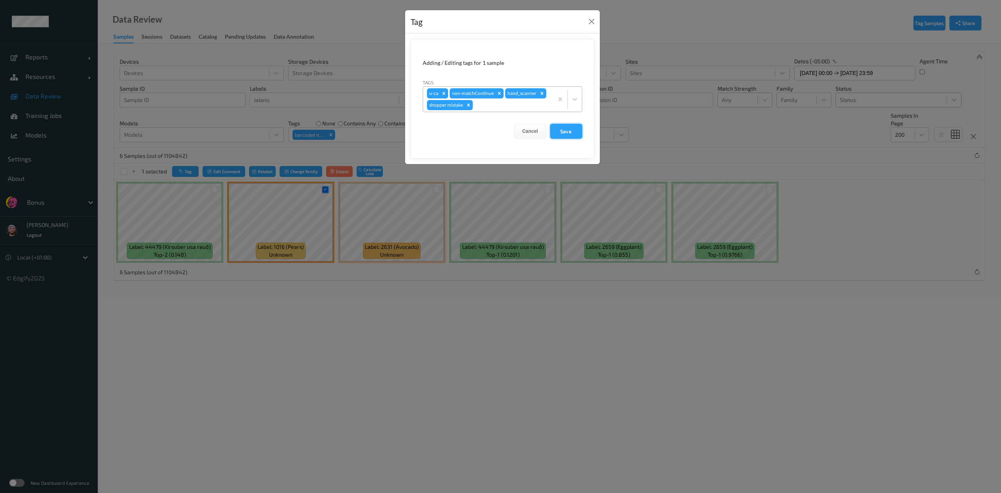
click at [556, 129] on button "Save" at bounding box center [566, 131] width 32 height 15
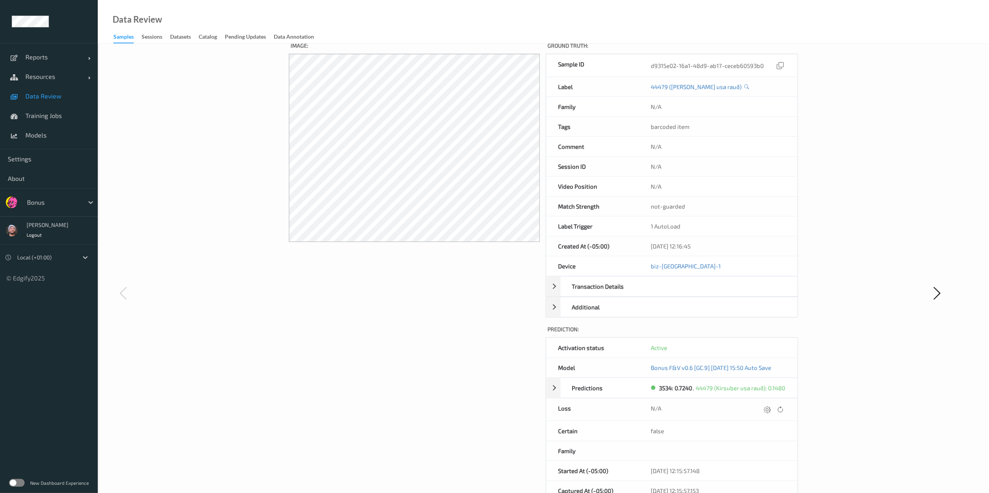
scroll to position [70, 0]
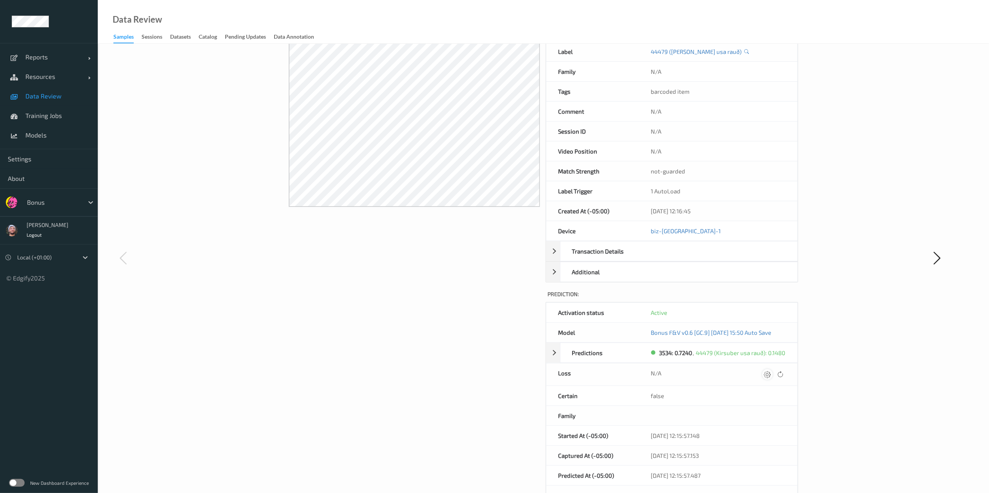
click at [770, 375] on icon at bounding box center [767, 374] width 7 height 7
type input "410.1"
click at [747, 372] on button "submit" at bounding box center [752, 377] width 11 height 11
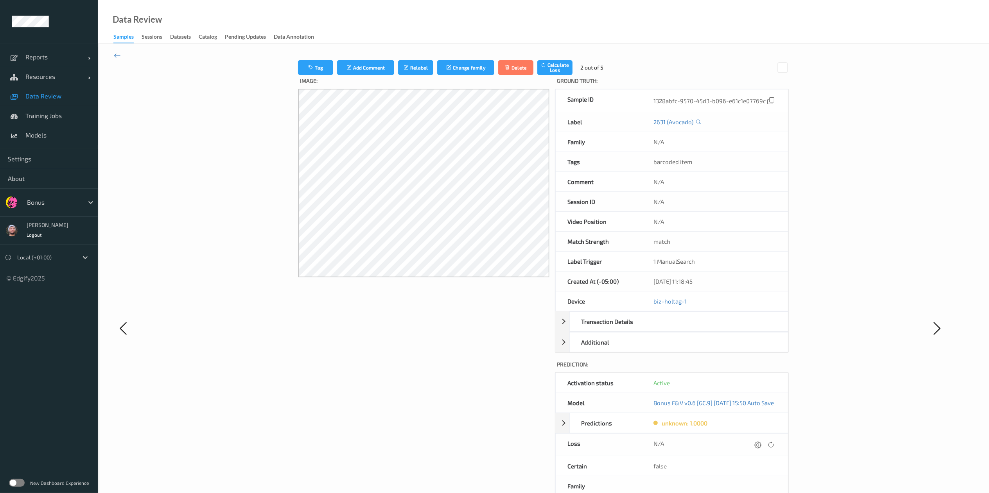
click at [765, 441] on div "N/A" at bounding box center [715, 445] width 146 height 22
click at [761, 447] on icon at bounding box center [757, 444] width 7 height 7
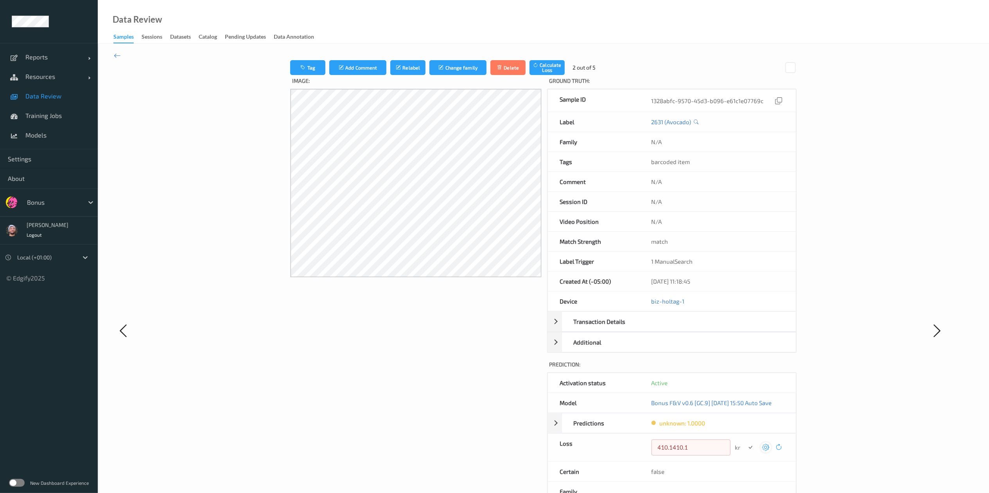
type input "410.1"
click at [745, 443] on button "submit" at bounding box center [750, 448] width 11 height 11
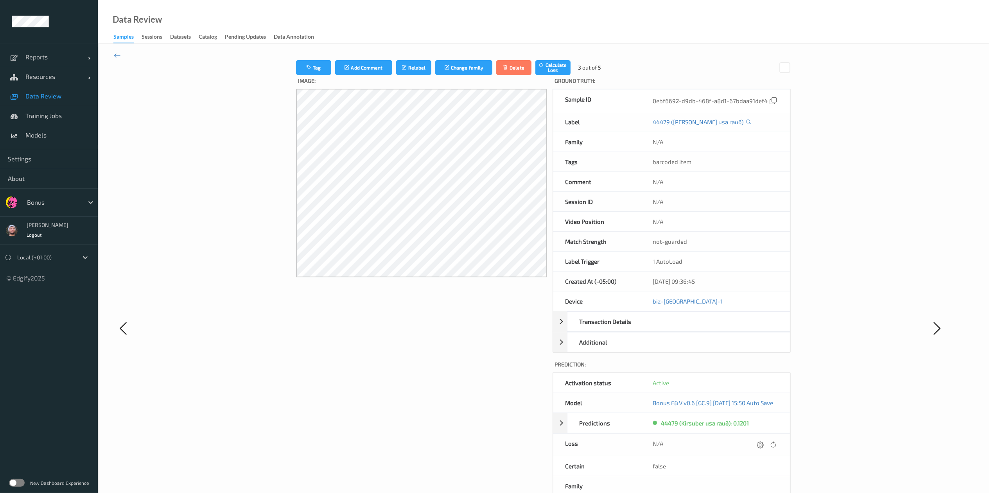
click at [764, 447] on icon at bounding box center [760, 444] width 7 height 7
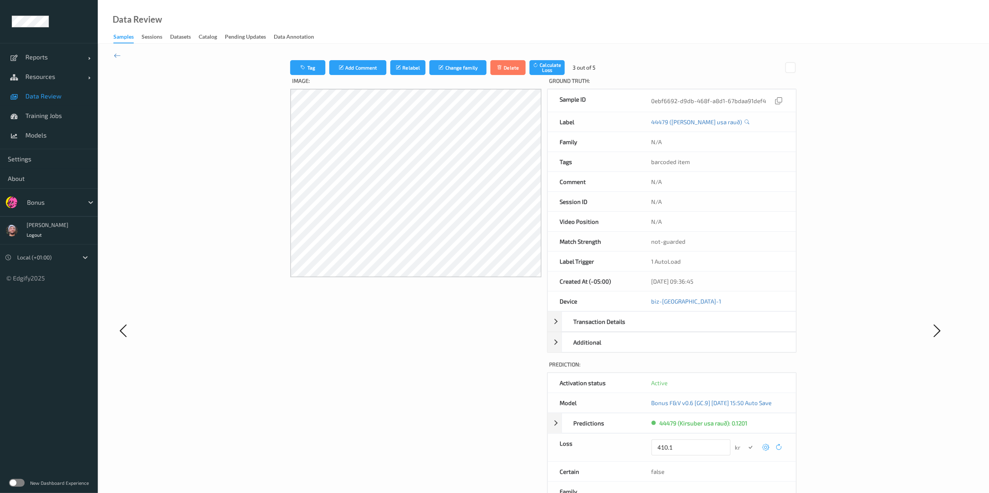
click at [745, 443] on button "submit" at bounding box center [750, 448] width 11 height 11
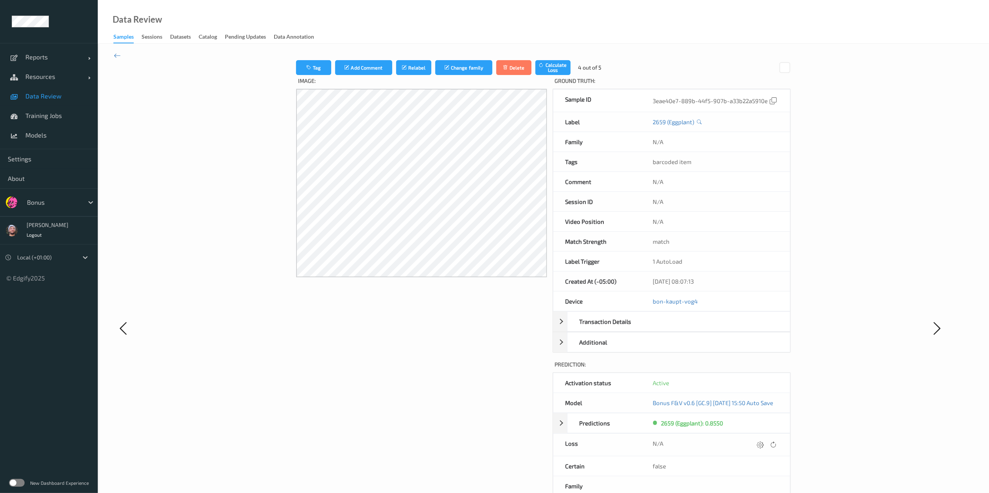
click at [764, 447] on icon at bounding box center [760, 444] width 7 height 7
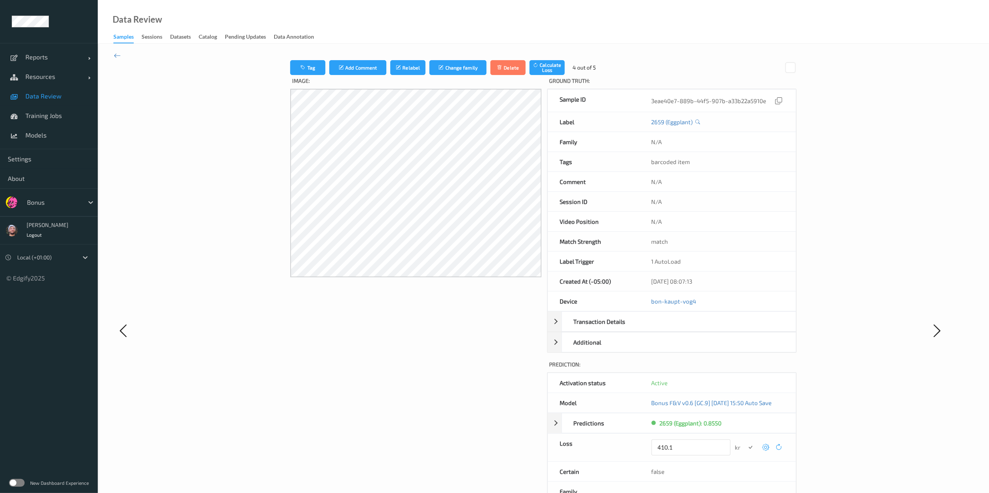
click at [745, 443] on button "submit" at bounding box center [750, 448] width 11 height 11
click at [764, 447] on icon at bounding box center [760, 444] width 7 height 7
click at [745, 443] on button "submit" at bounding box center [750, 448] width 11 height 11
click at [115, 57] on icon at bounding box center [117, 55] width 7 height 9
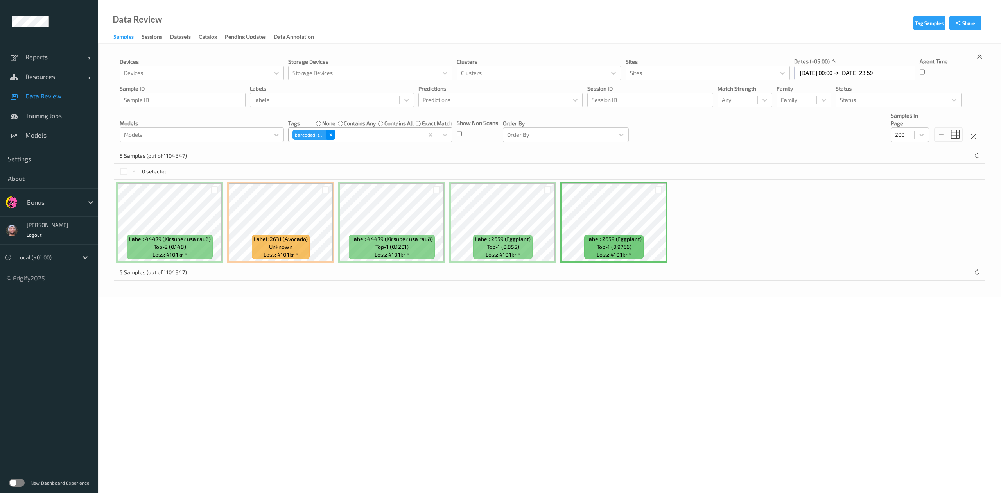
click at [331, 136] on icon "Remove barcoded item" at bounding box center [330, 135] width 3 height 3
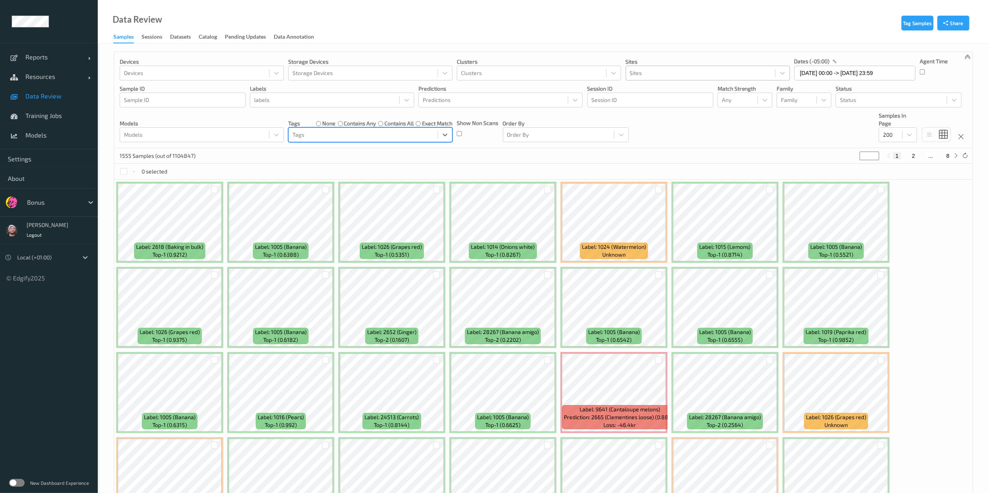
click at [755, 75] on div at bounding box center [700, 72] width 141 height 9
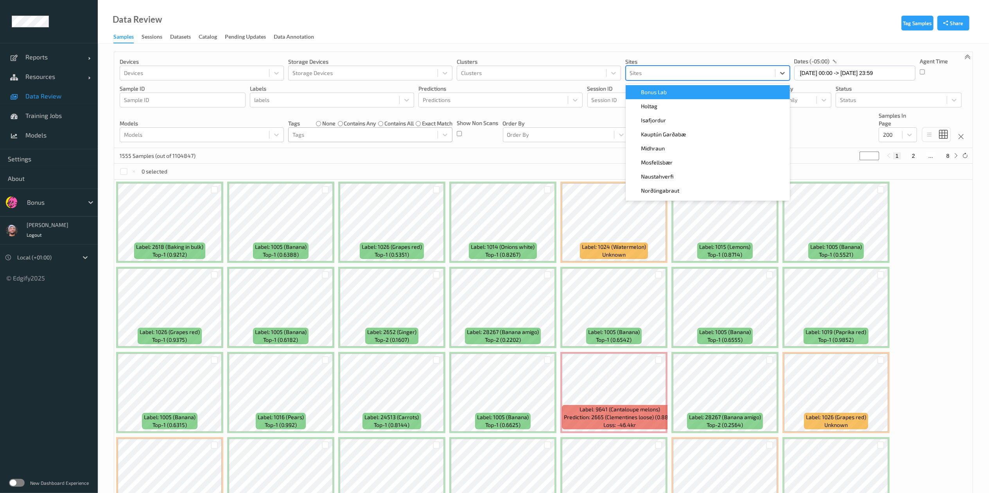
click at [57, 200] on div at bounding box center [53, 202] width 53 height 9
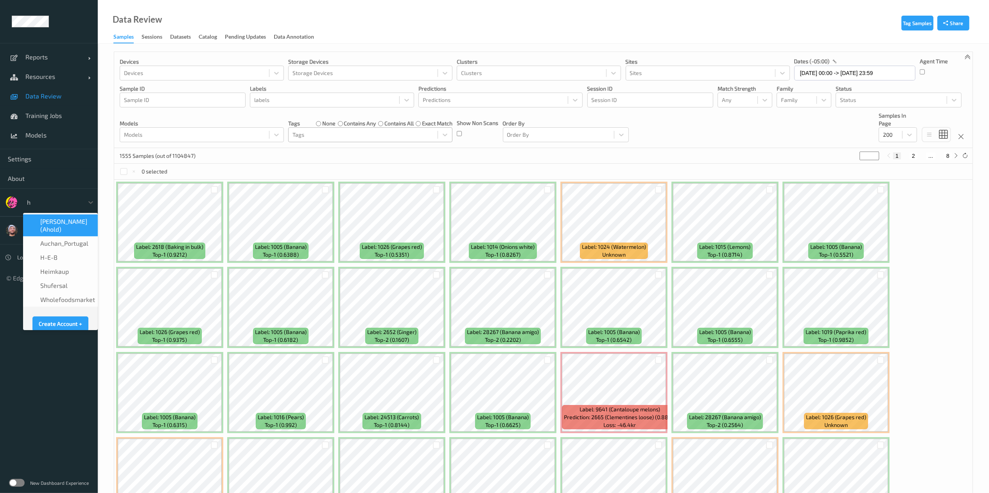
type input "h-"
